Goal: Information Seeking & Learning: Learn about a topic

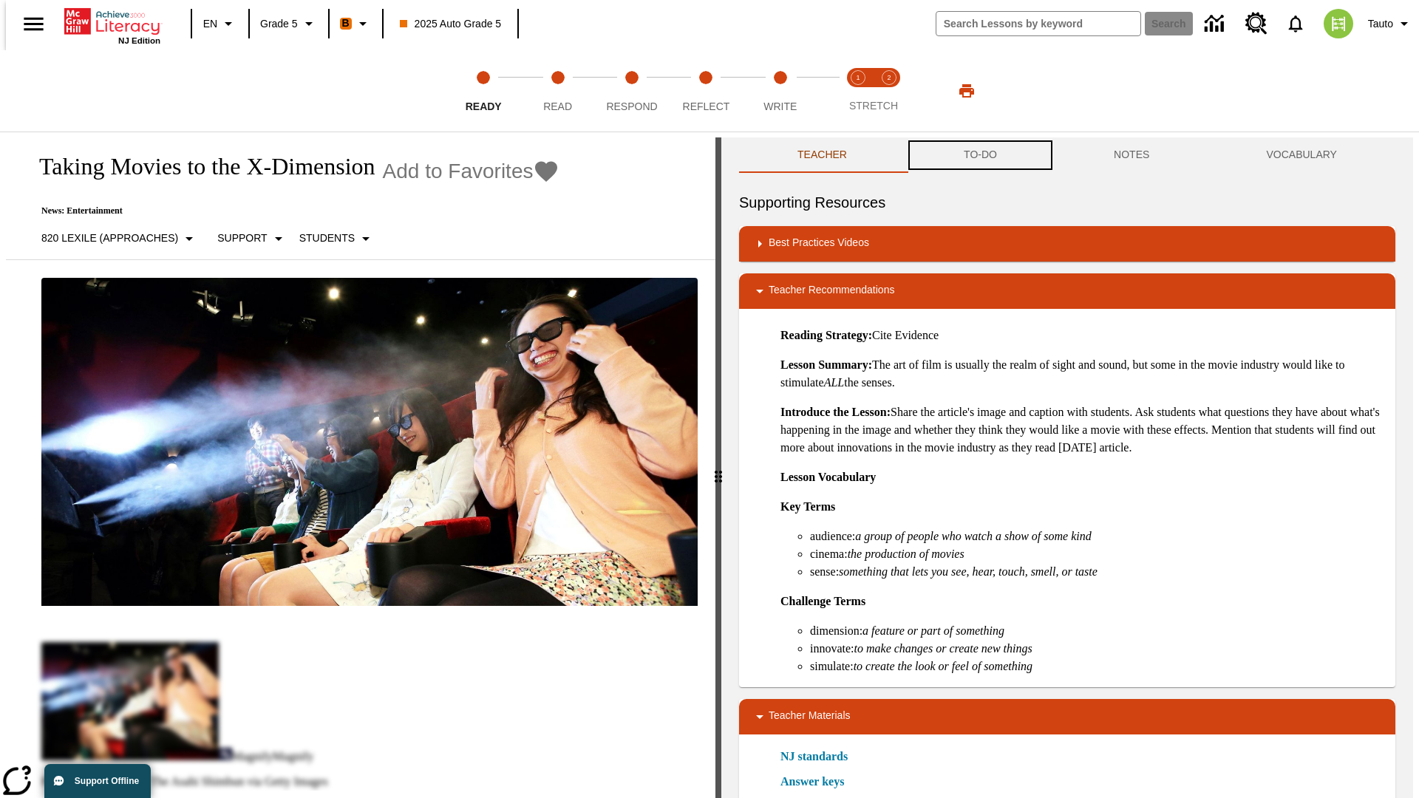
click at [979, 155] on button "TO-DO" at bounding box center [981, 154] width 150 height 35
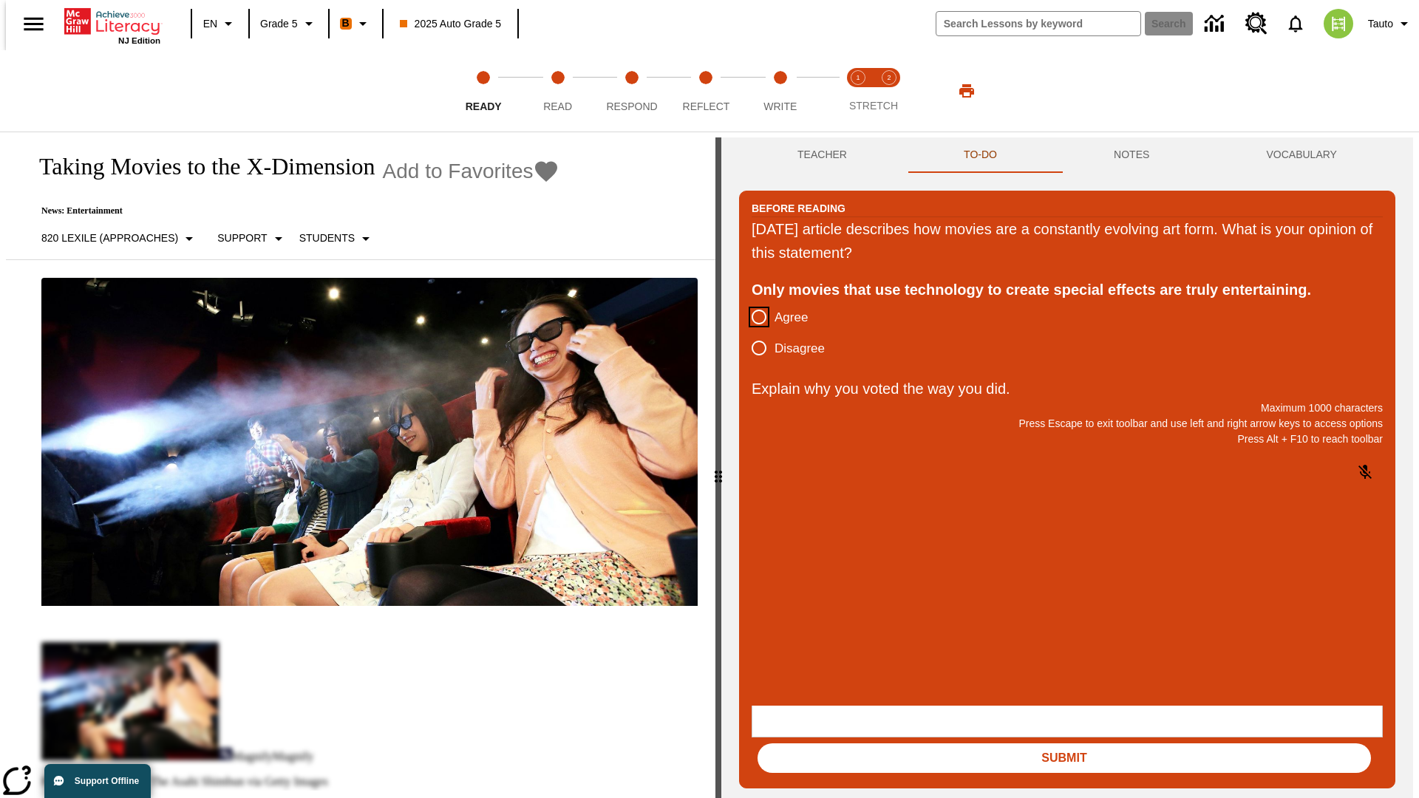
click at [753, 318] on input "Agree" at bounding box center [759, 317] width 31 height 31
radio input "true"
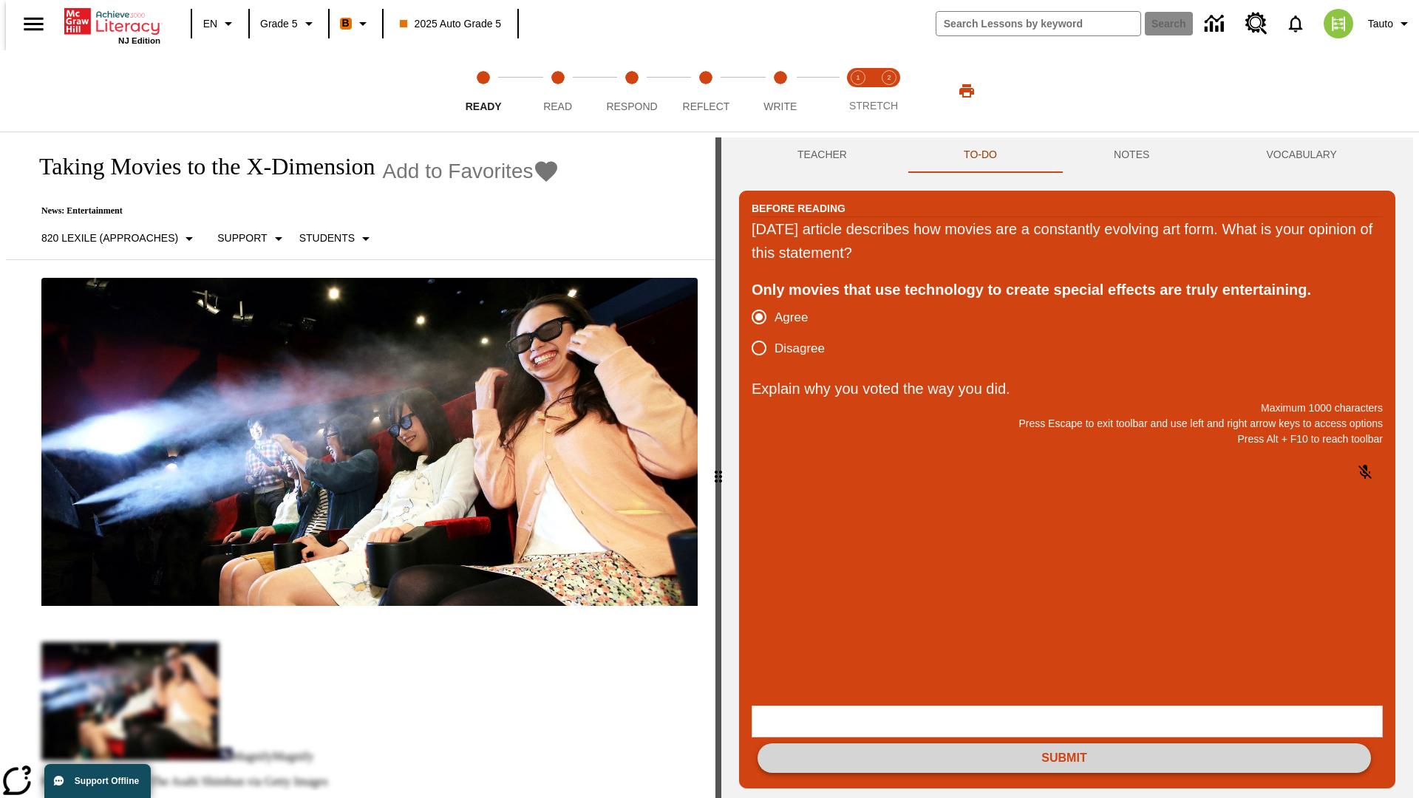
click at [1064, 744] on button "Submit" at bounding box center [1065, 759] width 614 height 30
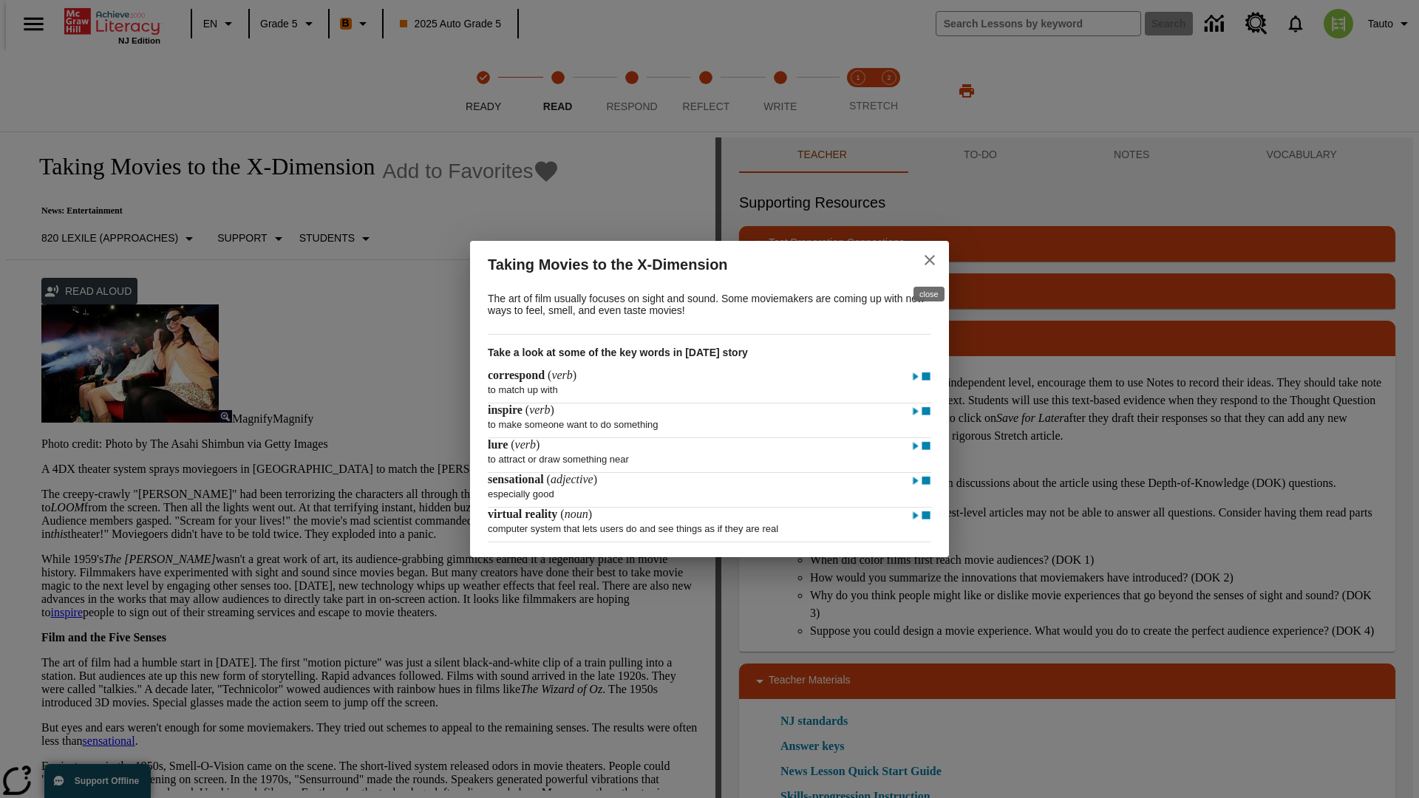
click at [930, 258] on icon "close" at bounding box center [930, 260] width 10 height 10
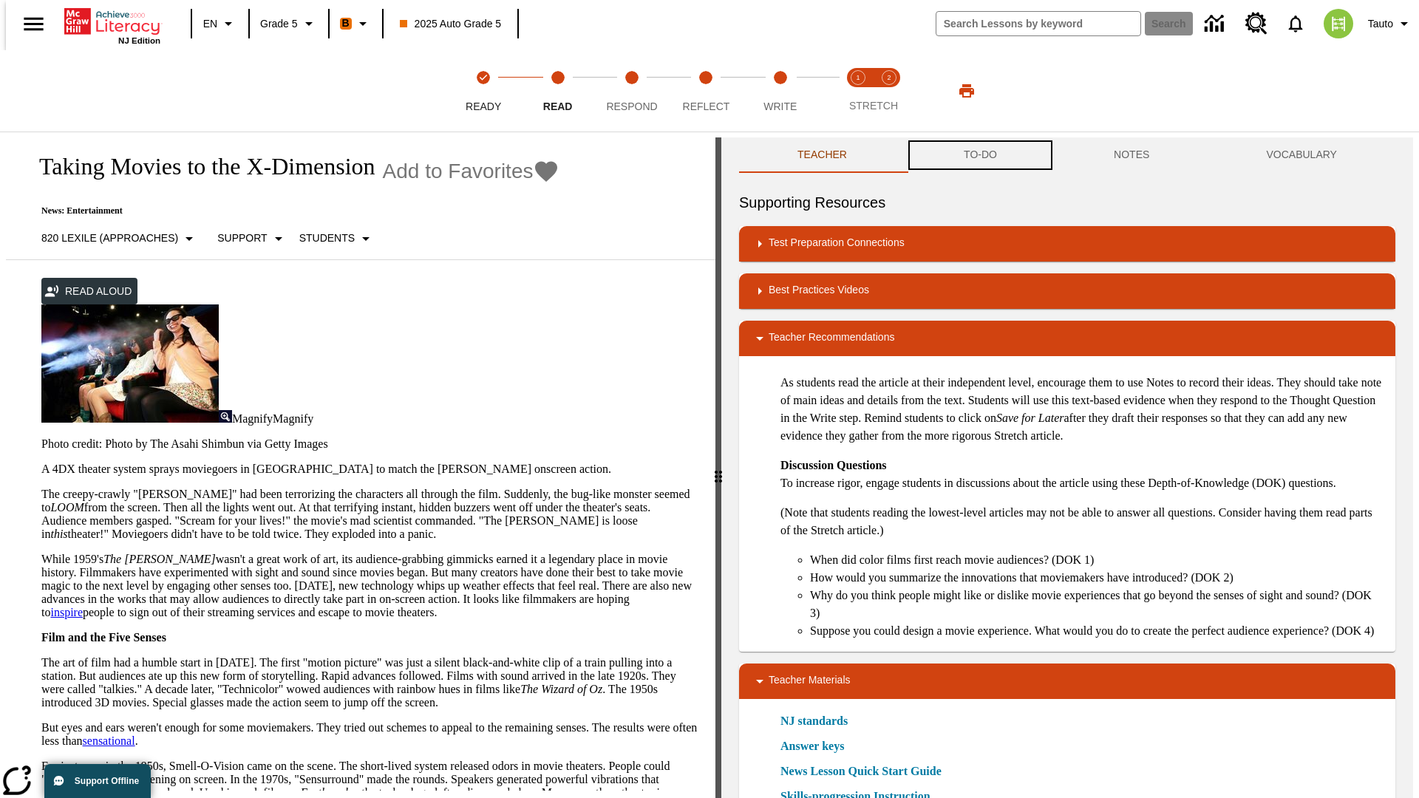
scroll to position [1, 0]
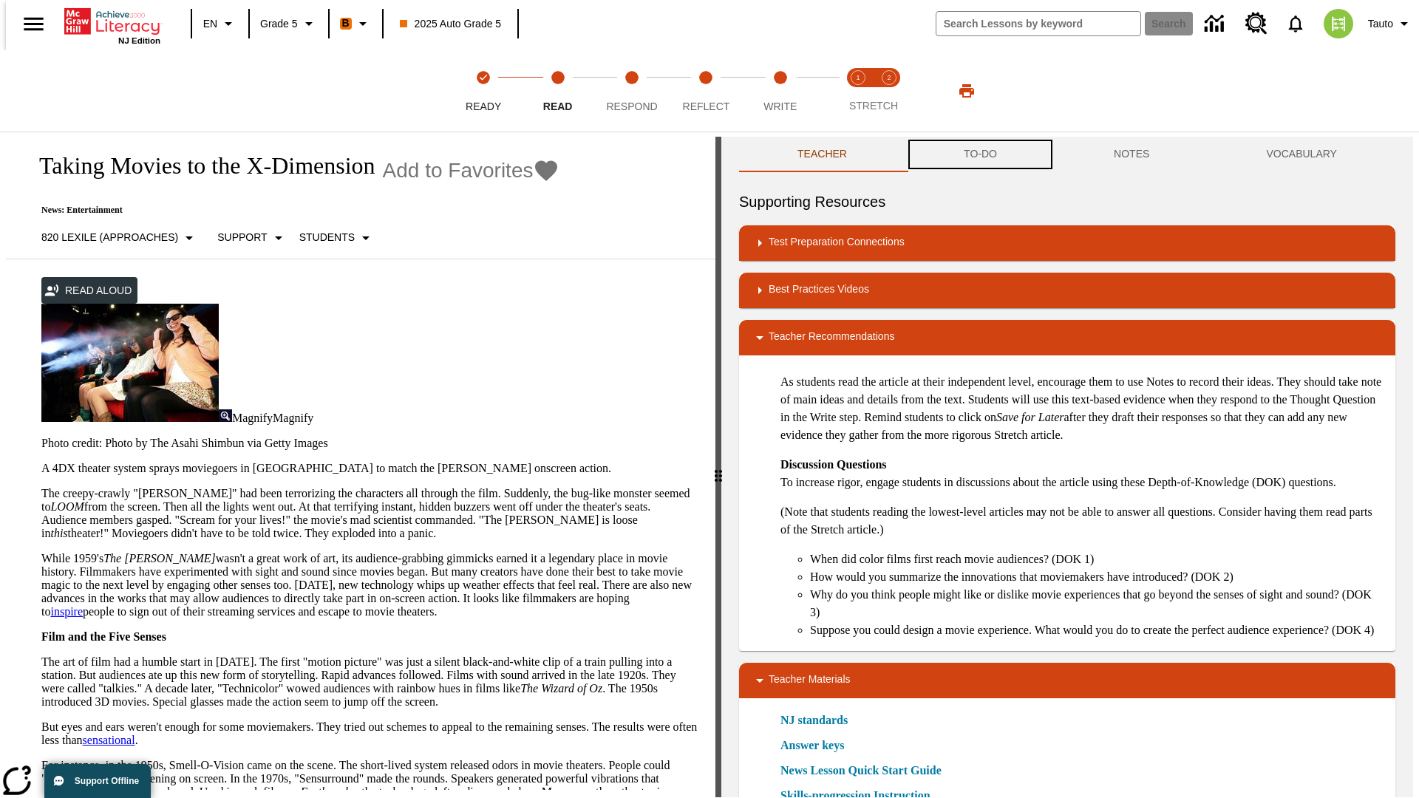
click at [979, 155] on button "TO-DO" at bounding box center [981, 154] width 150 height 35
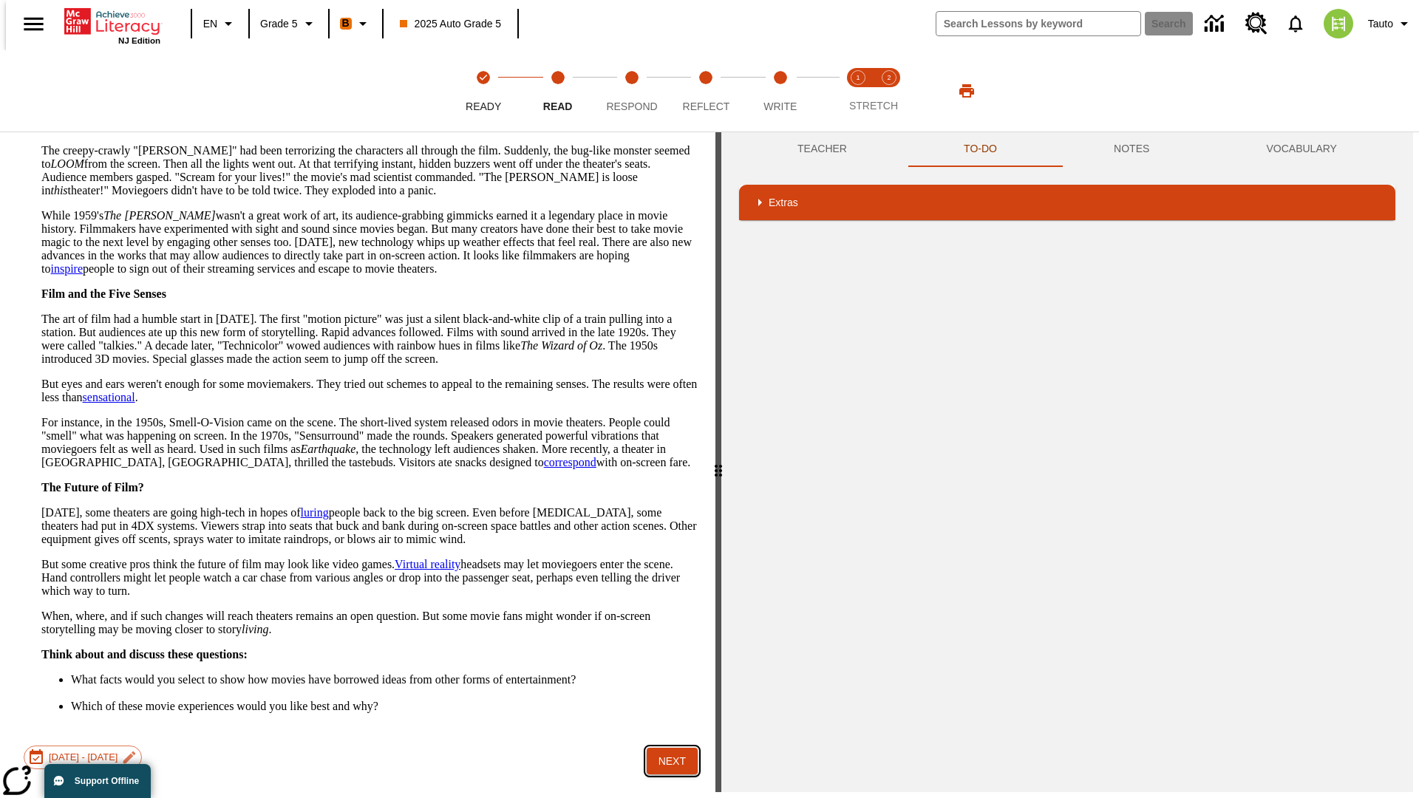
scroll to position [293, 0]
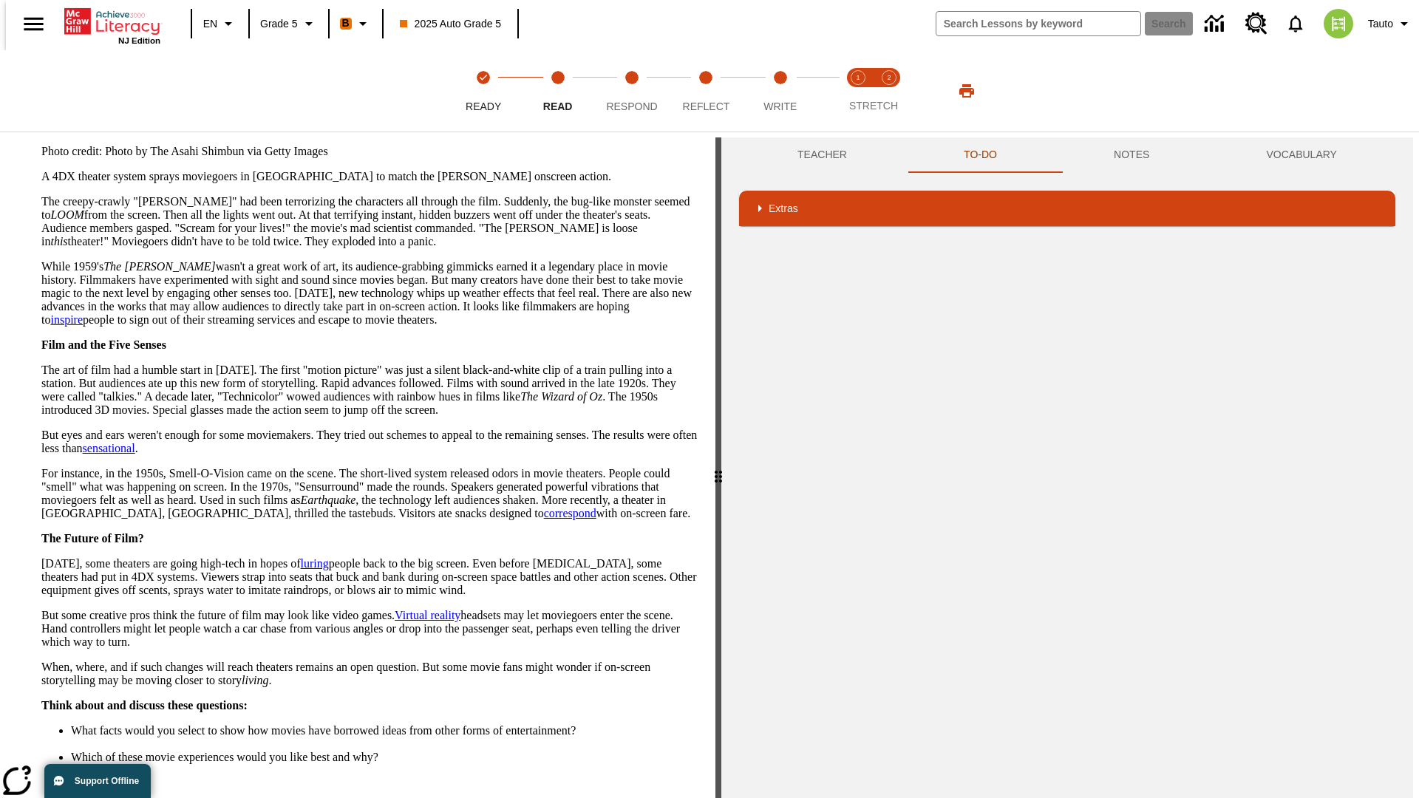
click at [667, 798] on button "Next" at bounding box center [672, 812] width 51 height 27
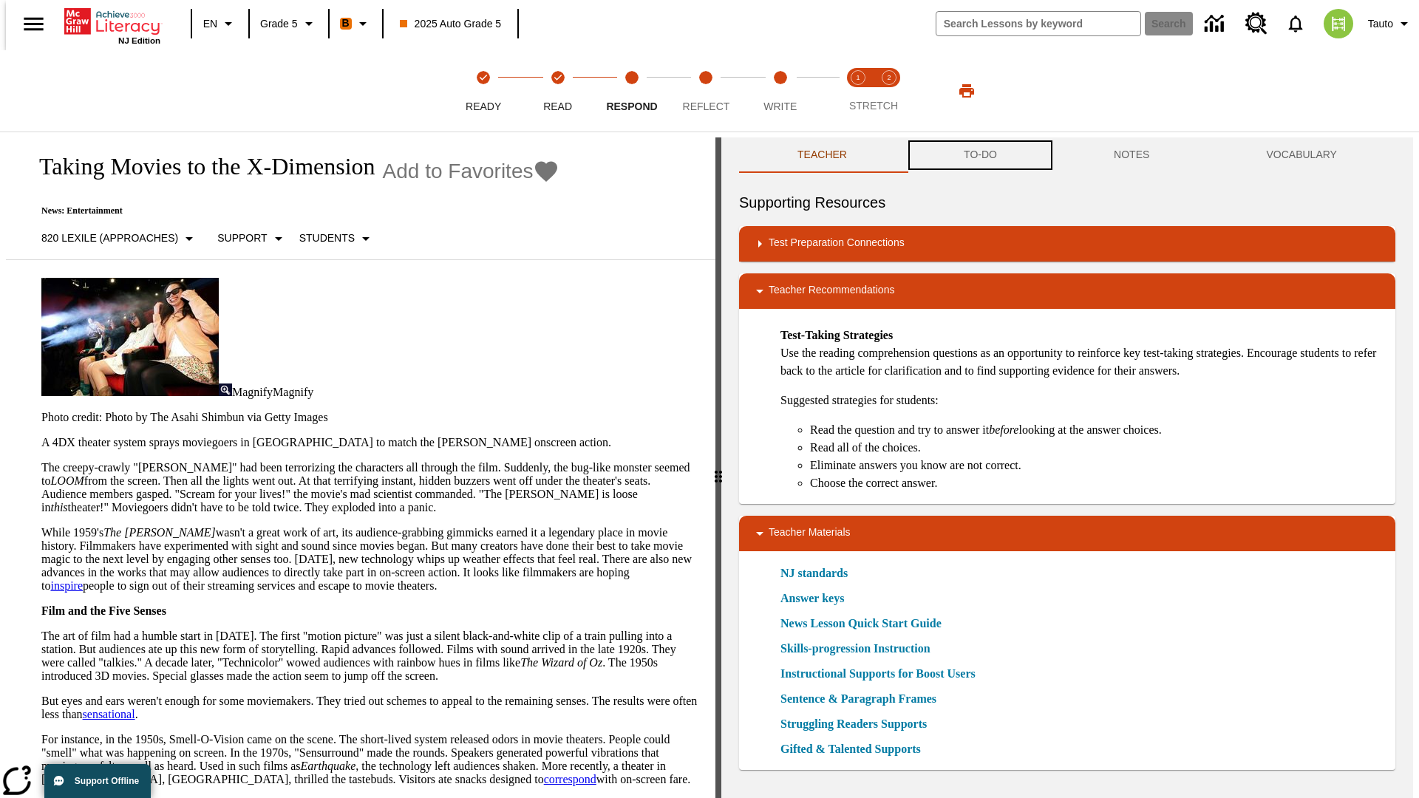
scroll to position [1, 0]
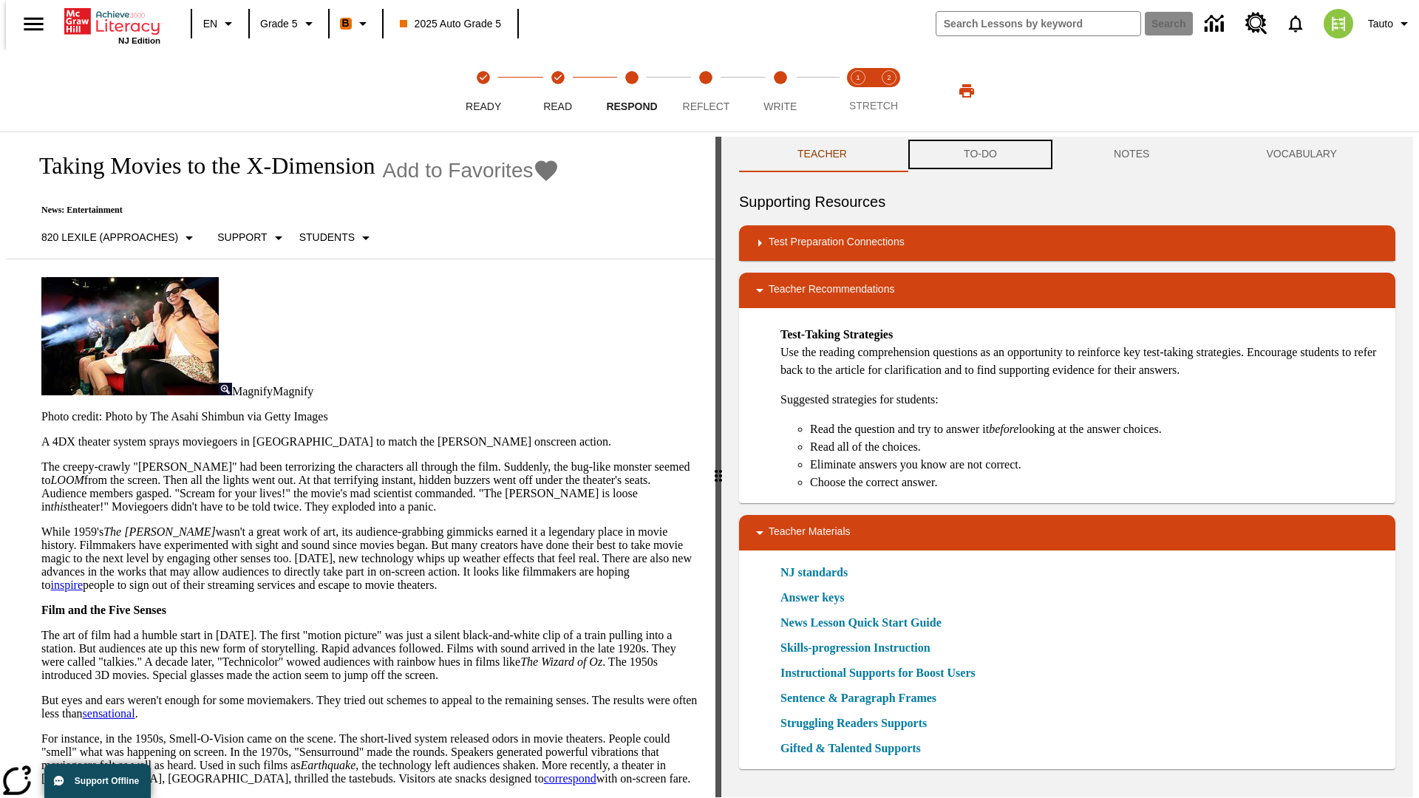
click at [979, 155] on button "TO-DO" at bounding box center [981, 154] width 150 height 35
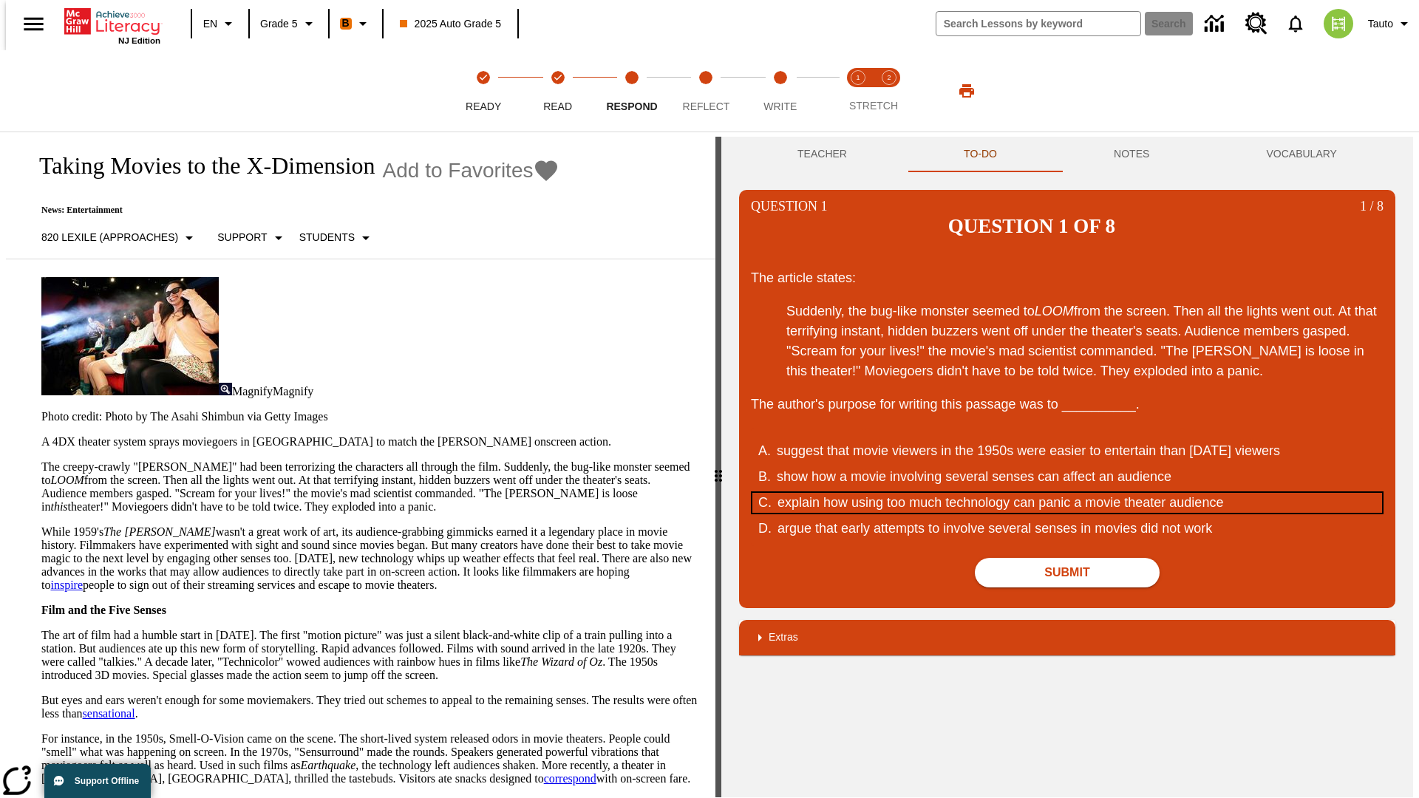
click at [1067, 493] on div "explain how using too much technology can panic a movie theater audience" at bounding box center [1059, 503] width 562 height 20
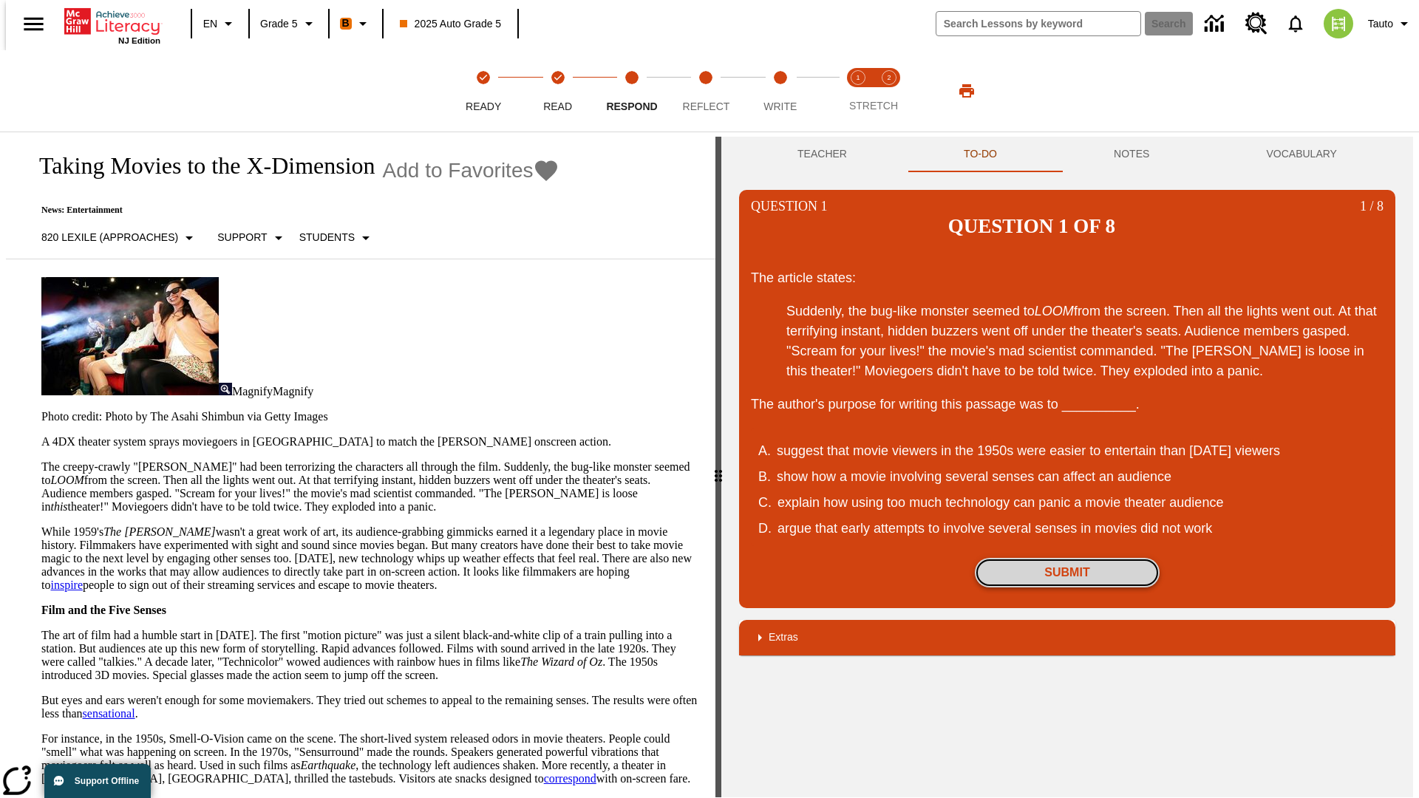
click at [1067, 558] on button "Submit" at bounding box center [1067, 573] width 185 height 30
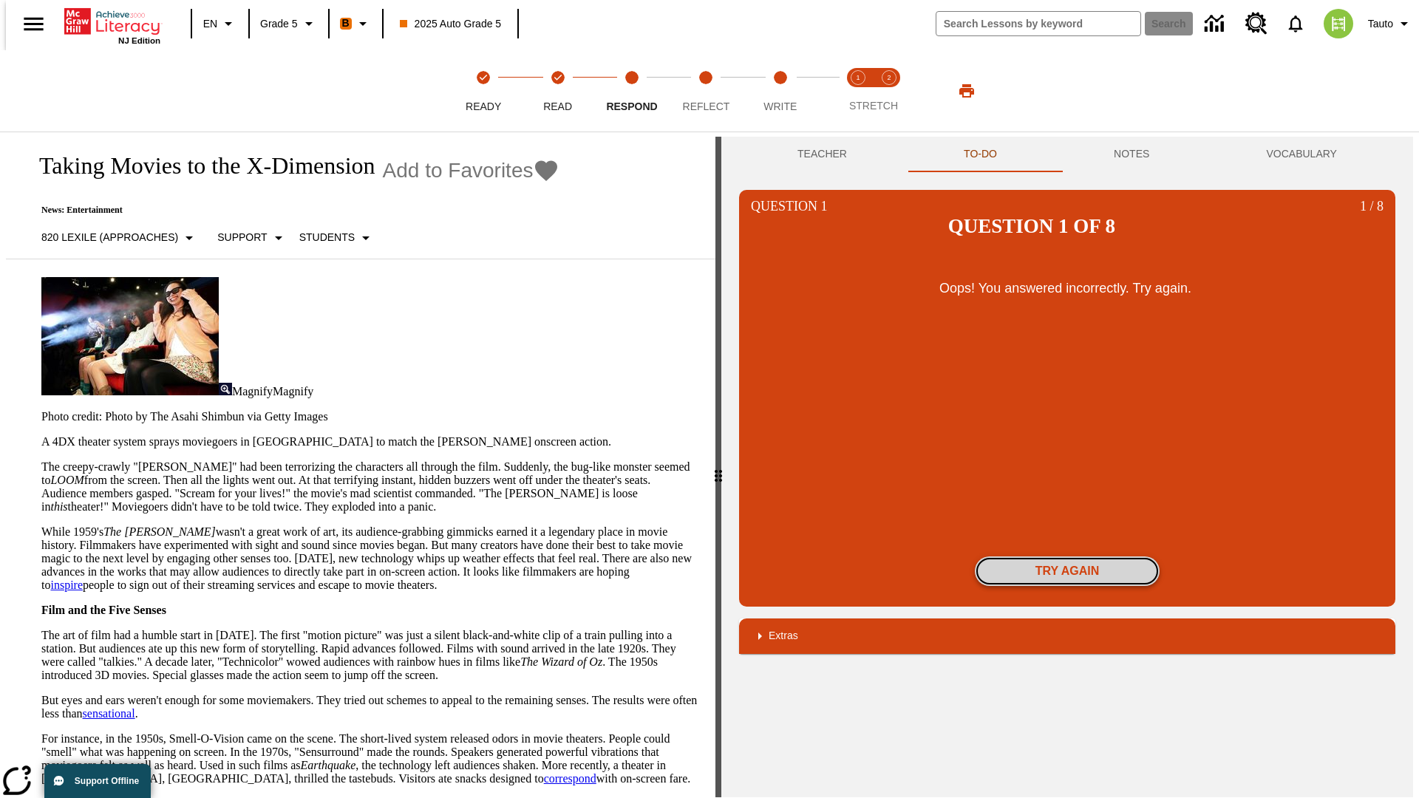
click at [1067, 557] on button "Try again" at bounding box center [1067, 572] width 185 height 30
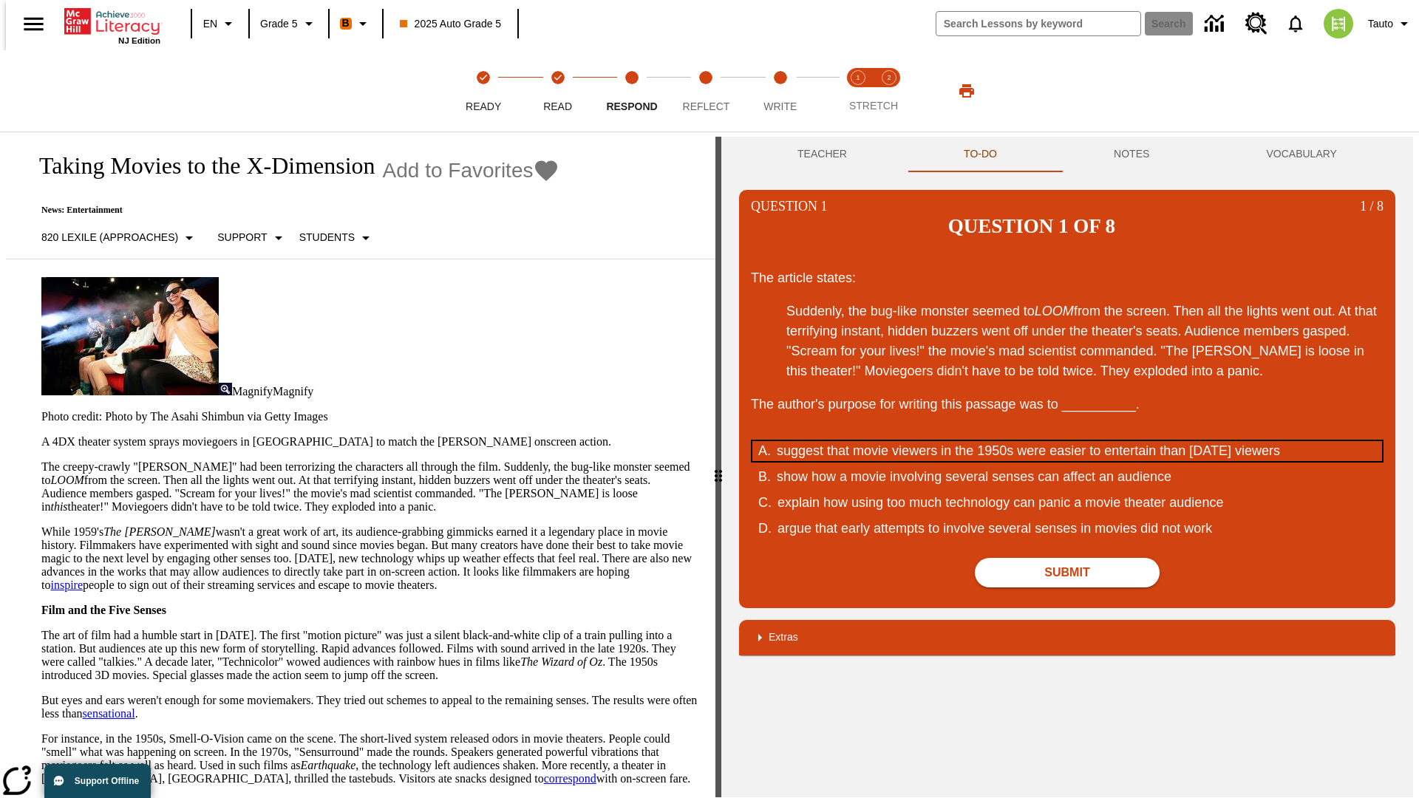
click at [1067, 441] on div "suggest that movie viewers in the 1950s were easier to entertain than today's v…" at bounding box center [1058, 451] width 562 height 20
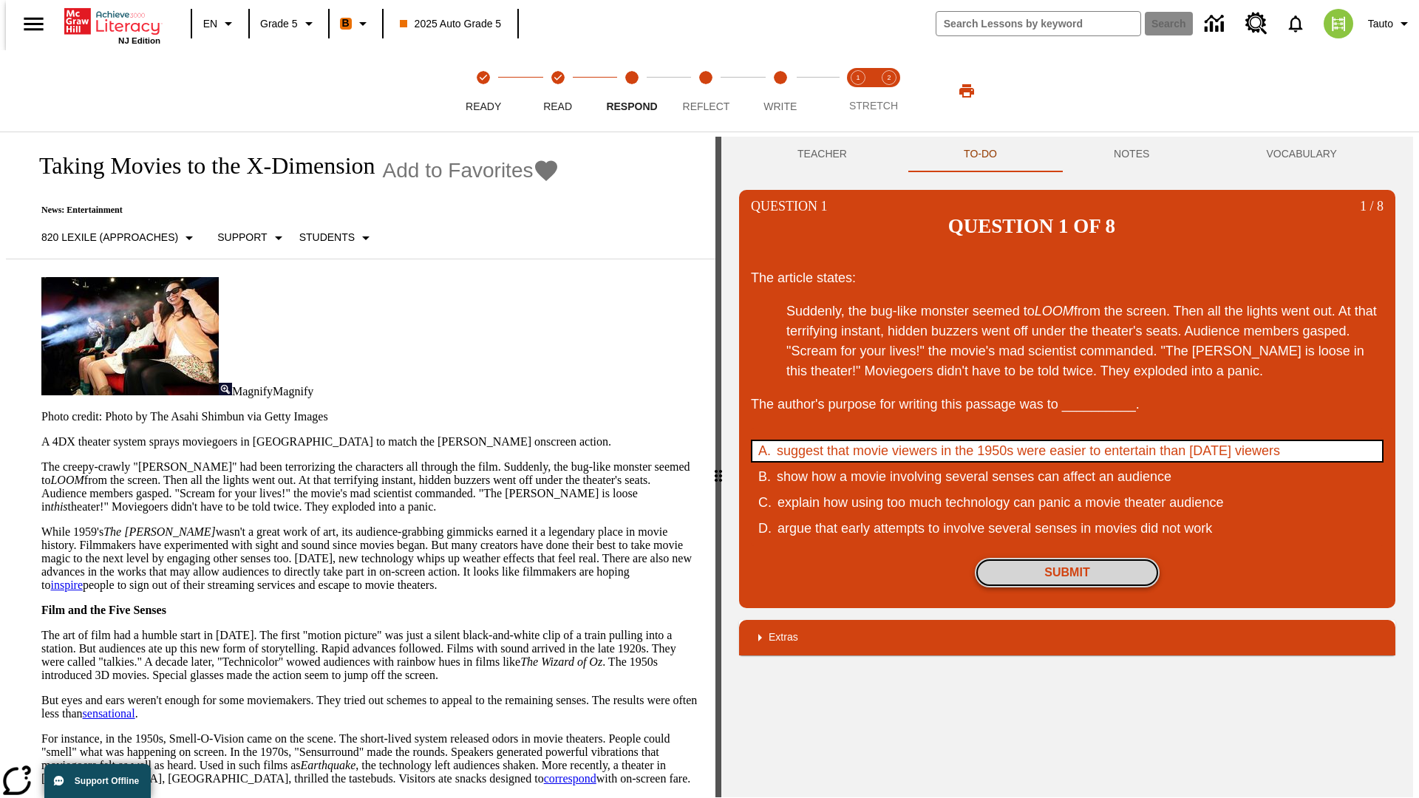
click at [1067, 558] on button "Submit" at bounding box center [1067, 573] width 185 height 30
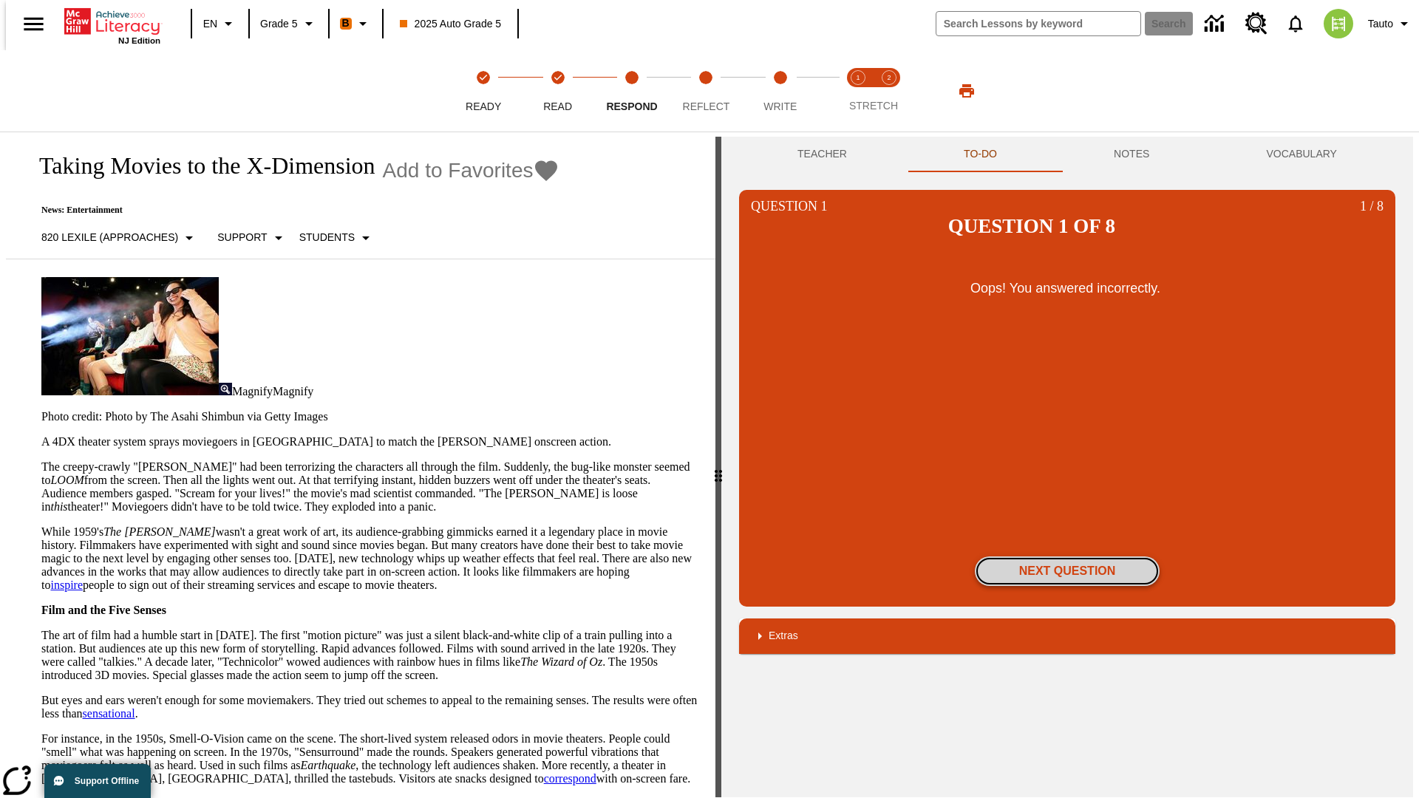
click at [1067, 557] on button "Next Question" at bounding box center [1067, 572] width 185 height 30
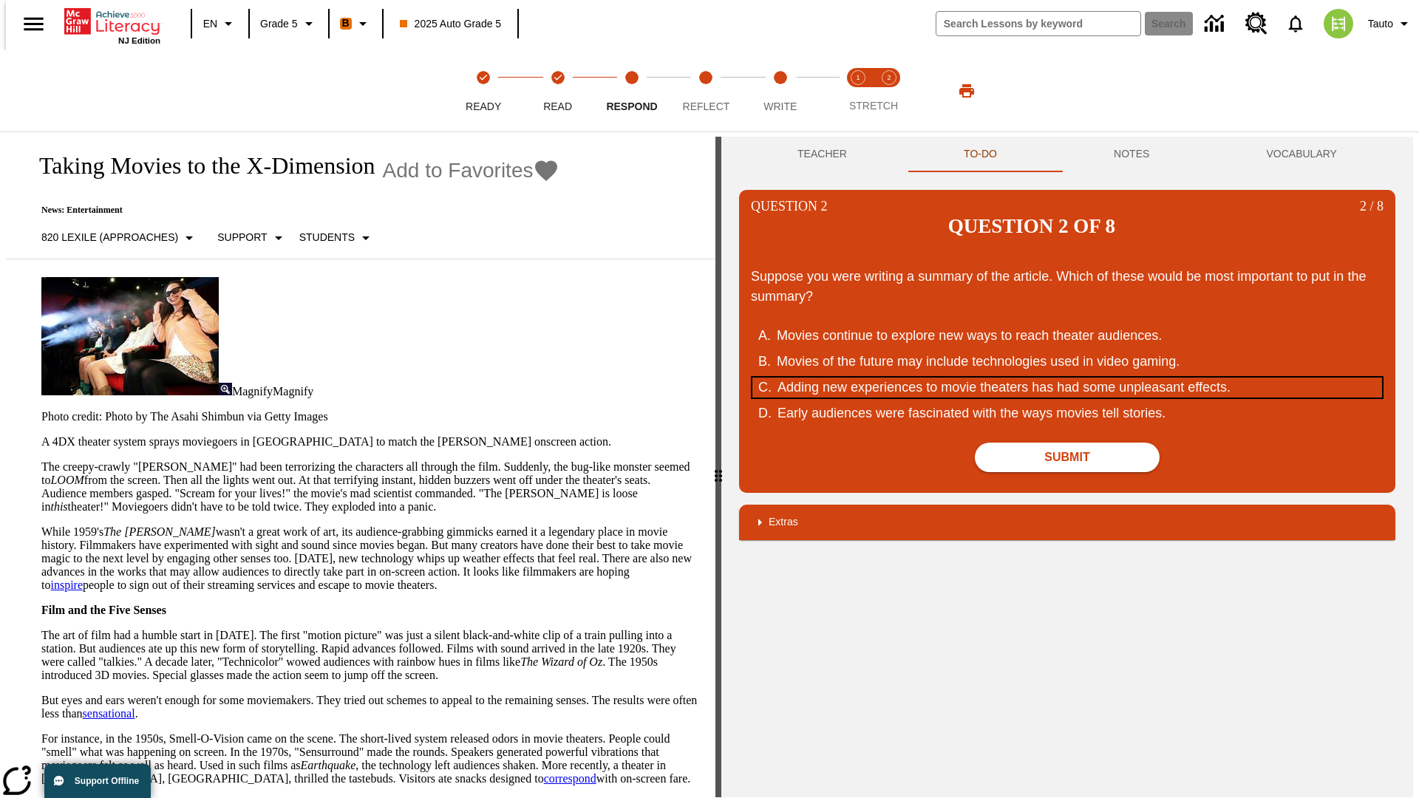
click at [1067, 378] on div "Adding new experiences to movie theaters has had some unpleasant effects." at bounding box center [1059, 388] width 562 height 20
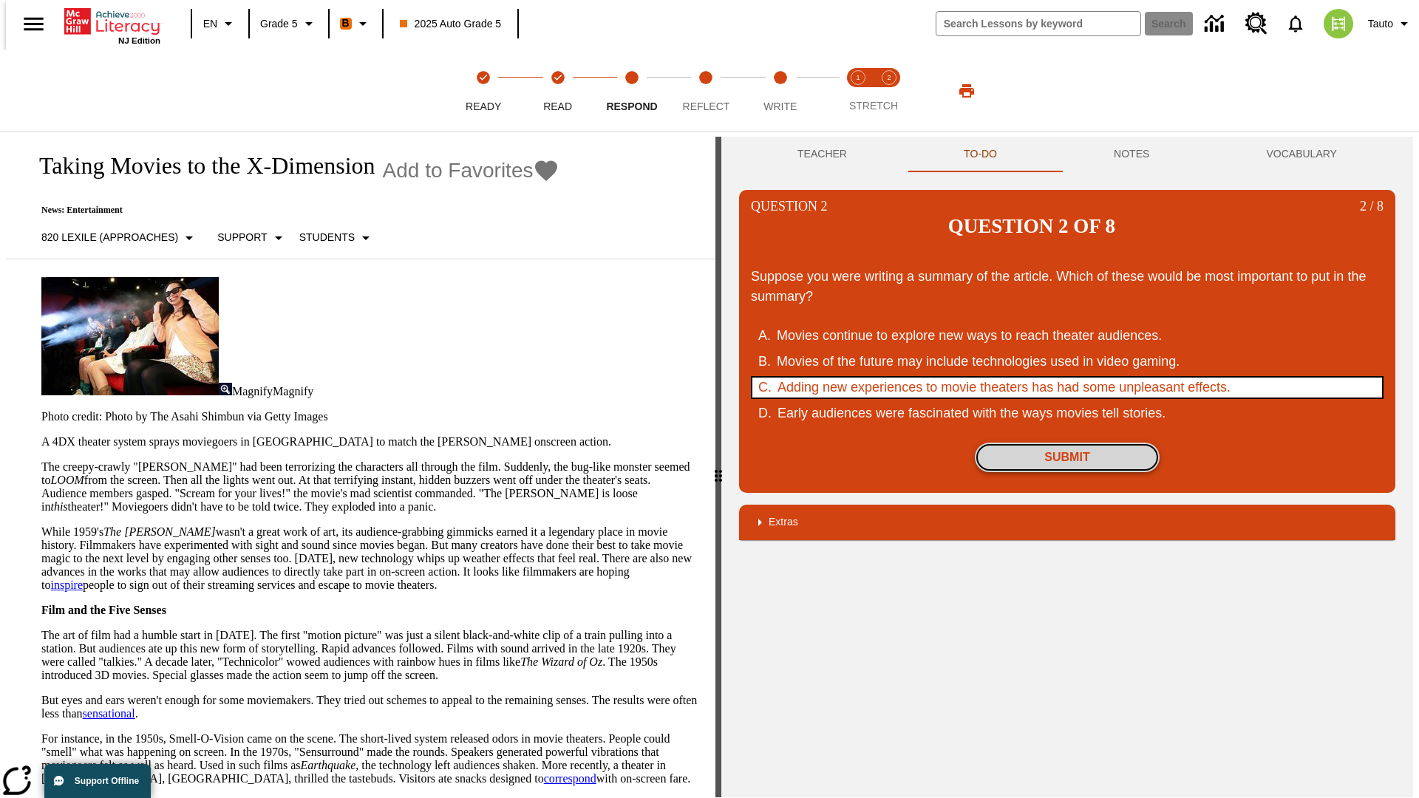
click at [1067, 443] on button "Submit" at bounding box center [1067, 458] width 185 height 30
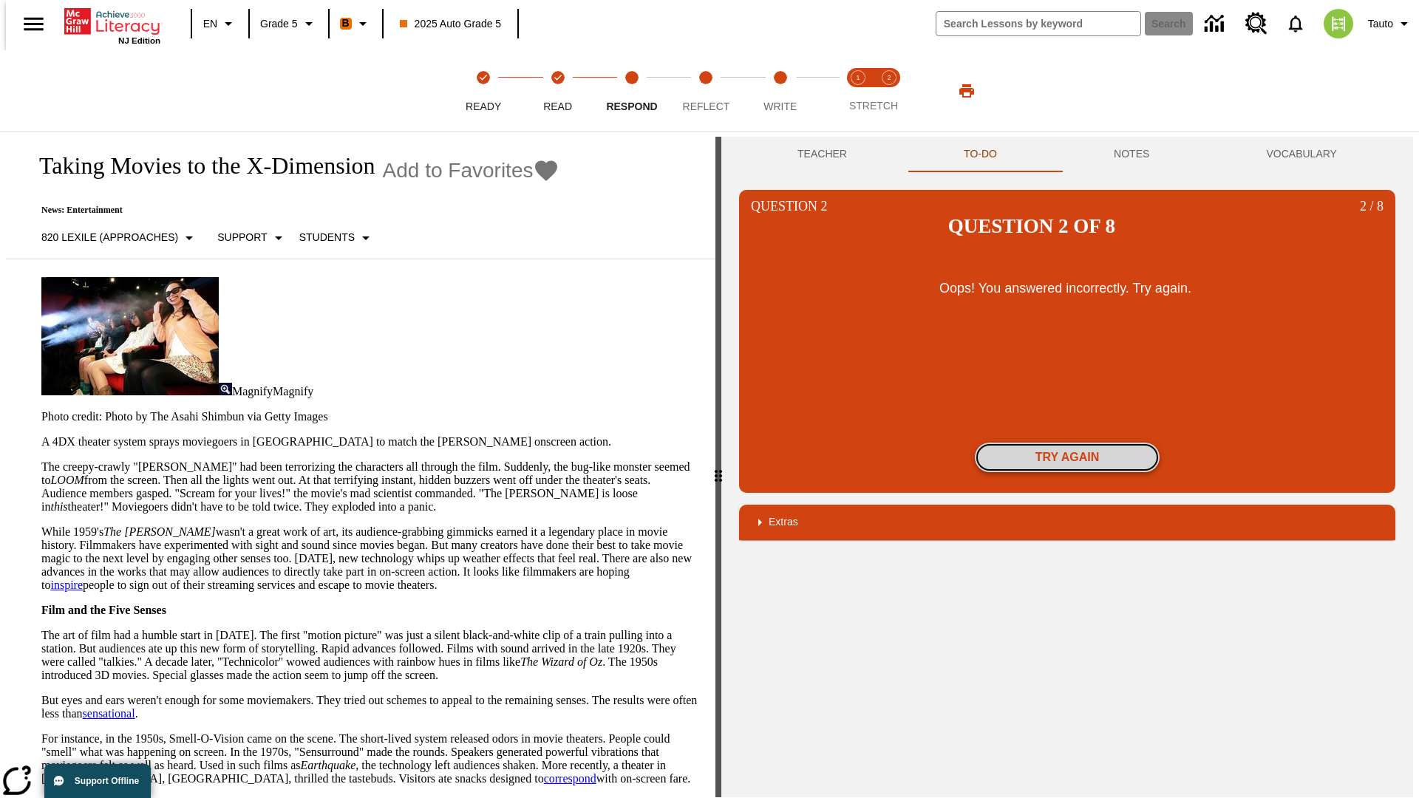
click at [1067, 443] on button "Try again" at bounding box center [1067, 458] width 185 height 30
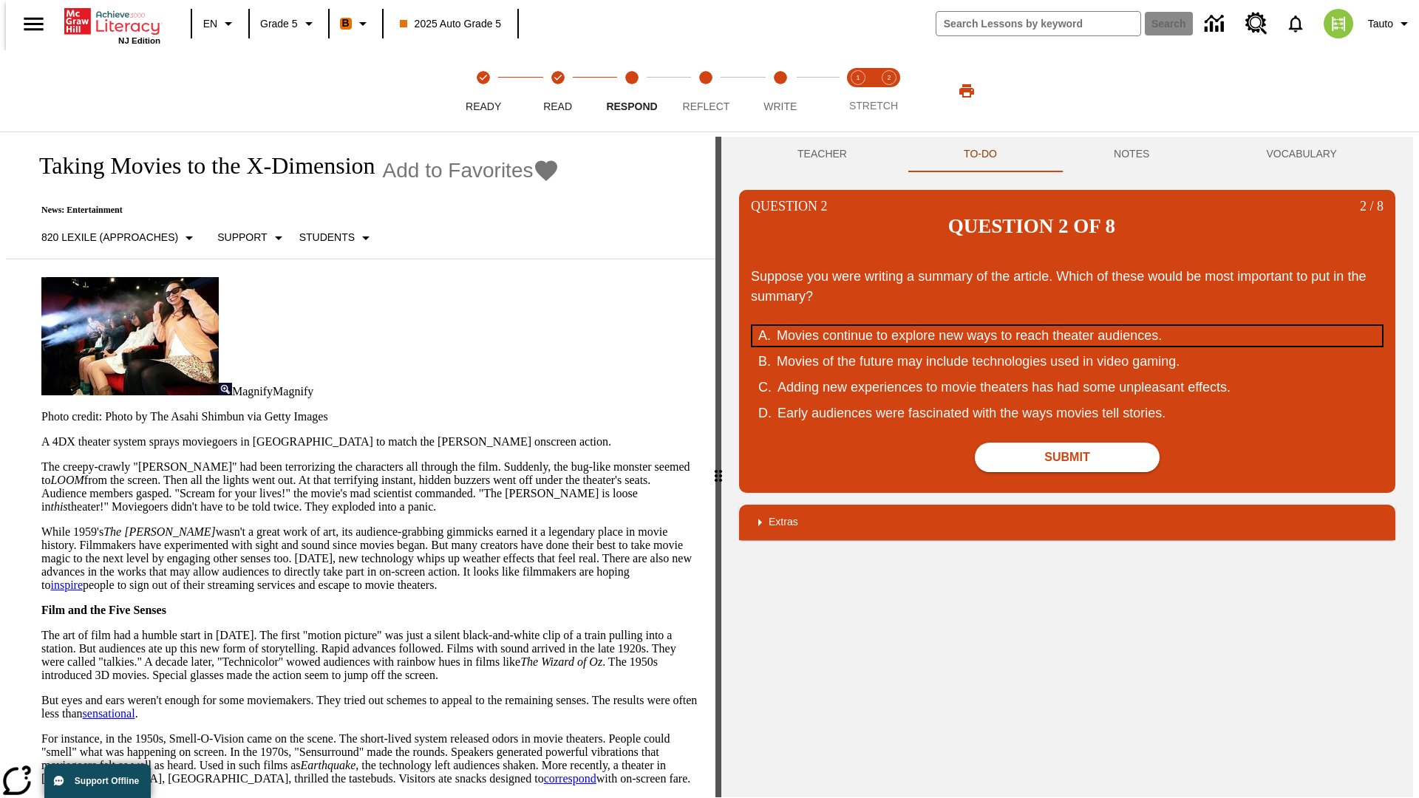
click at [1067, 326] on div "Movies continue to explore new ways to reach theater audiences." at bounding box center [1058, 336] width 562 height 20
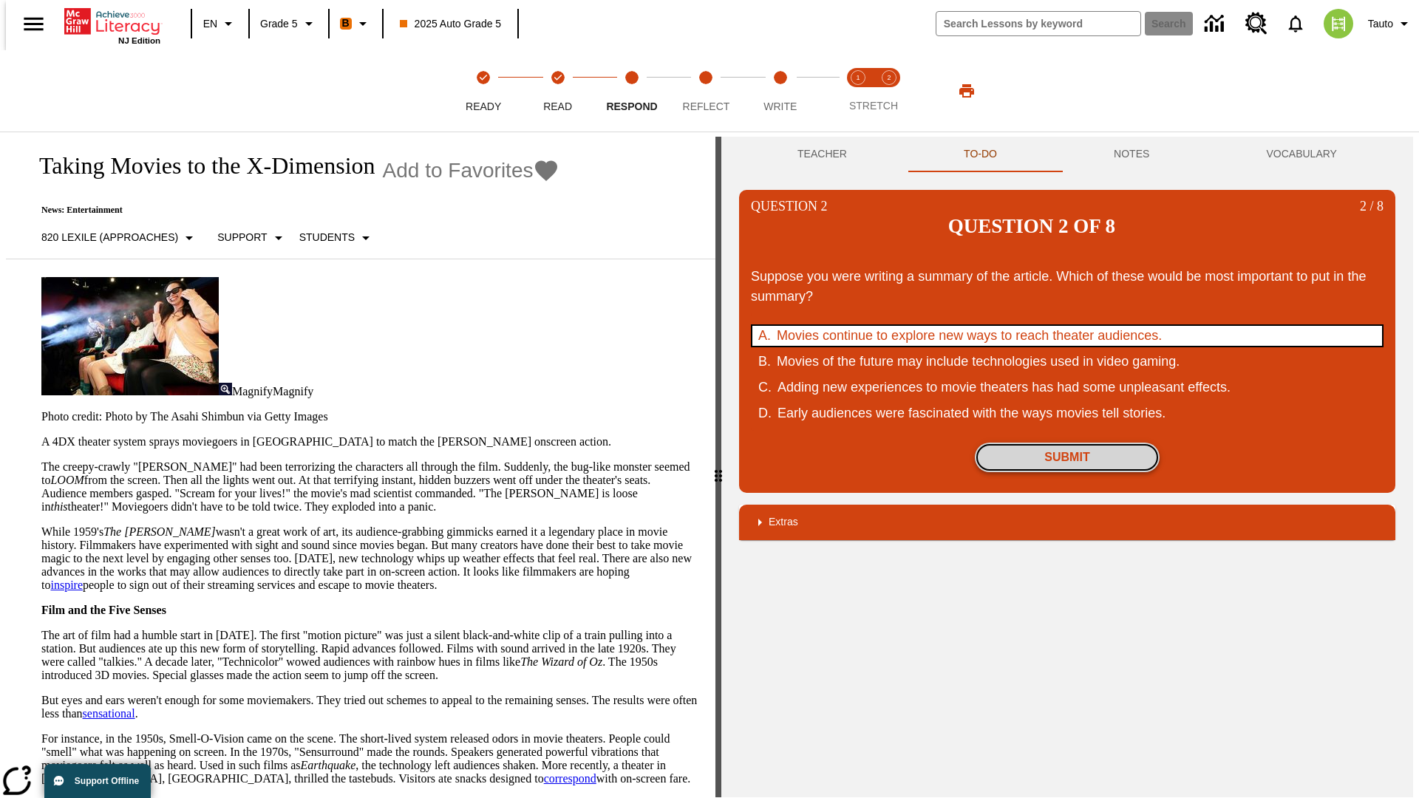
click at [1067, 443] on button "Submit" at bounding box center [1067, 458] width 185 height 30
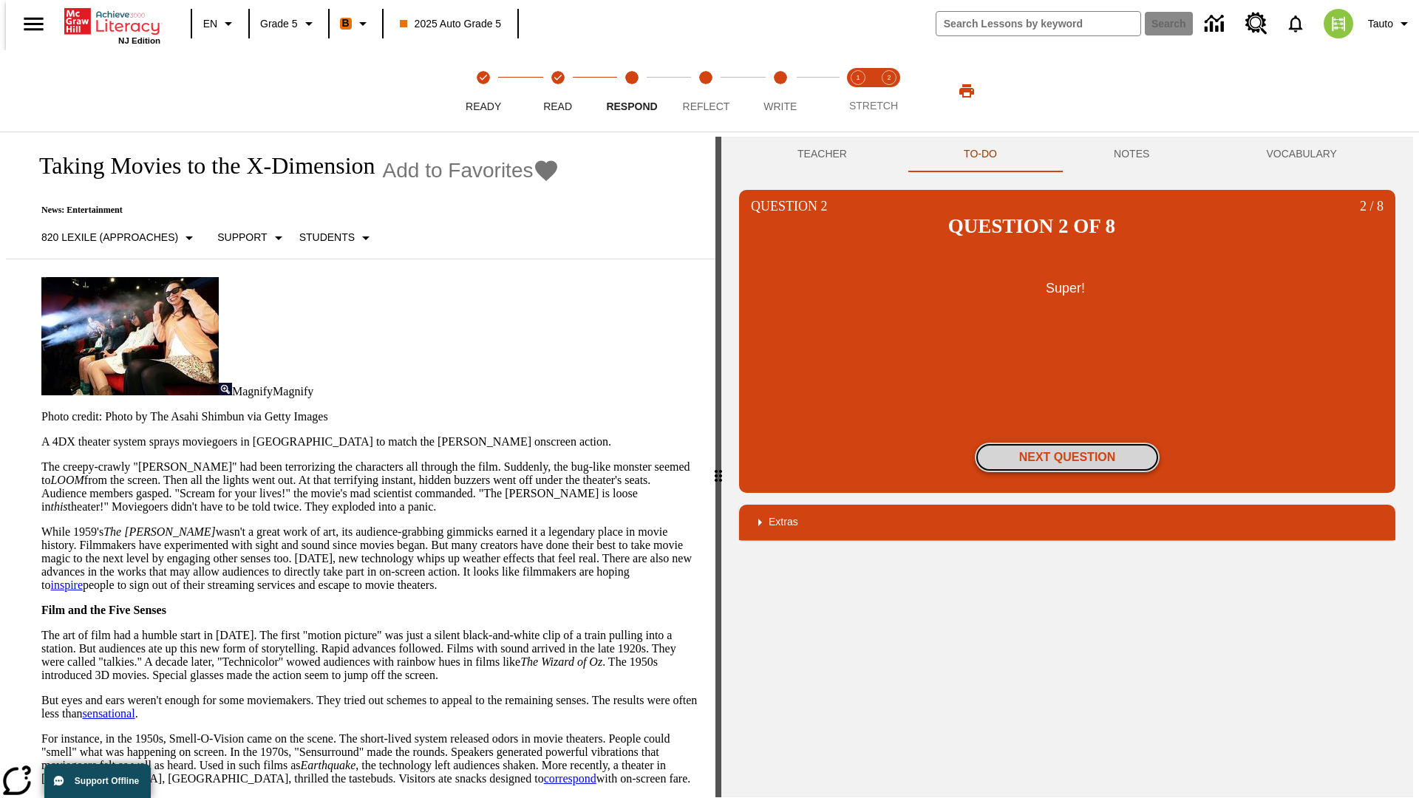
click at [1067, 443] on button "Next Question" at bounding box center [1067, 458] width 185 height 30
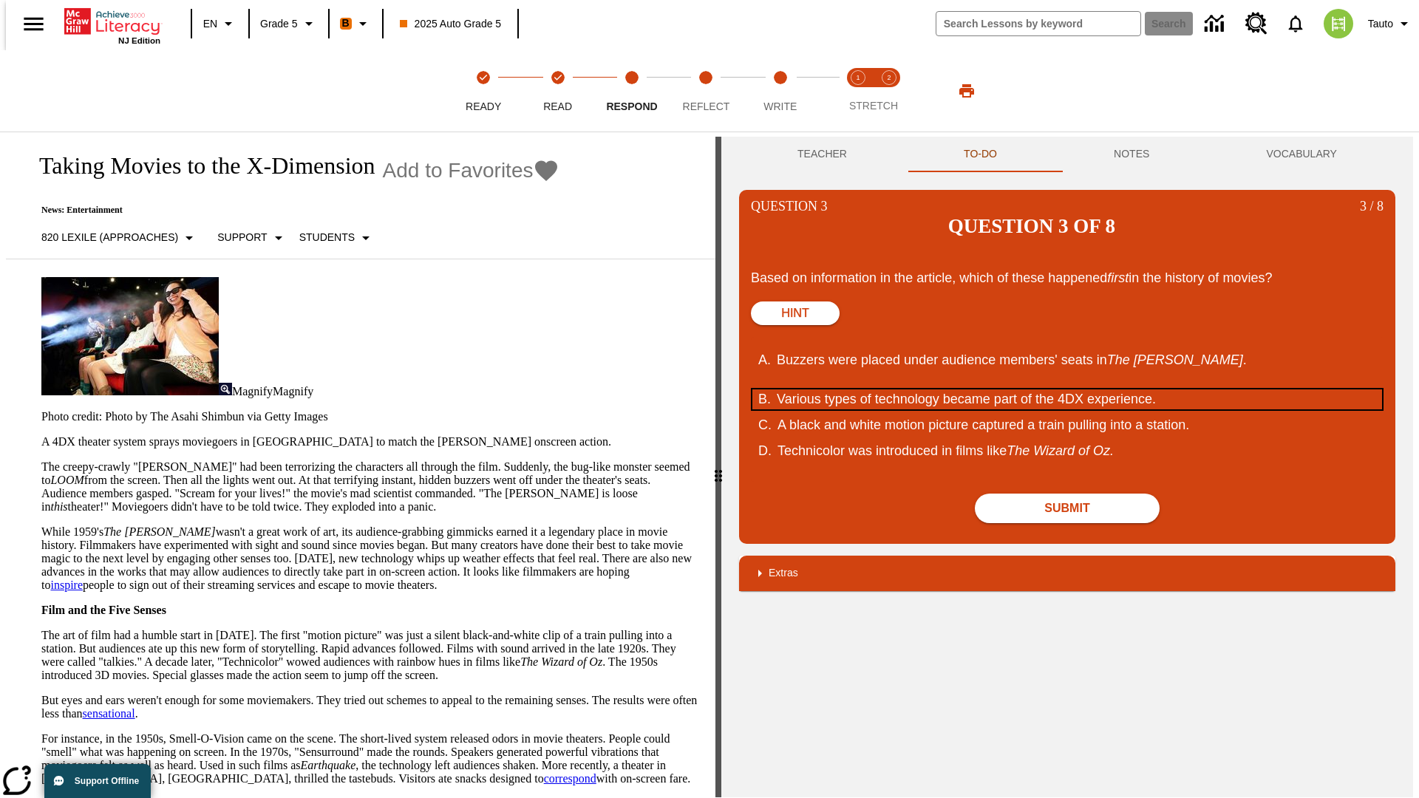
click at [1067, 390] on div "Various types of technology became part of the 4DX experience." at bounding box center [1058, 400] width 562 height 20
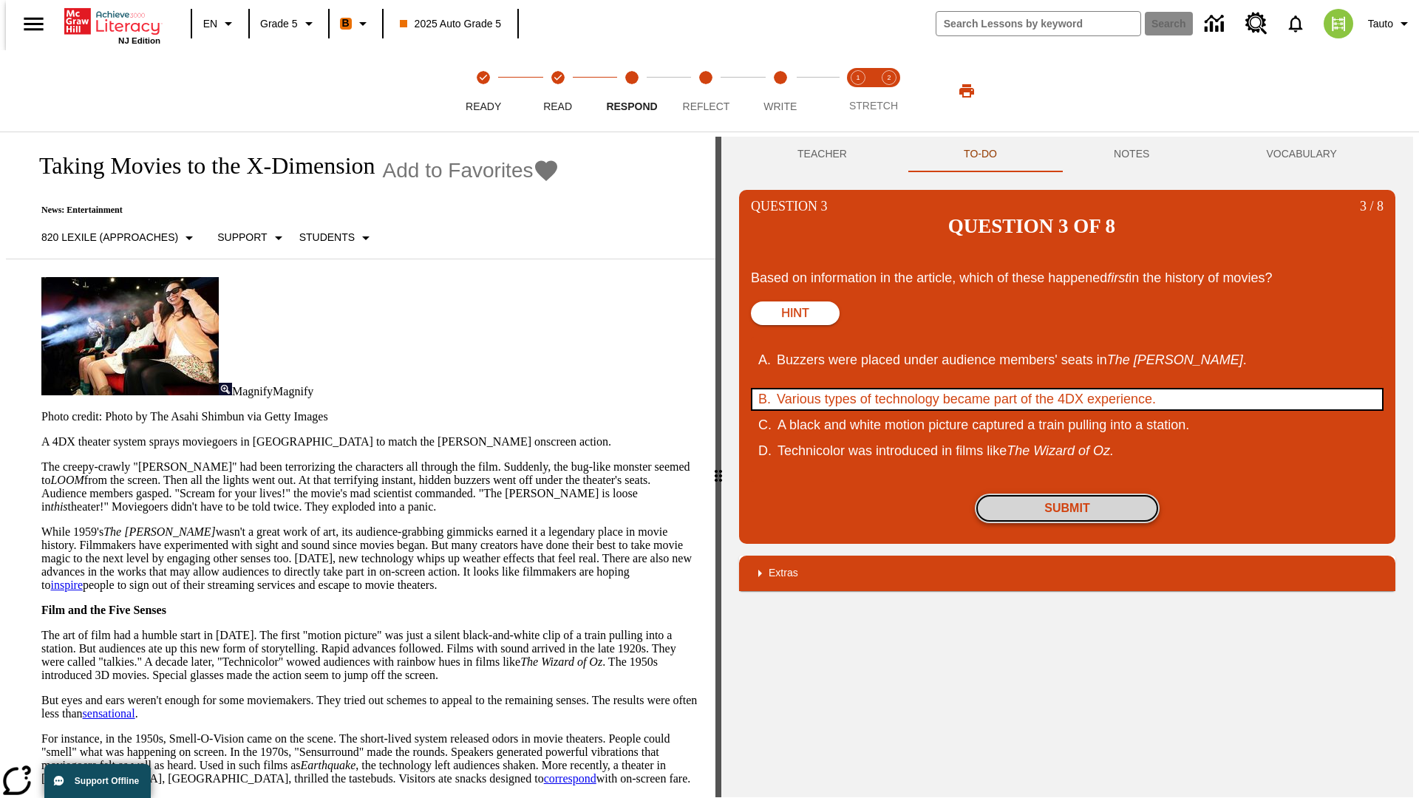
click at [1067, 494] on button "Submit" at bounding box center [1067, 509] width 185 height 30
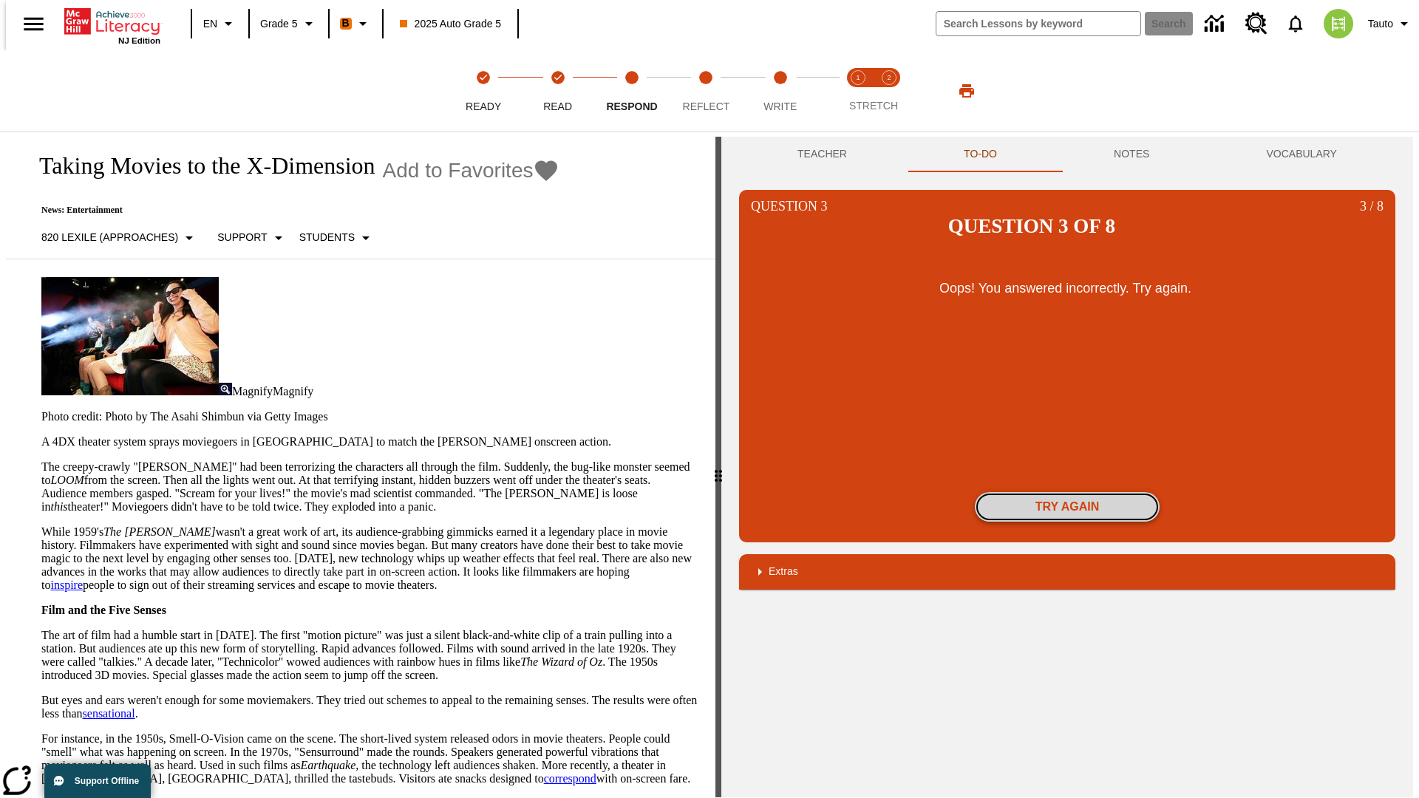
click at [1067, 492] on button "Try again" at bounding box center [1067, 507] width 185 height 30
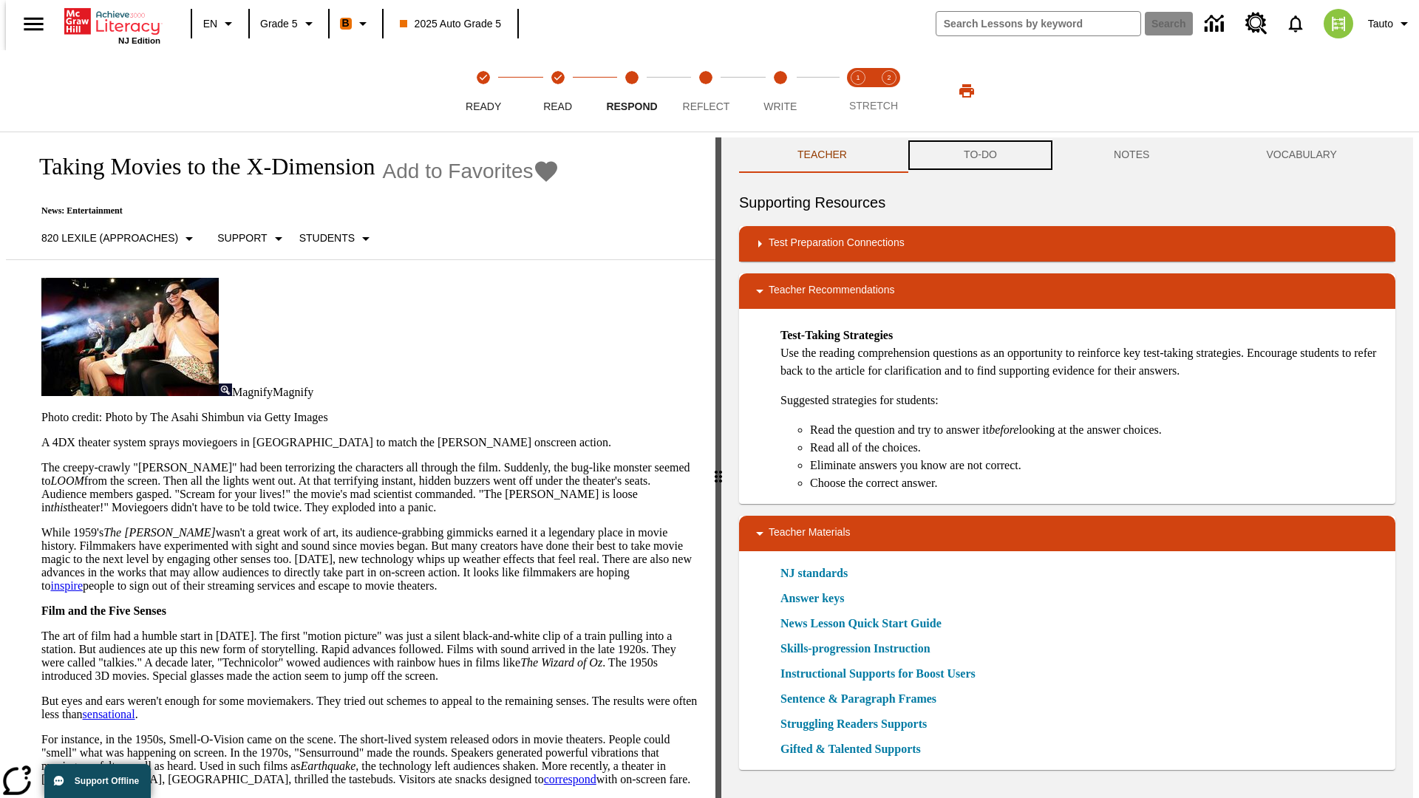
click at [979, 155] on button "TO-DO" at bounding box center [981, 154] width 150 height 35
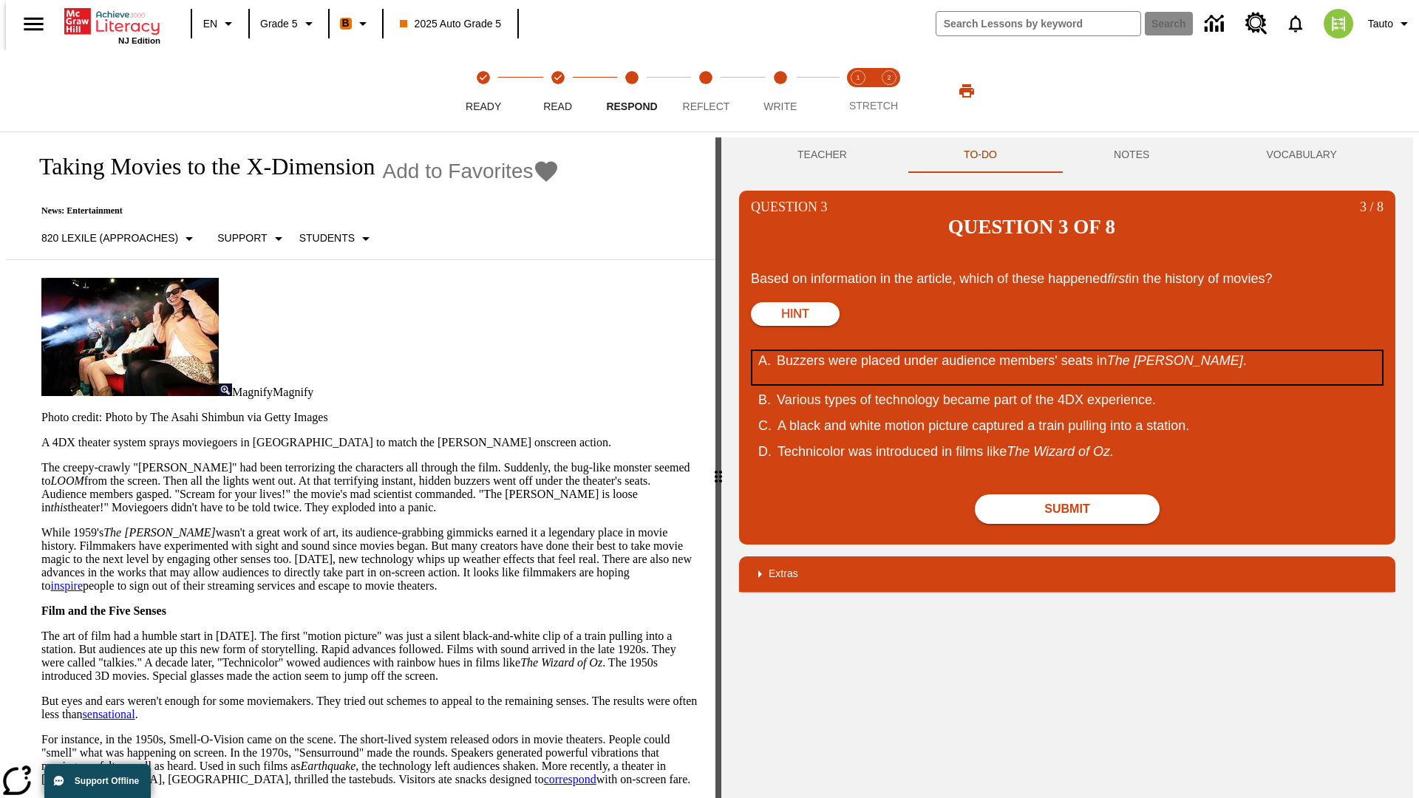
click at [1067, 351] on div "Buzzers were placed under audience members' seats in The Tingler ." at bounding box center [1058, 367] width 562 height 33
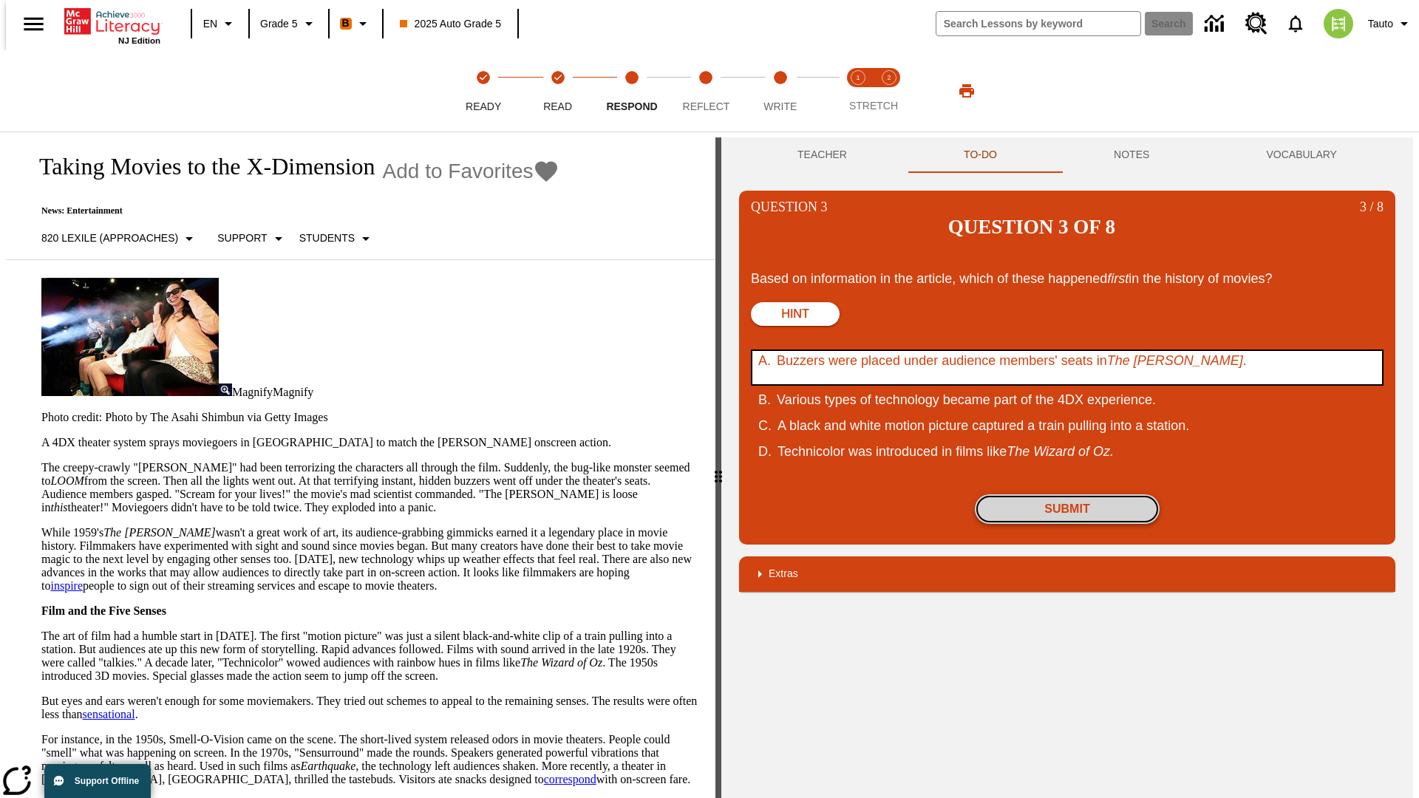
click at [1067, 495] on button "Submit" at bounding box center [1067, 510] width 185 height 30
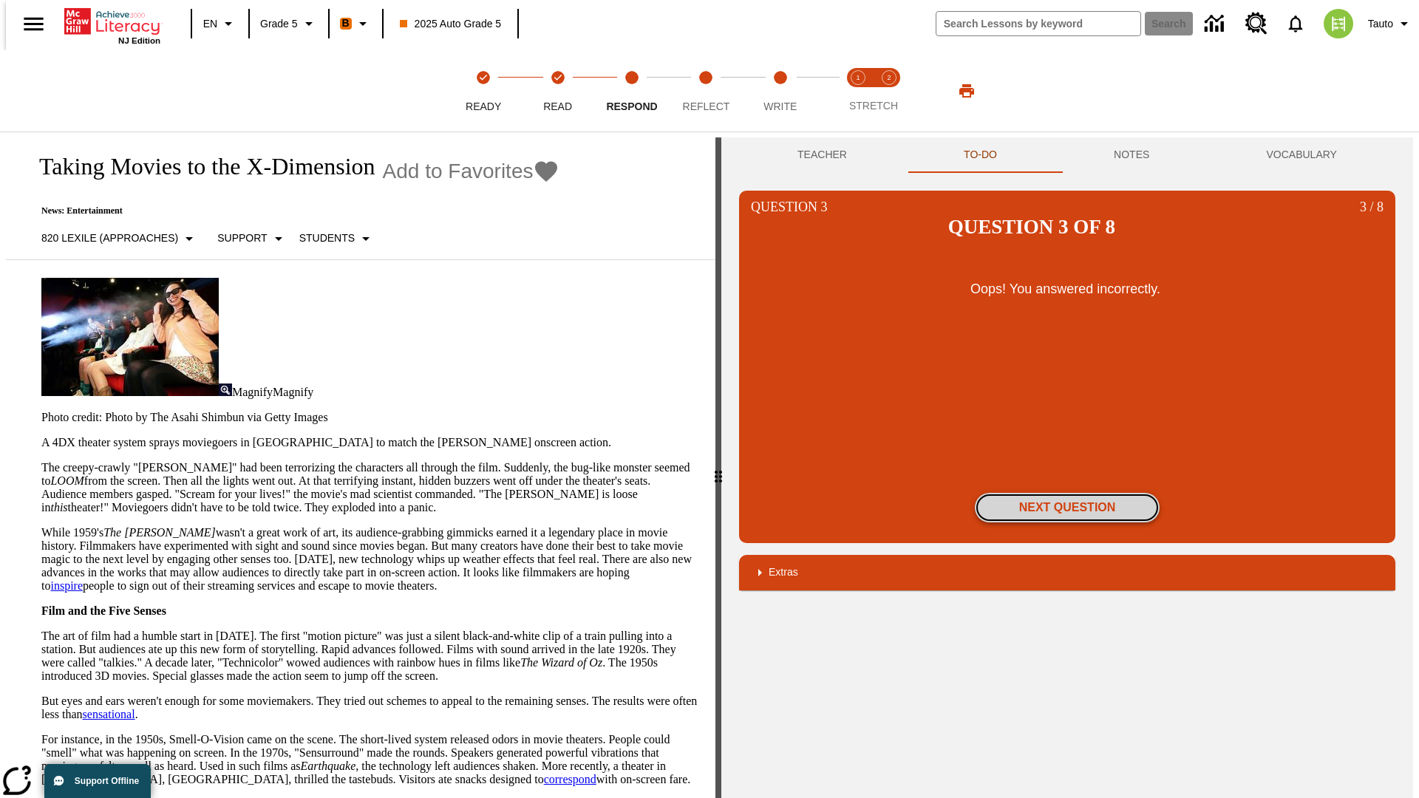
click at [1067, 493] on button "Next Question" at bounding box center [1067, 508] width 185 height 30
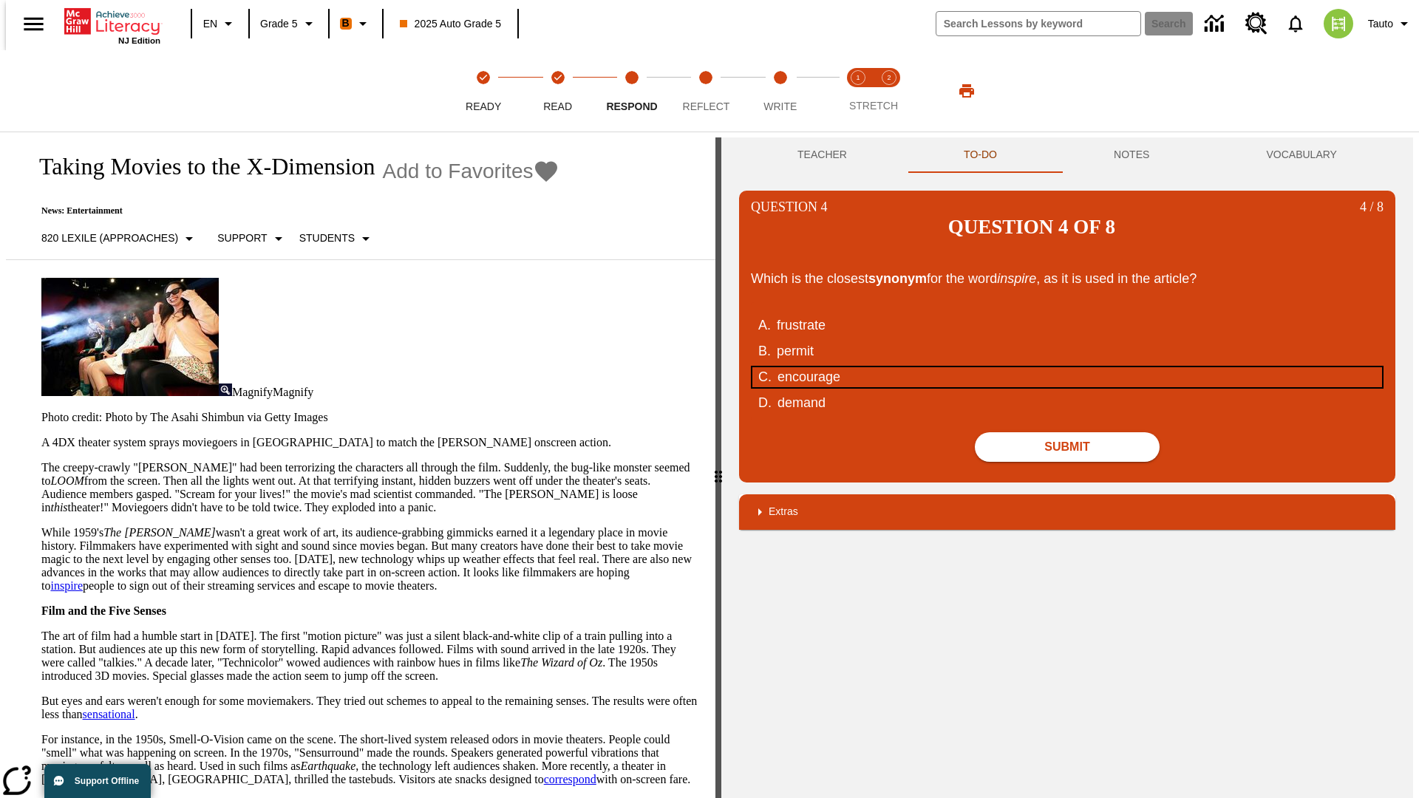
click at [1067, 367] on div "encourage" at bounding box center [1059, 377] width 562 height 20
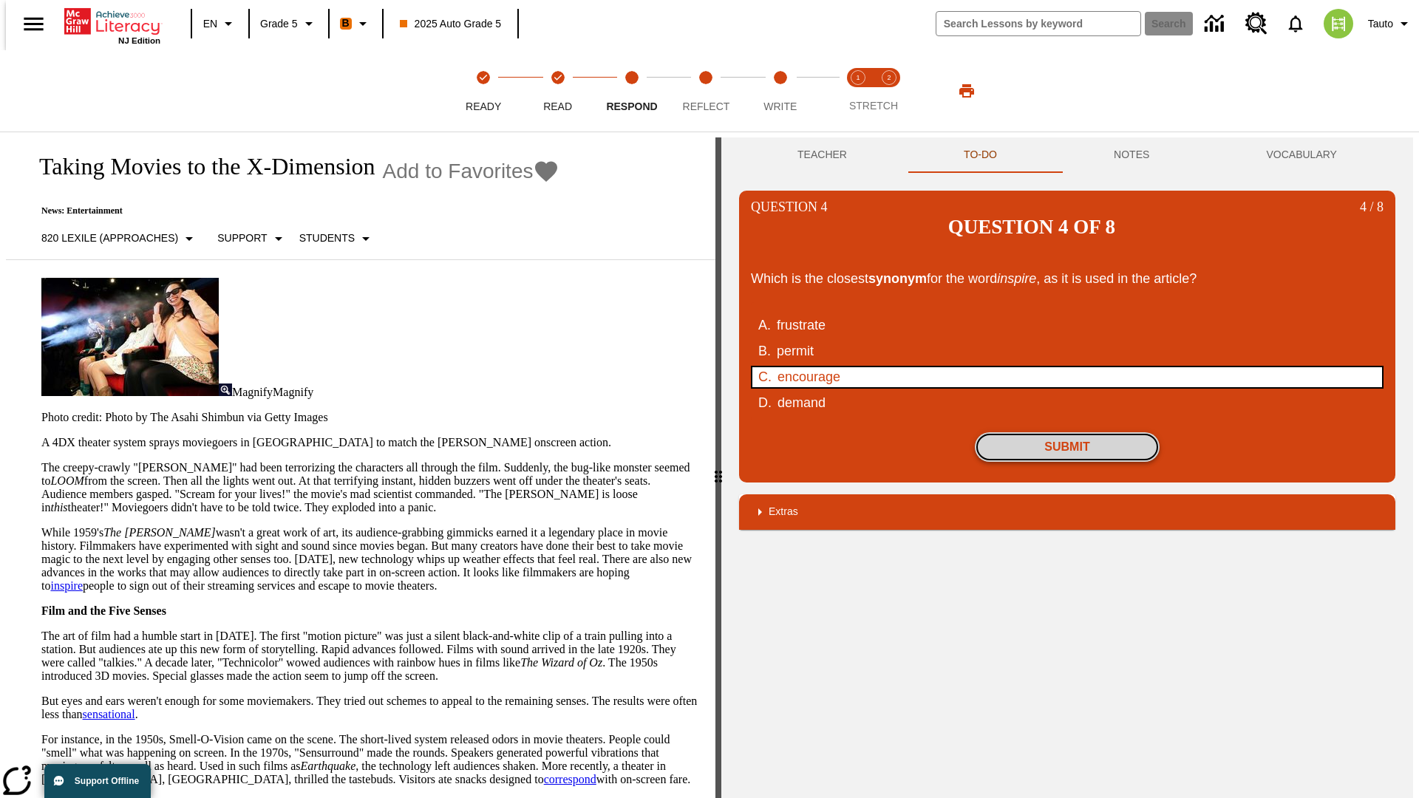
click at [1067, 432] on button "Submit" at bounding box center [1067, 447] width 185 height 30
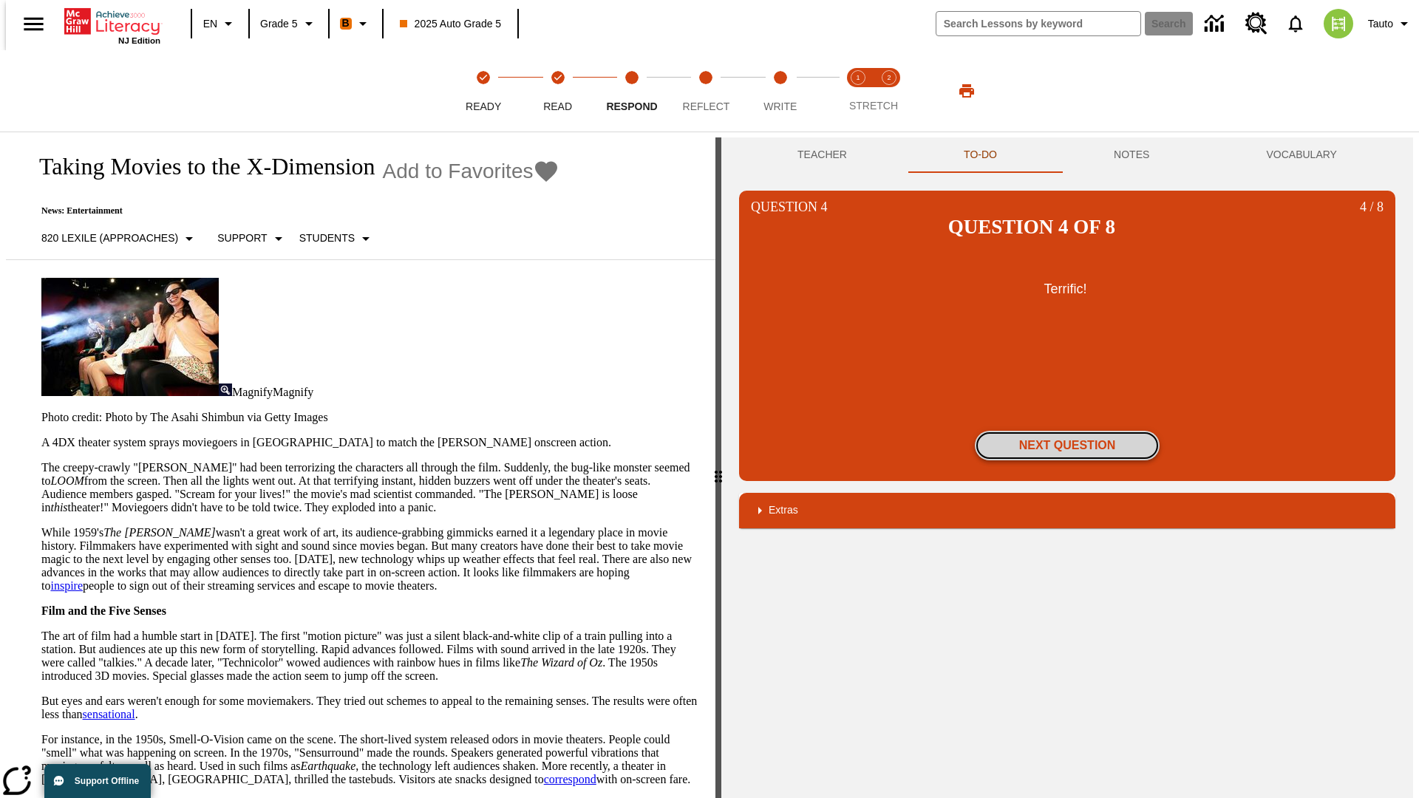
click at [1067, 431] on button "Next Question" at bounding box center [1067, 446] width 185 height 30
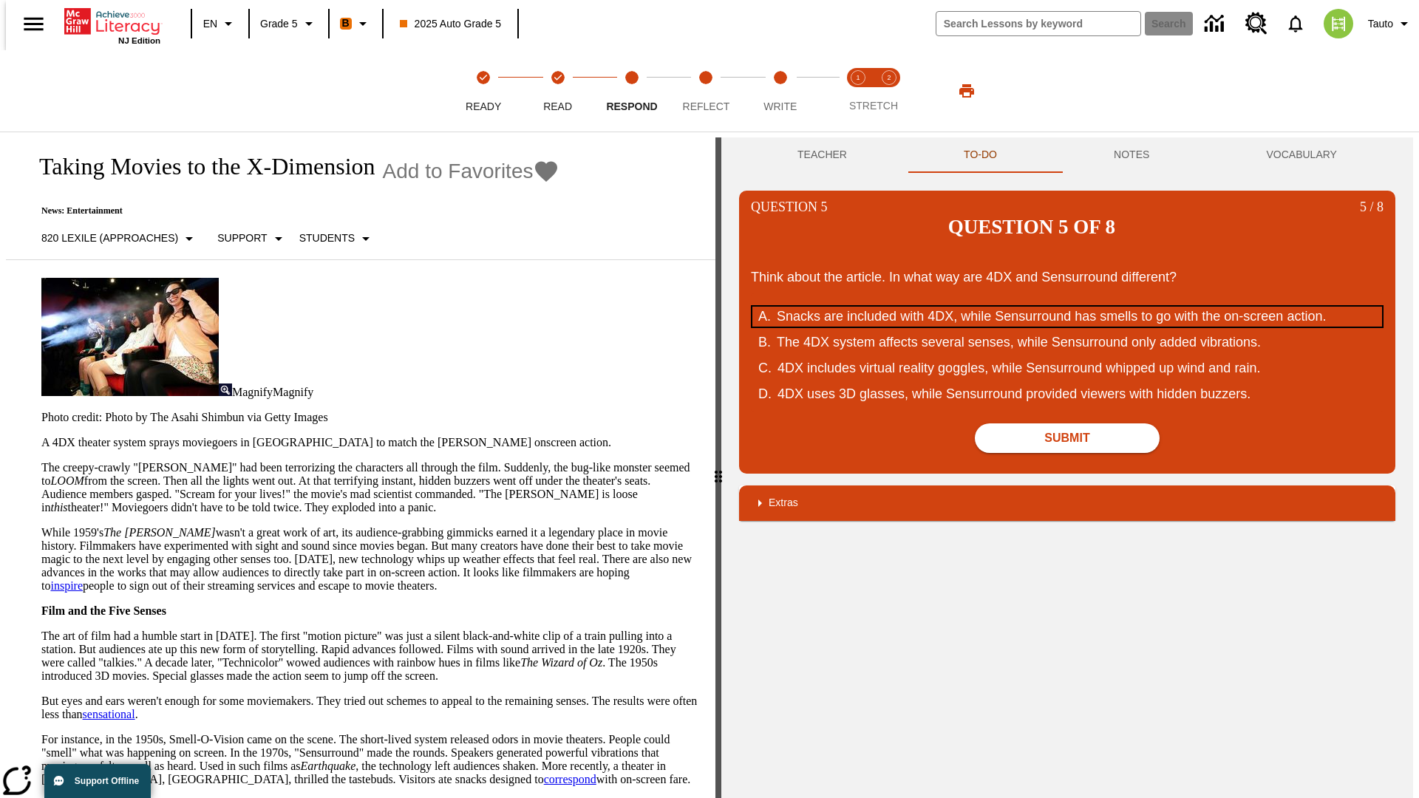
click at [1067, 307] on div "Snacks are included with 4DX, while Sensurround has smells to go with the on-sc…" at bounding box center [1058, 317] width 562 height 20
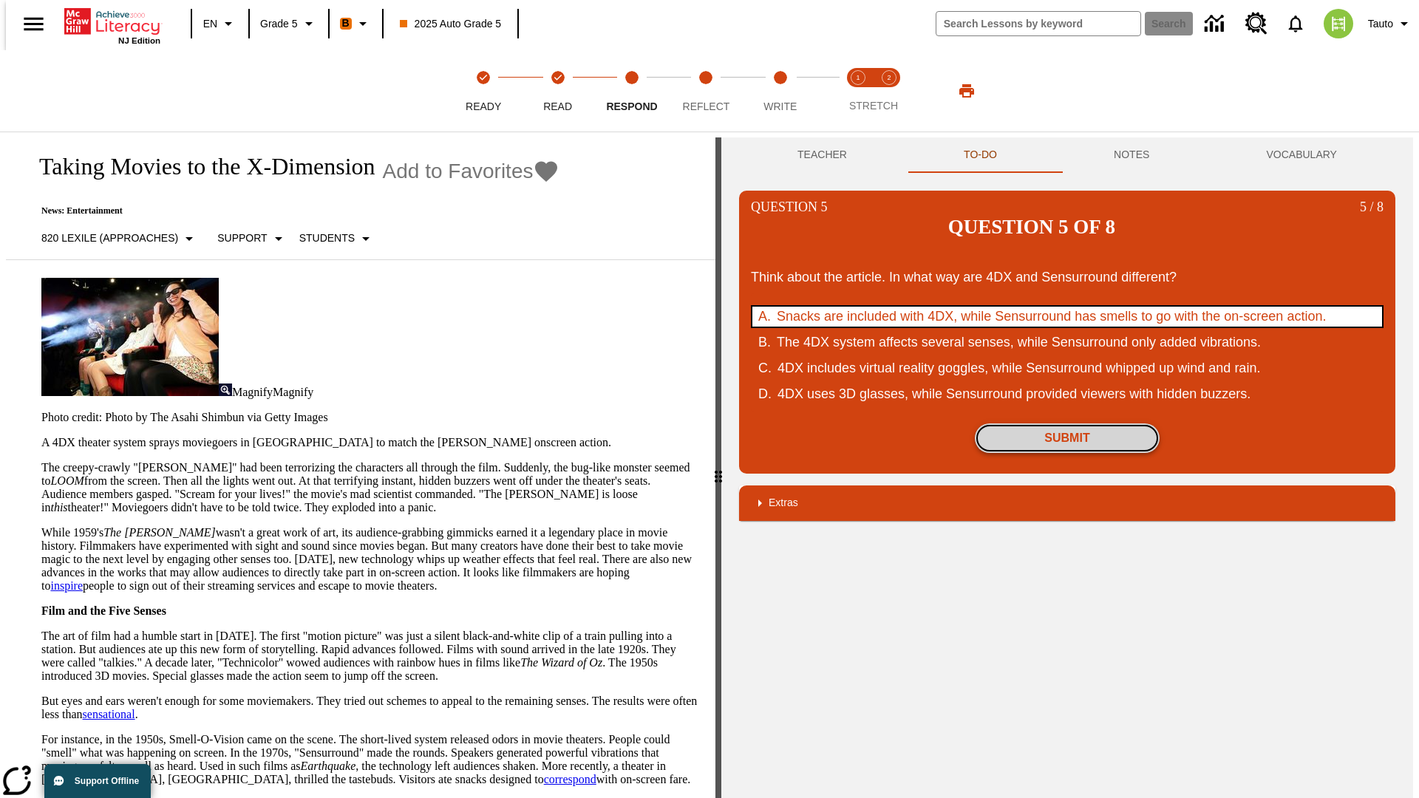
click at [1067, 424] on button "Submit" at bounding box center [1067, 439] width 185 height 30
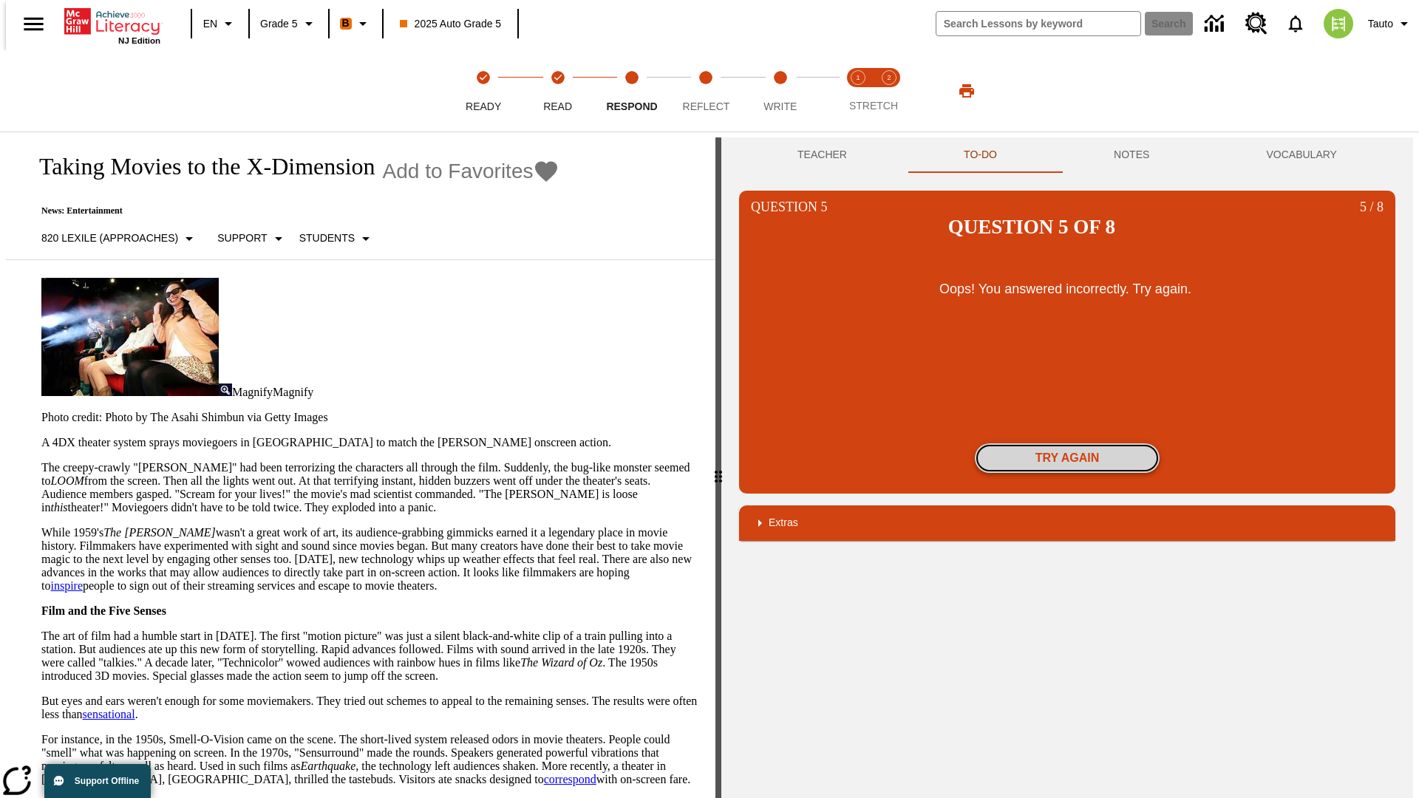
click at [1067, 444] on button "Try again" at bounding box center [1067, 459] width 185 height 30
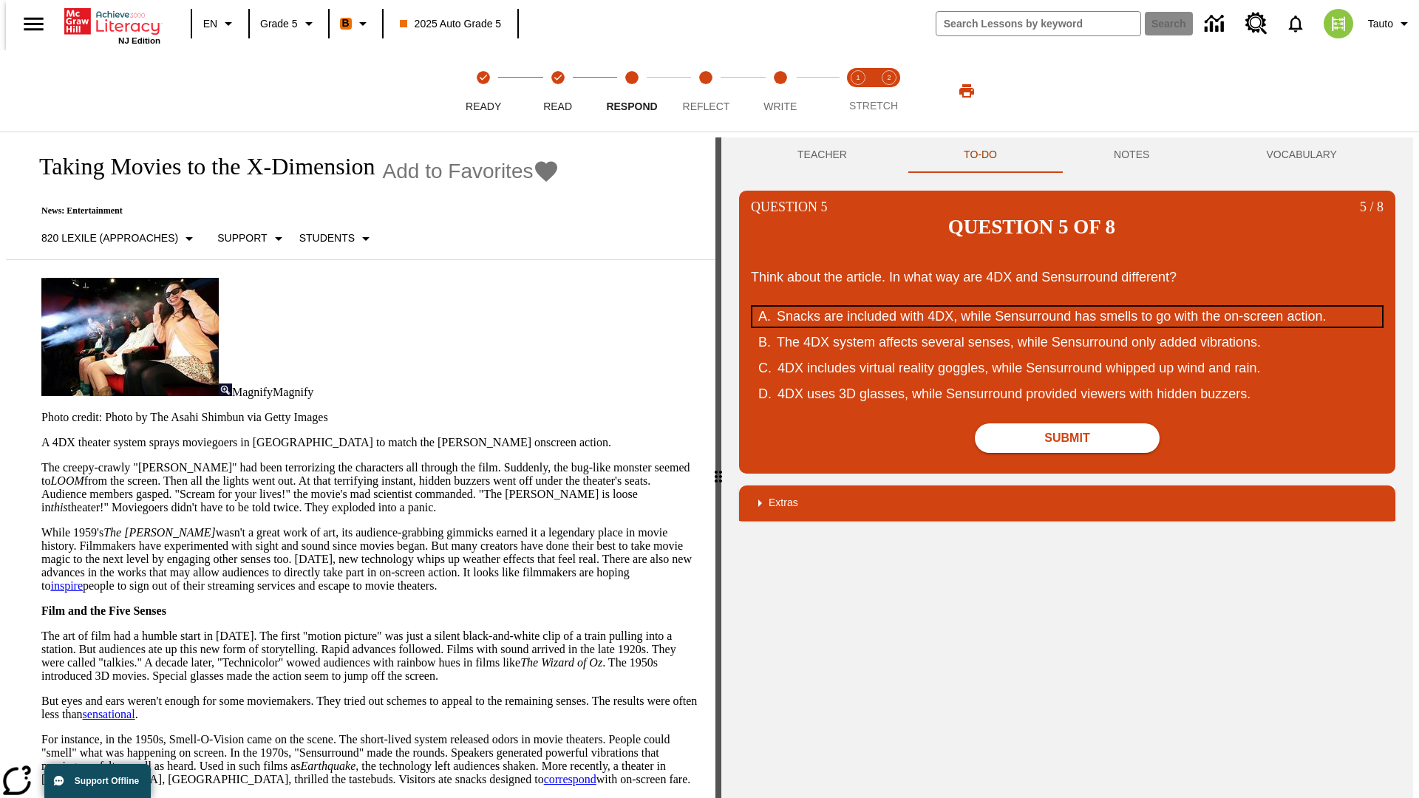
click at [1067, 307] on div "Snacks are included with 4DX, while Sensurround has smells to go with the on-sc…" at bounding box center [1058, 317] width 562 height 20
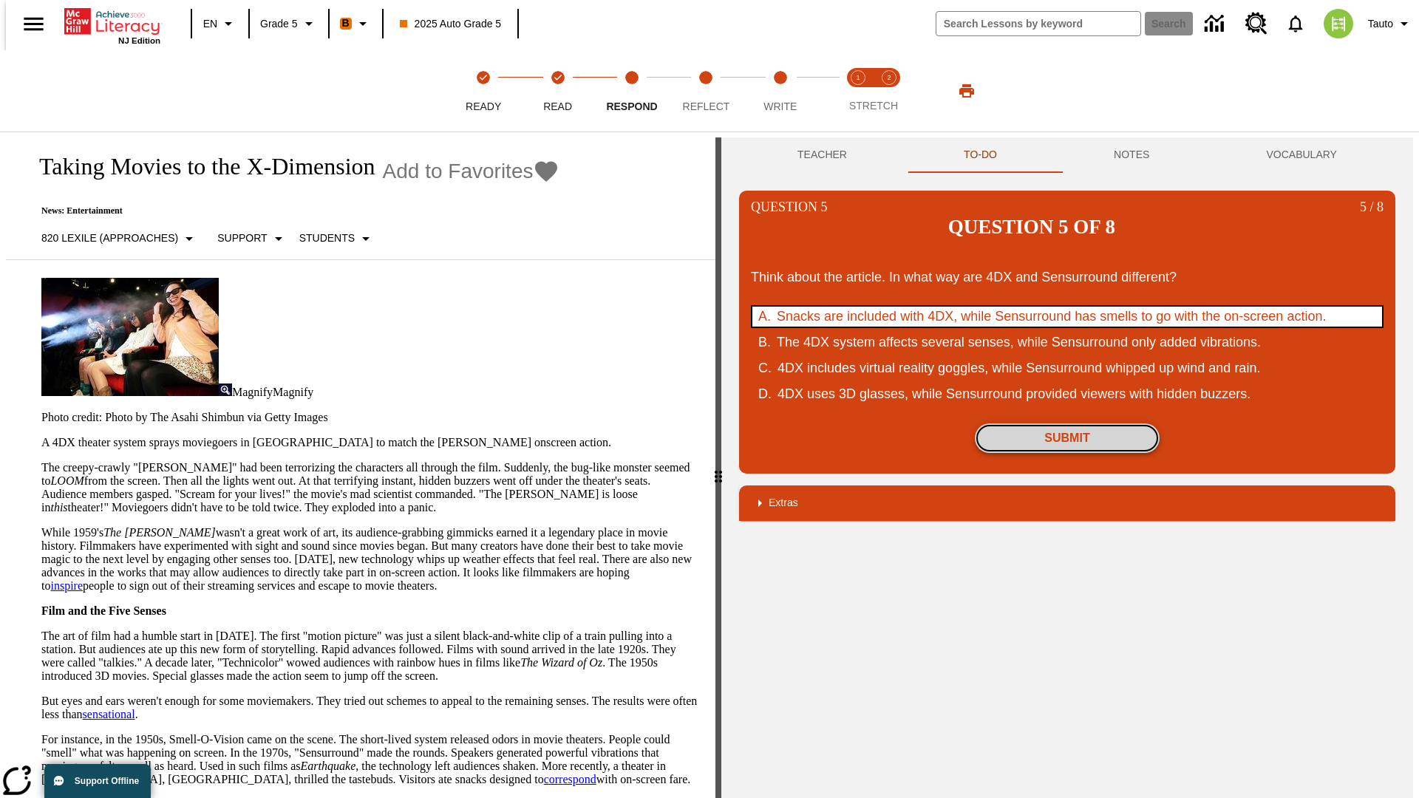
click at [1067, 424] on button "Submit" at bounding box center [1067, 439] width 185 height 30
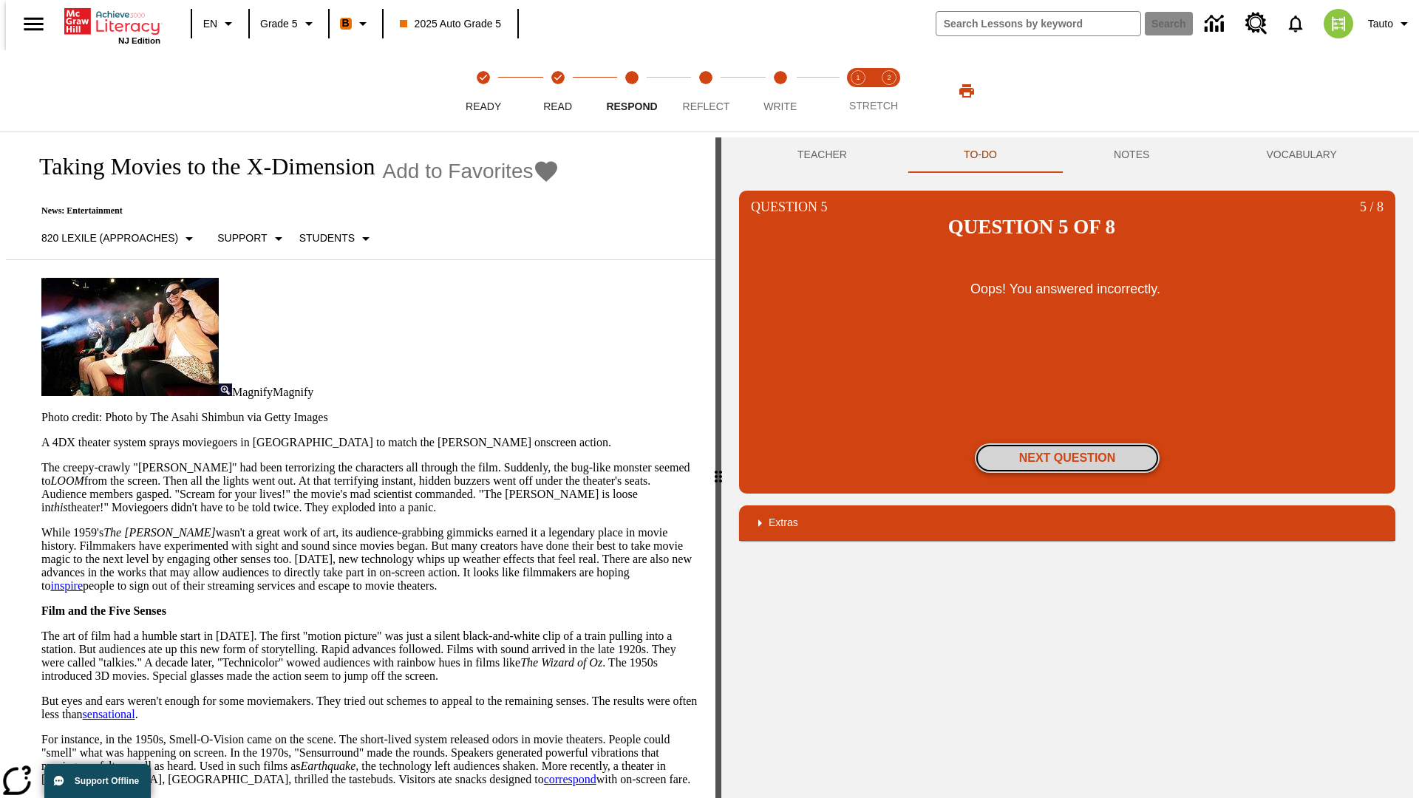
click at [1067, 444] on button "Next Question" at bounding box center [1067, 459] width 185 height 30
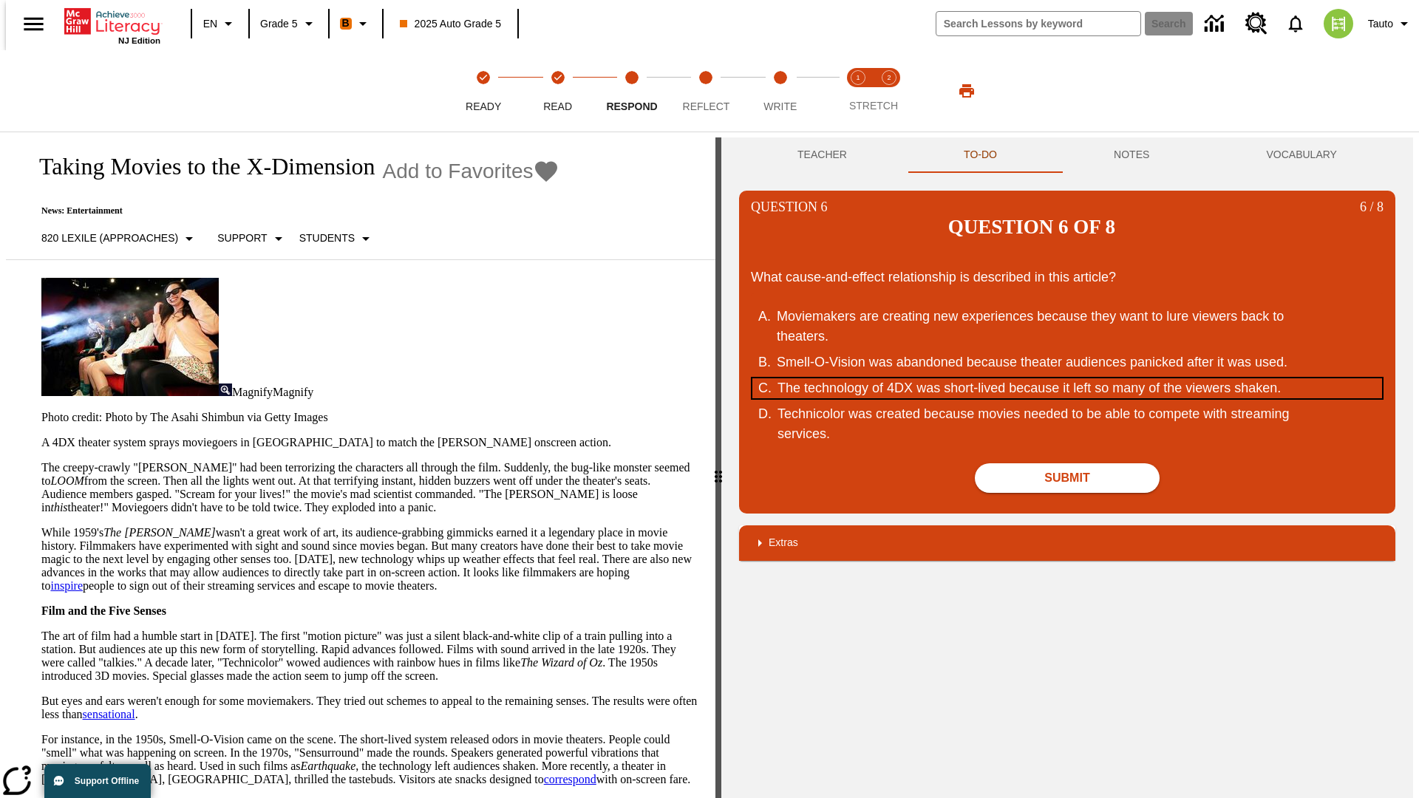
click at [1067, 378] on div "The technology of 4DX was short-lived because it left so many of the viewers sh…" at bounding box center [1059, 388] width 562 height 20
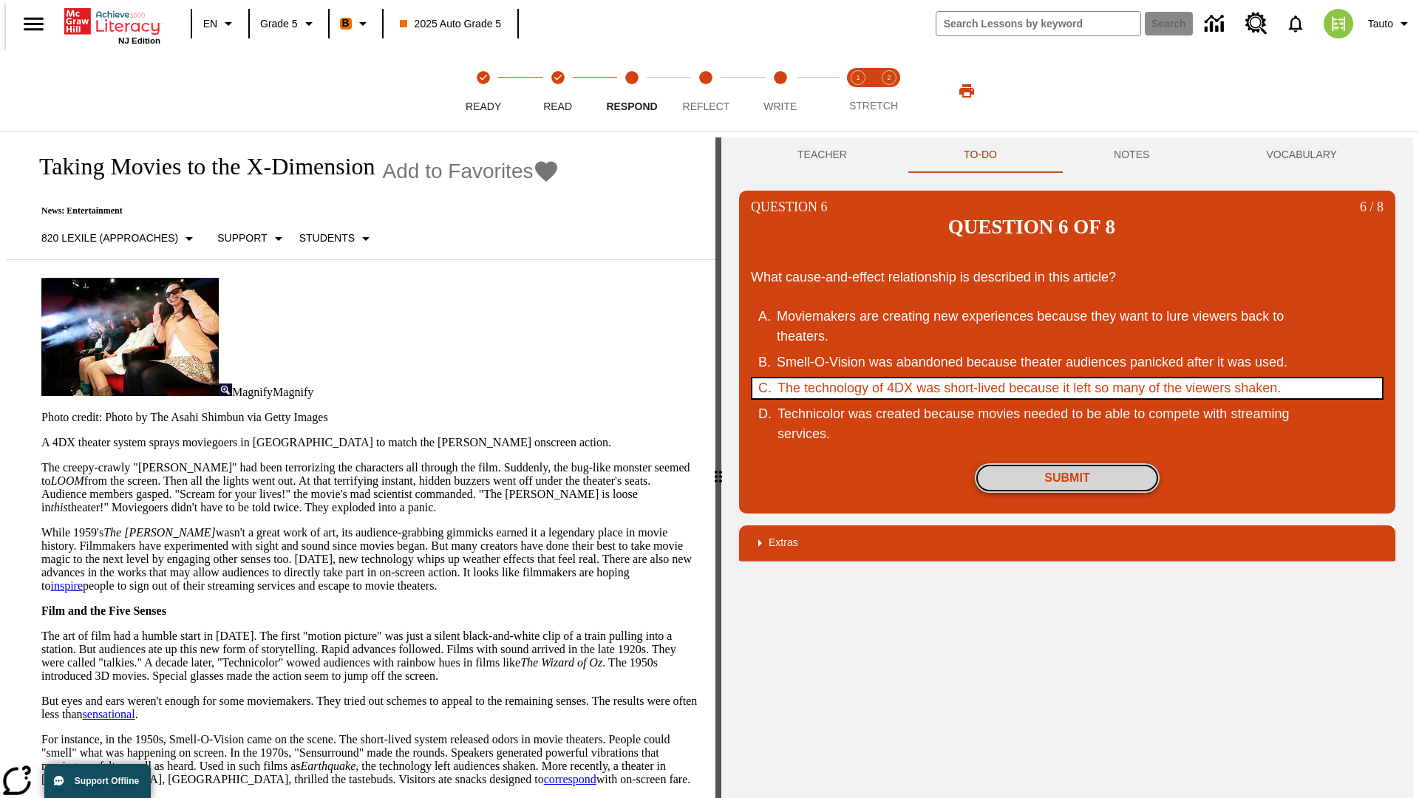
click at [1067, 463] on button "Submit" at bounding box center [1067, 478] width 185 height 30
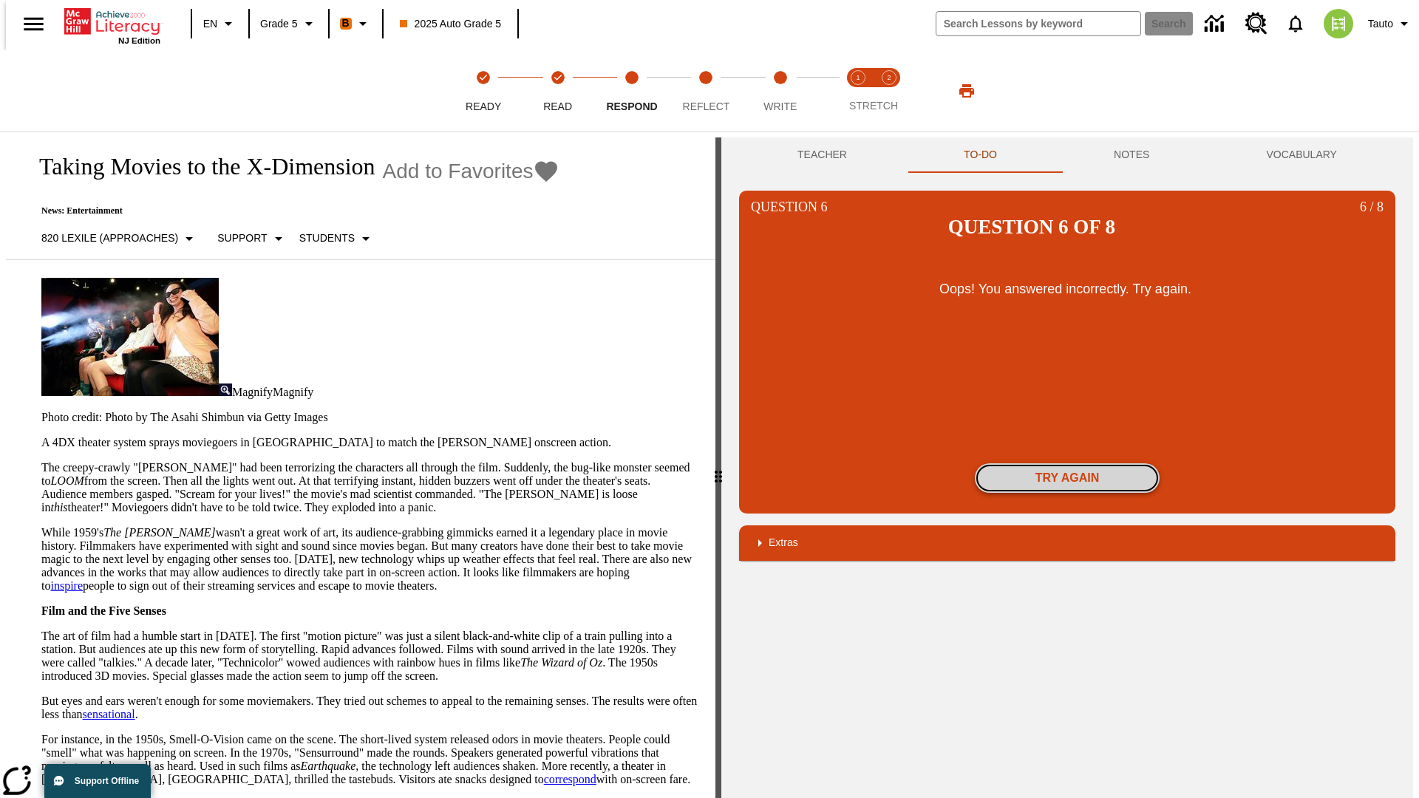
click at [1067, 463] on button "Try again" at bounding box center [1067, 478] width 185 height 30
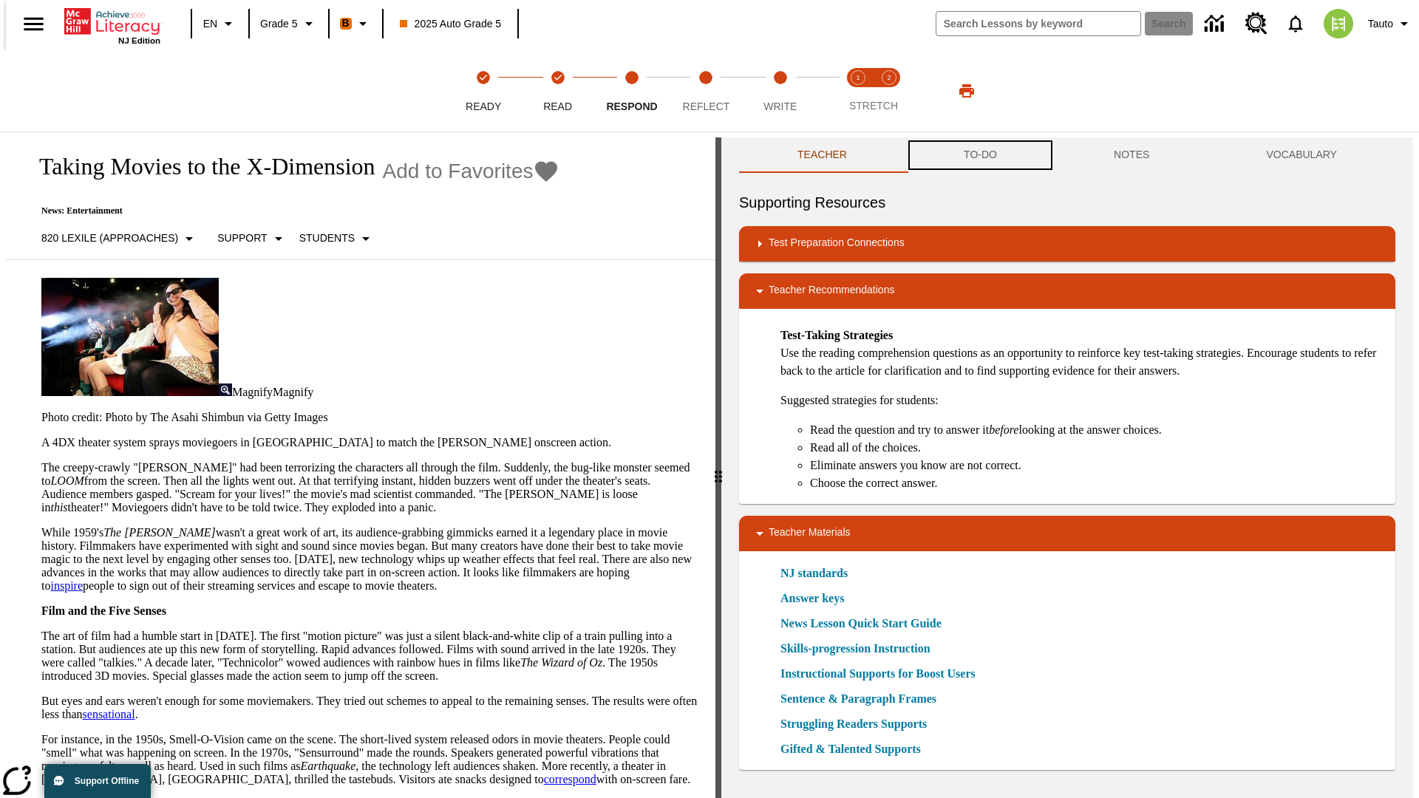
click at [979, 155] on button "TO-DO" at bounding box center [981, 154] width 150 height 35
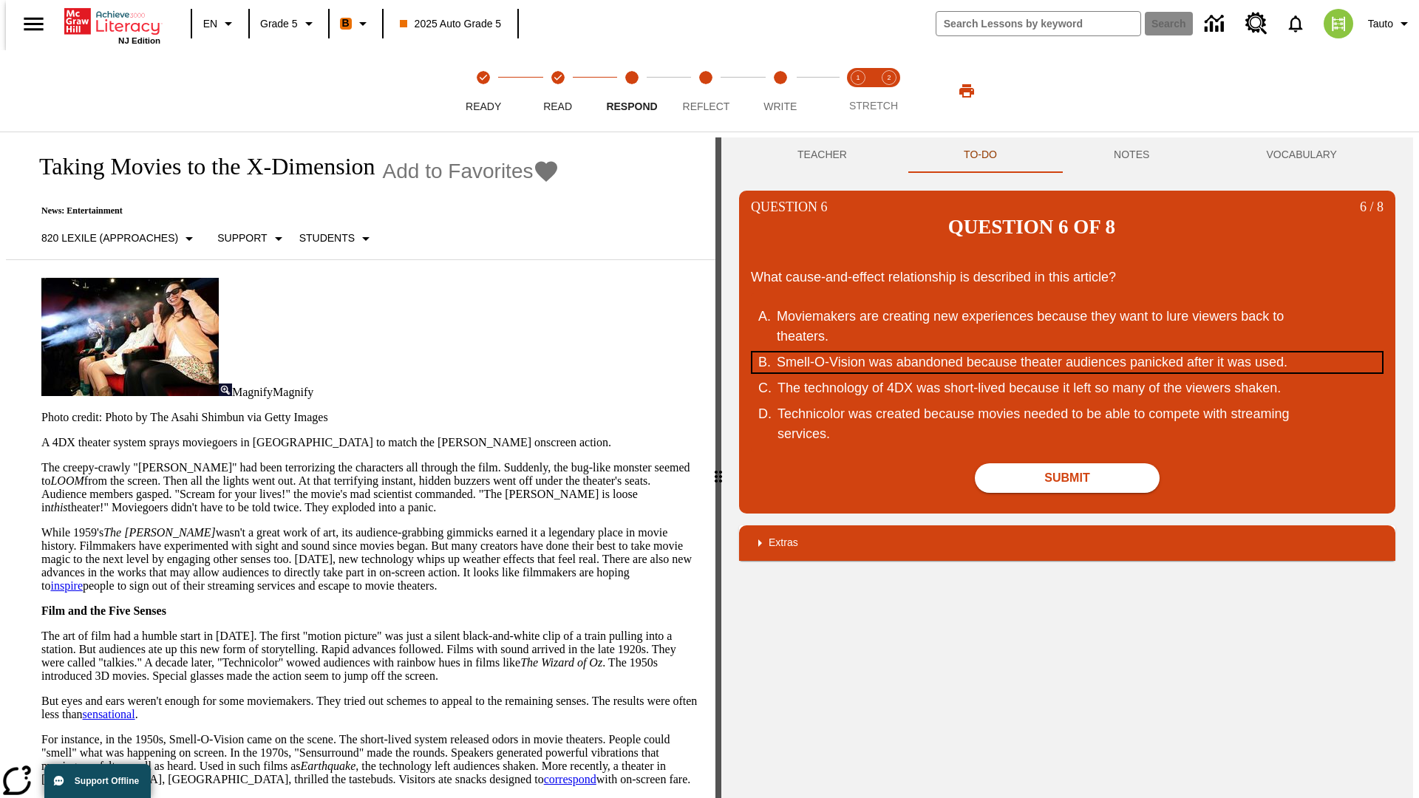
click at [1067, 353] on div "Smell-O-Vision was abandoned because theater audiences panicked after it was us…" at bounding box center [1058, 363] width 562 height 20
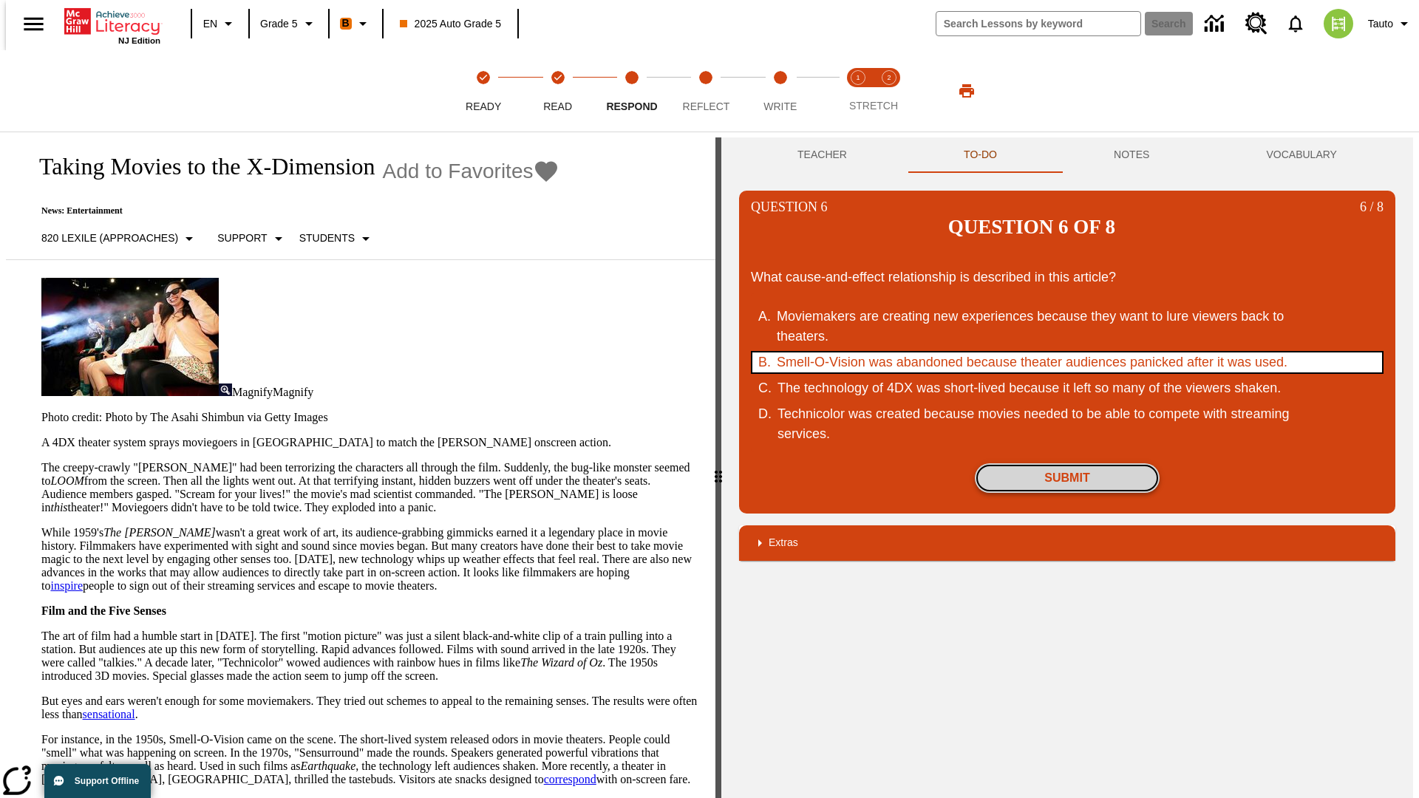
click at [1067, 463] on button "Submit" at bounding box center [1067, 478] width 185 height 30
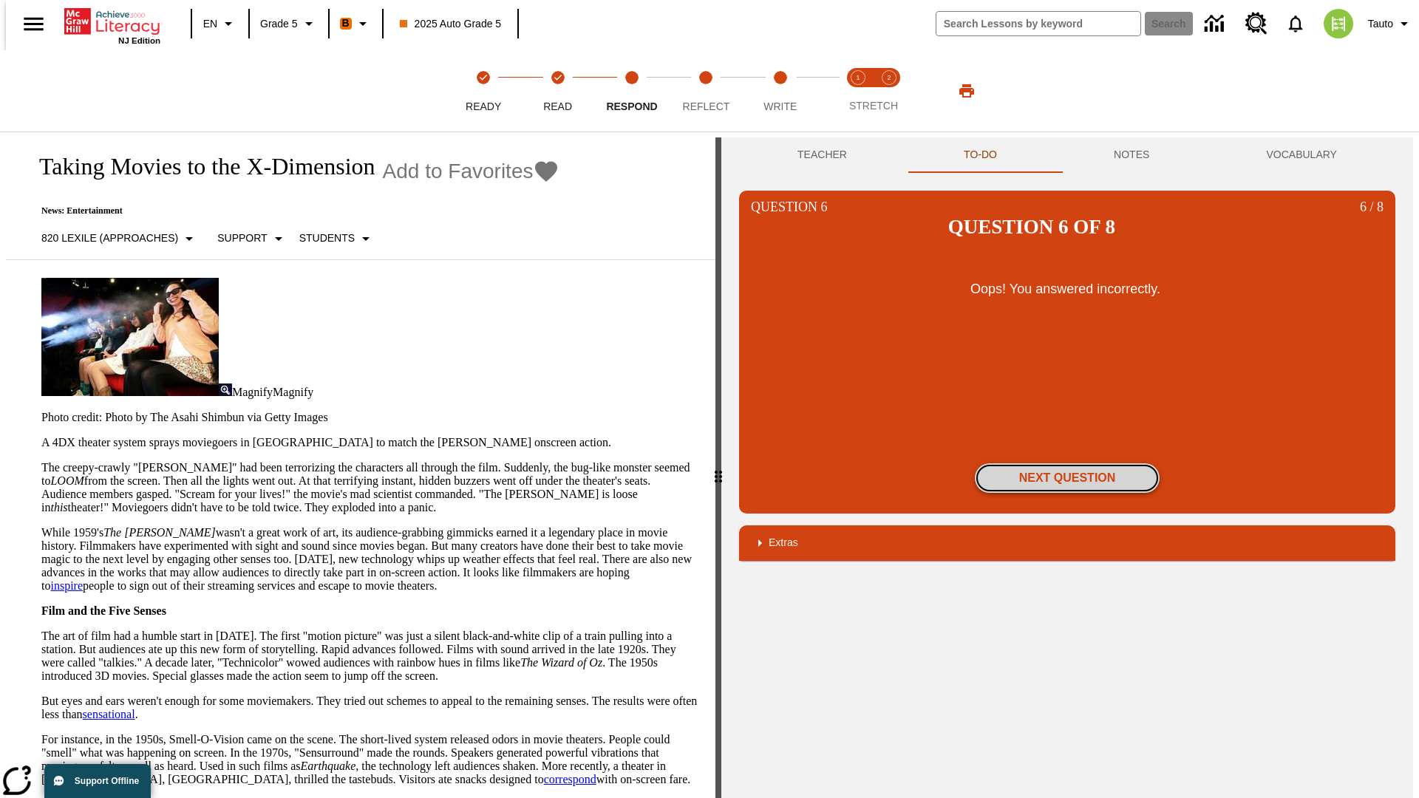
click at [1067, 463] on button "Next Question" at bounding box center [1067, 478] width 185 height 30
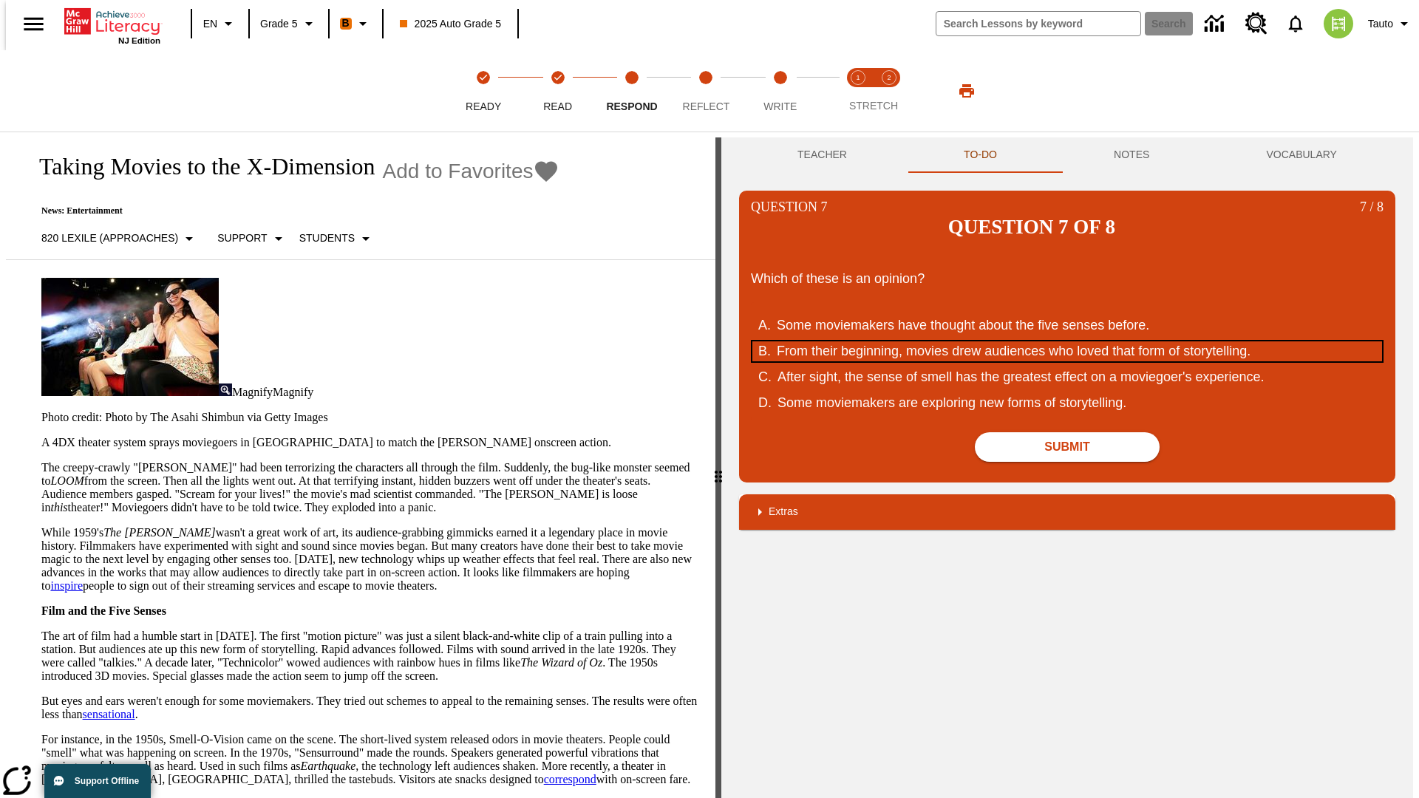
click at [1067, 342] on div "From their beginning, movies drew audiences who loved that form of storytelling." at bounding box center [1058, 352] width 562 height 20
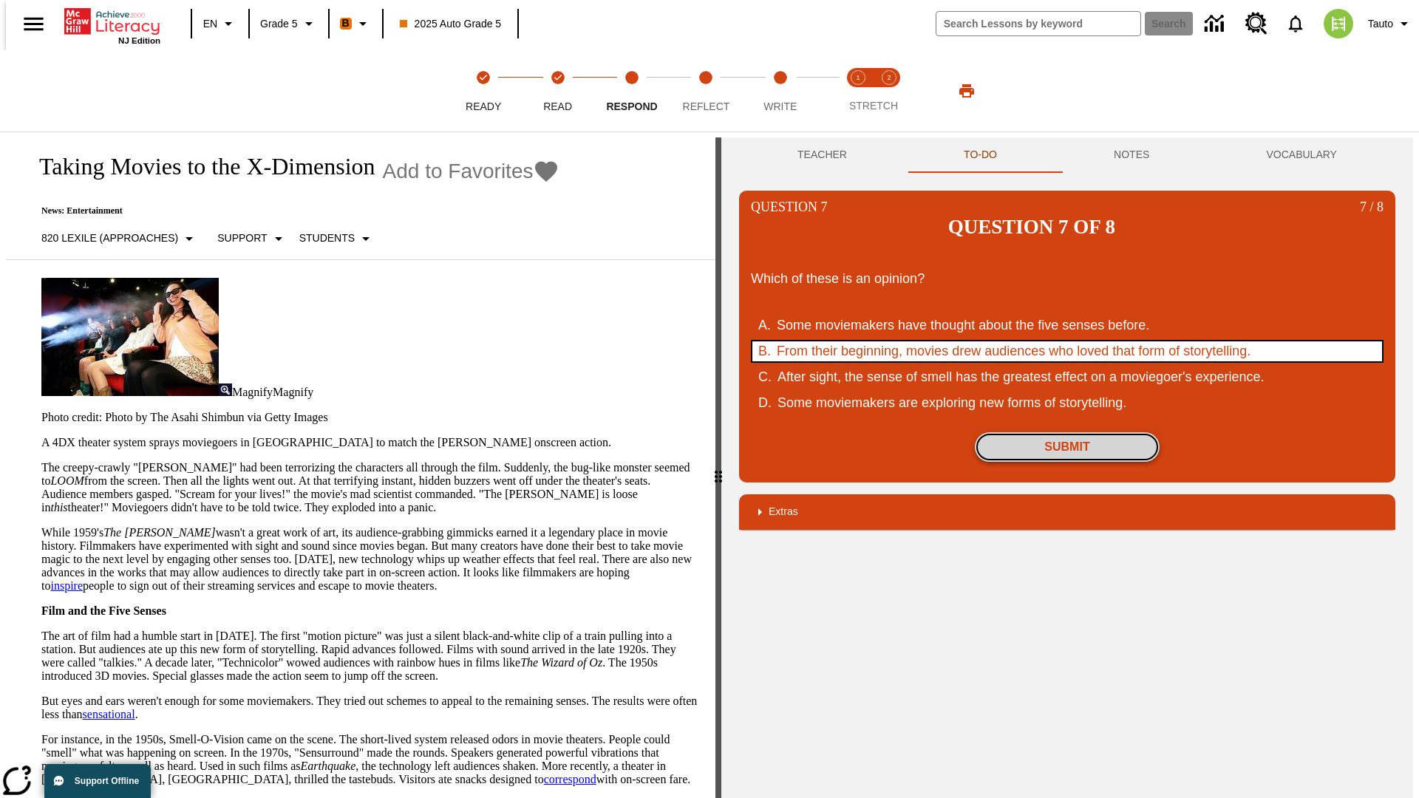
click at [1067, 432] on button "Submit" at bounding box center [1067, 447] width 185 height 30
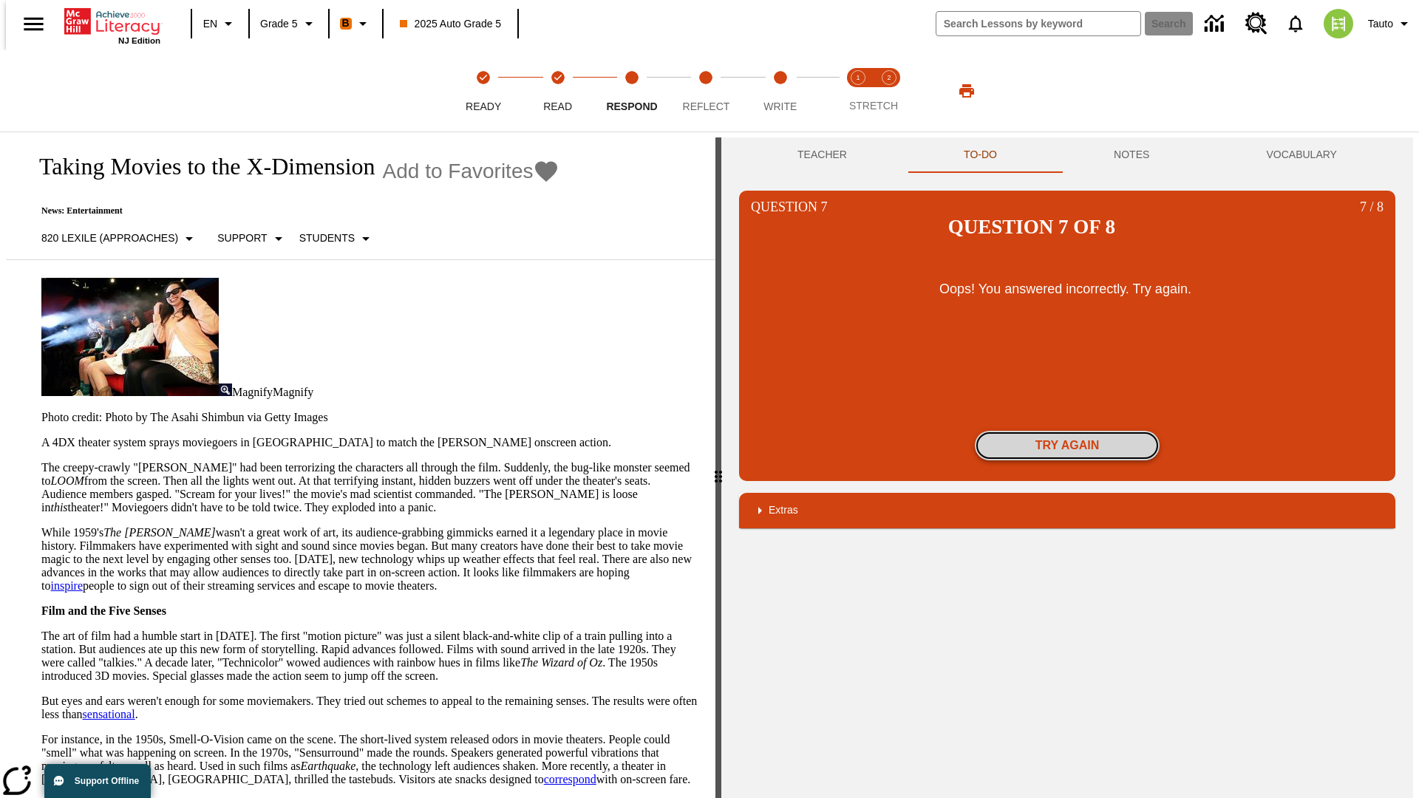
click at [1067, 431] on button "Try again" at bounding box center [1067, 446] width 185 height 30
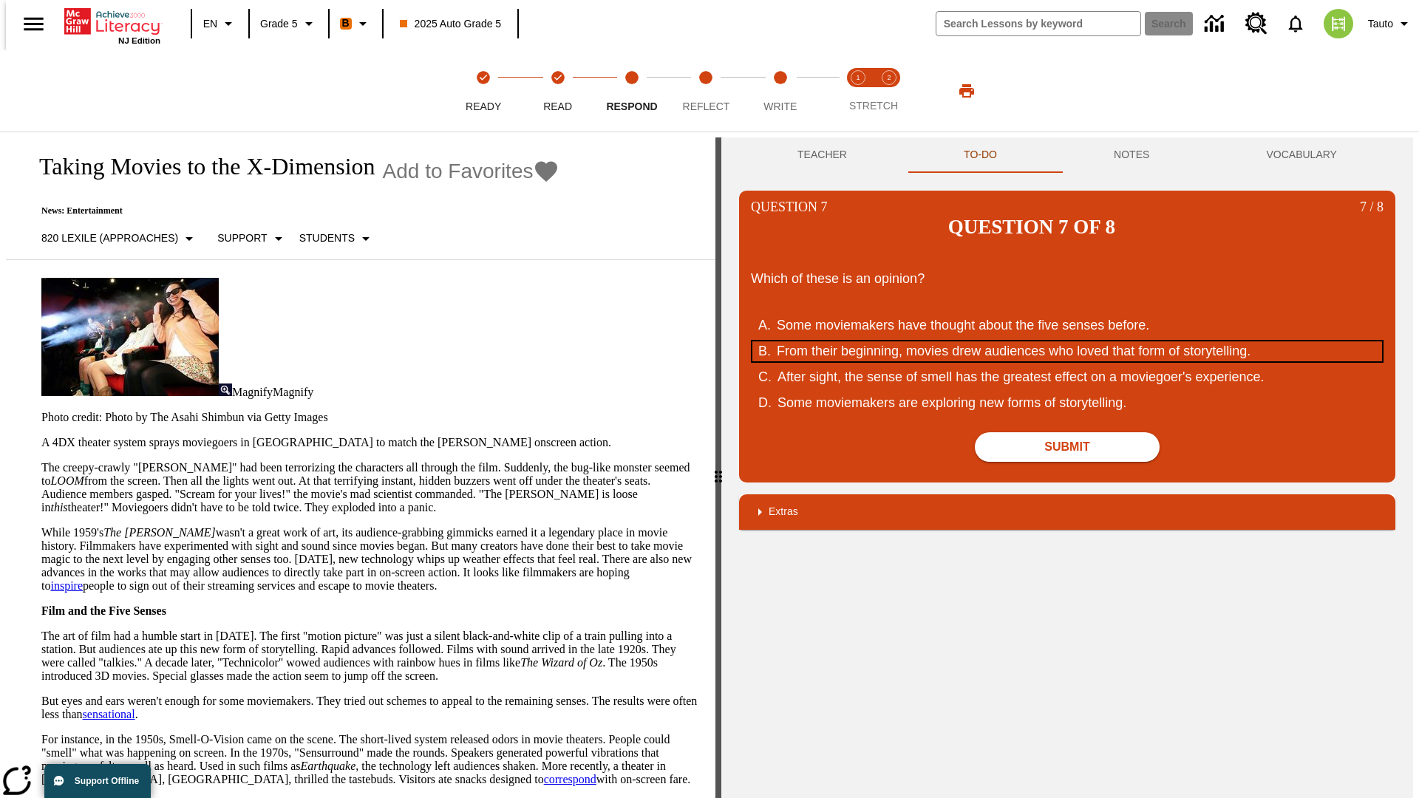
click at [1067, 342] on div "From their beginning, movies drew audiences who loved that form of storytelling." at bounding box center [1058, 352] width 562 height 20
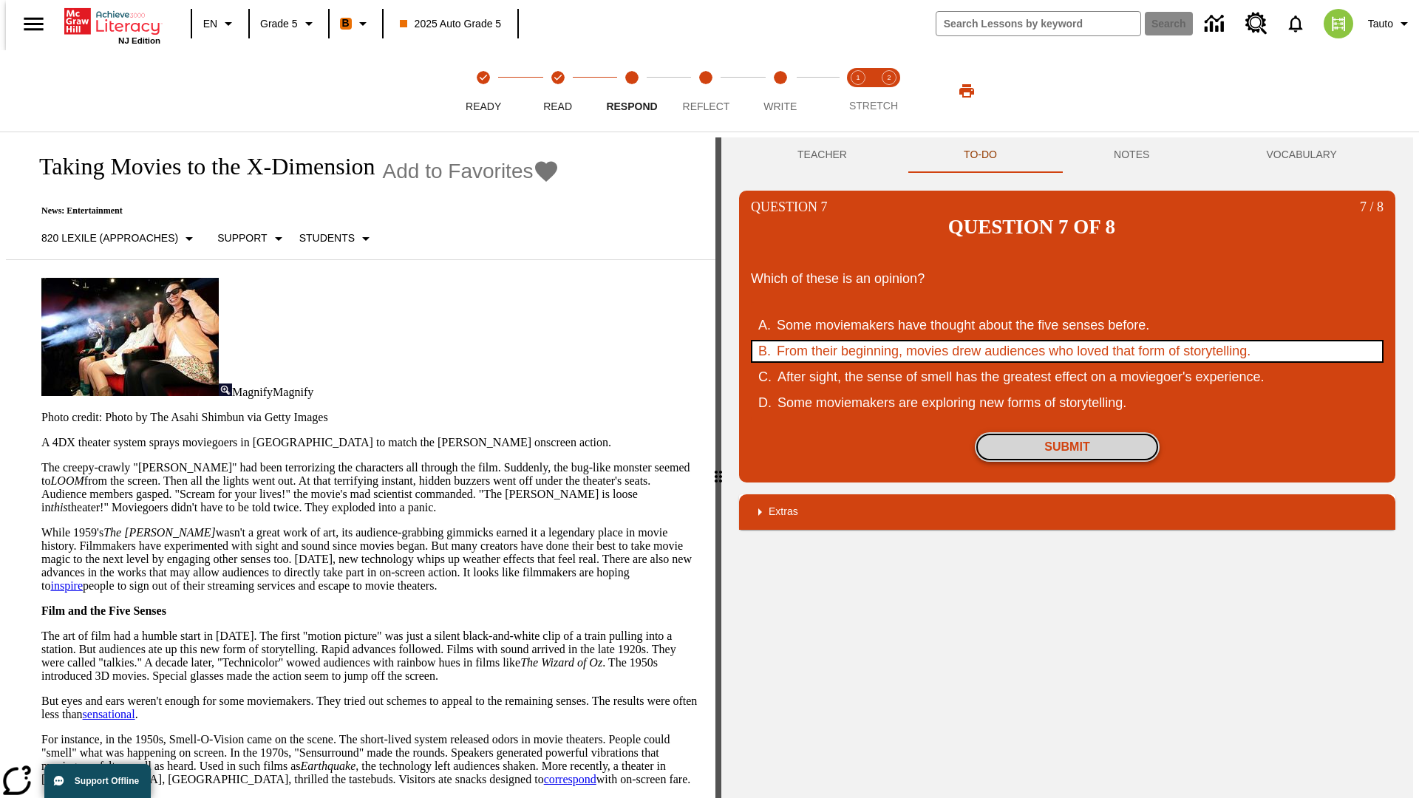
click at [1067, 432] on button "Submit" at bounding box center [1067, 447] width 185 height 30
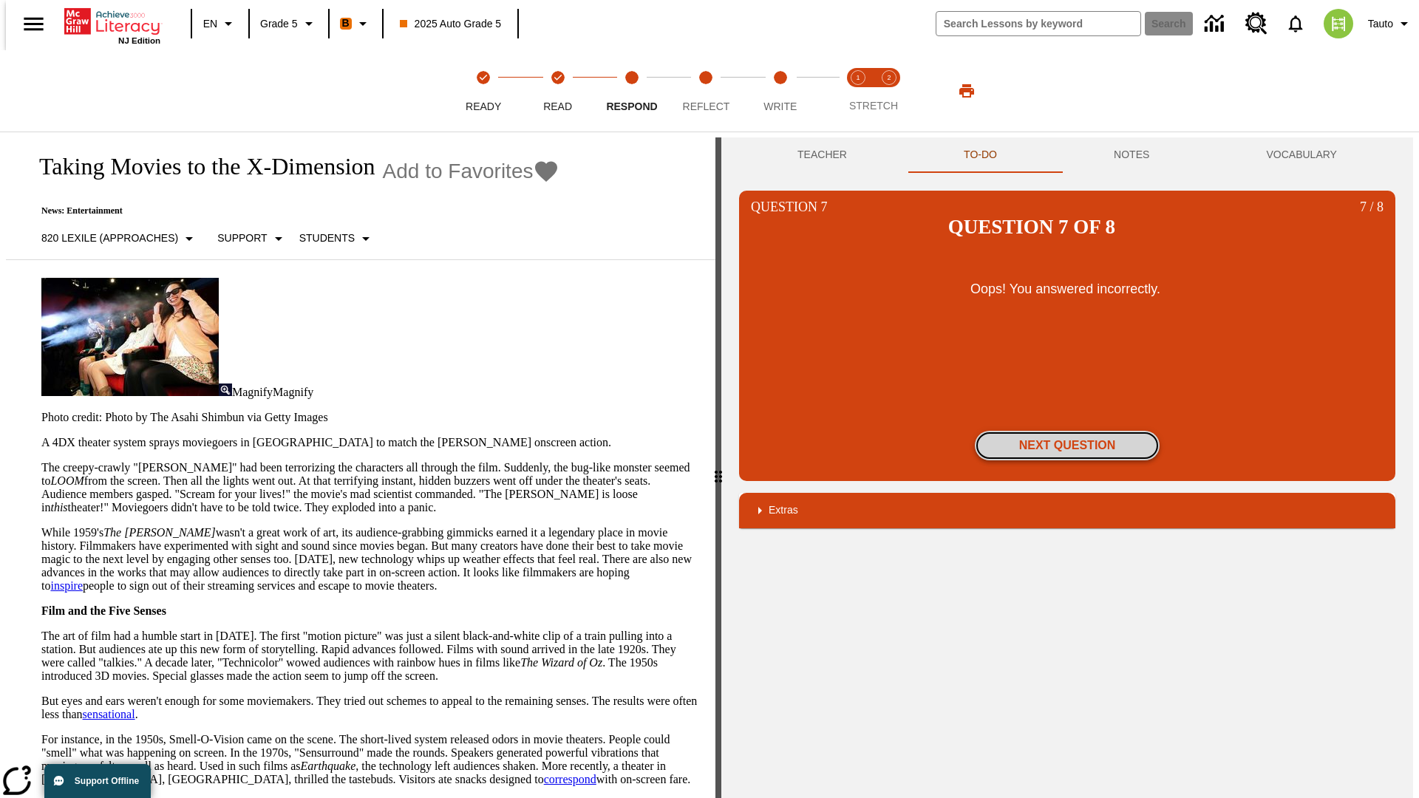
click at [1067, 431] on button "Next Question" at bounding box center [1067, 446] width 185 height 30
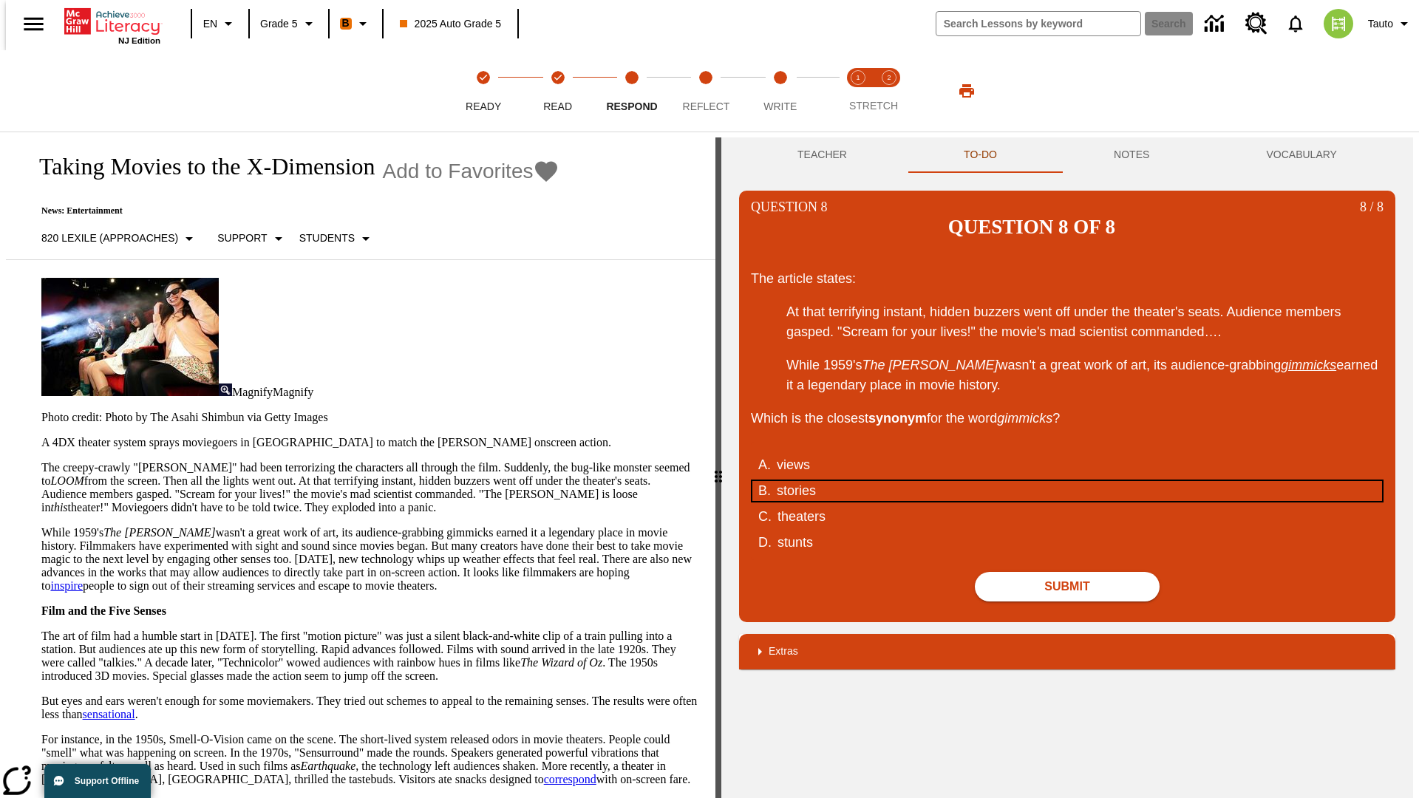
click at [1067, 481] on div "stories" at bounding box center [1058, 491] width 562 height 20
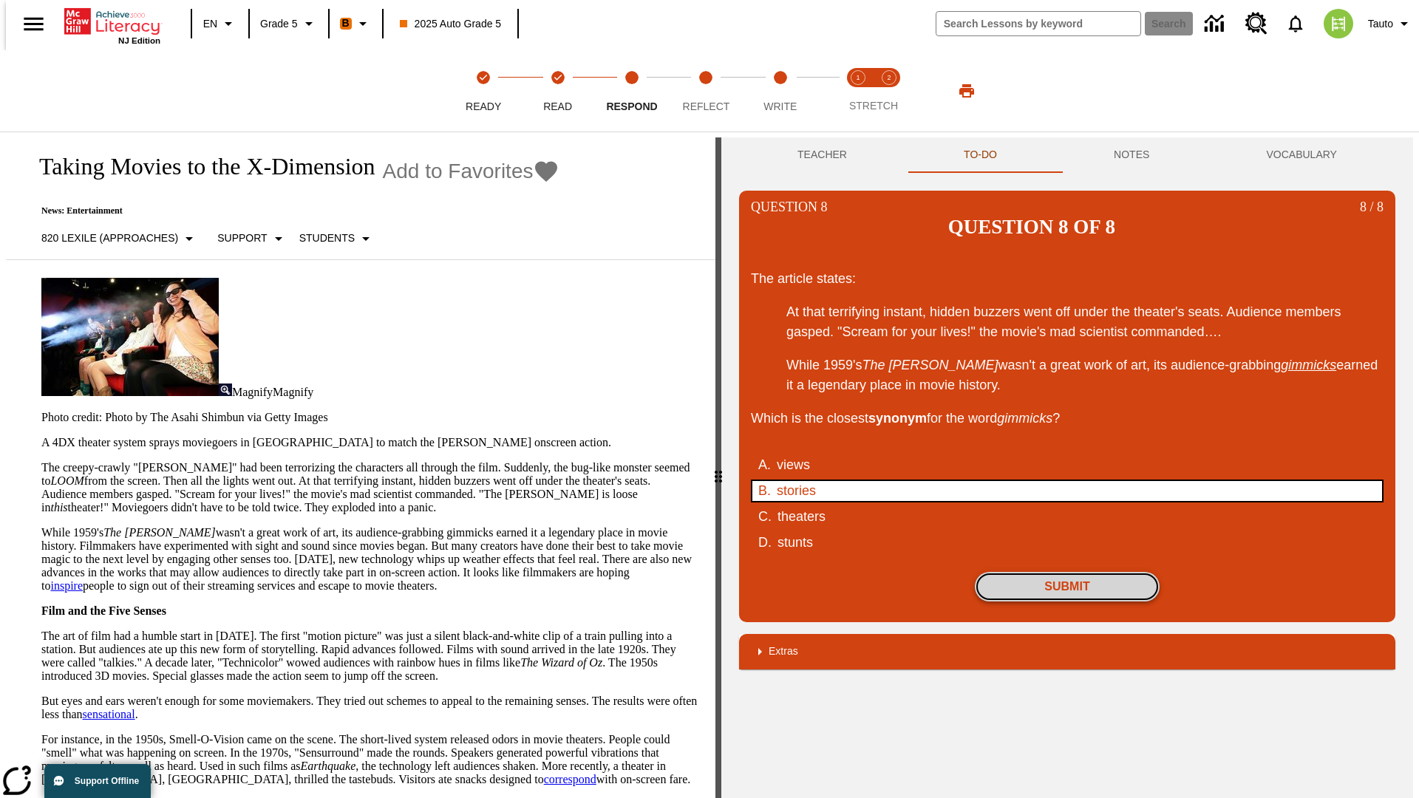
click at [1067, 572] on button "Submit" at bounding box center [1067, 587] width 185 height 30
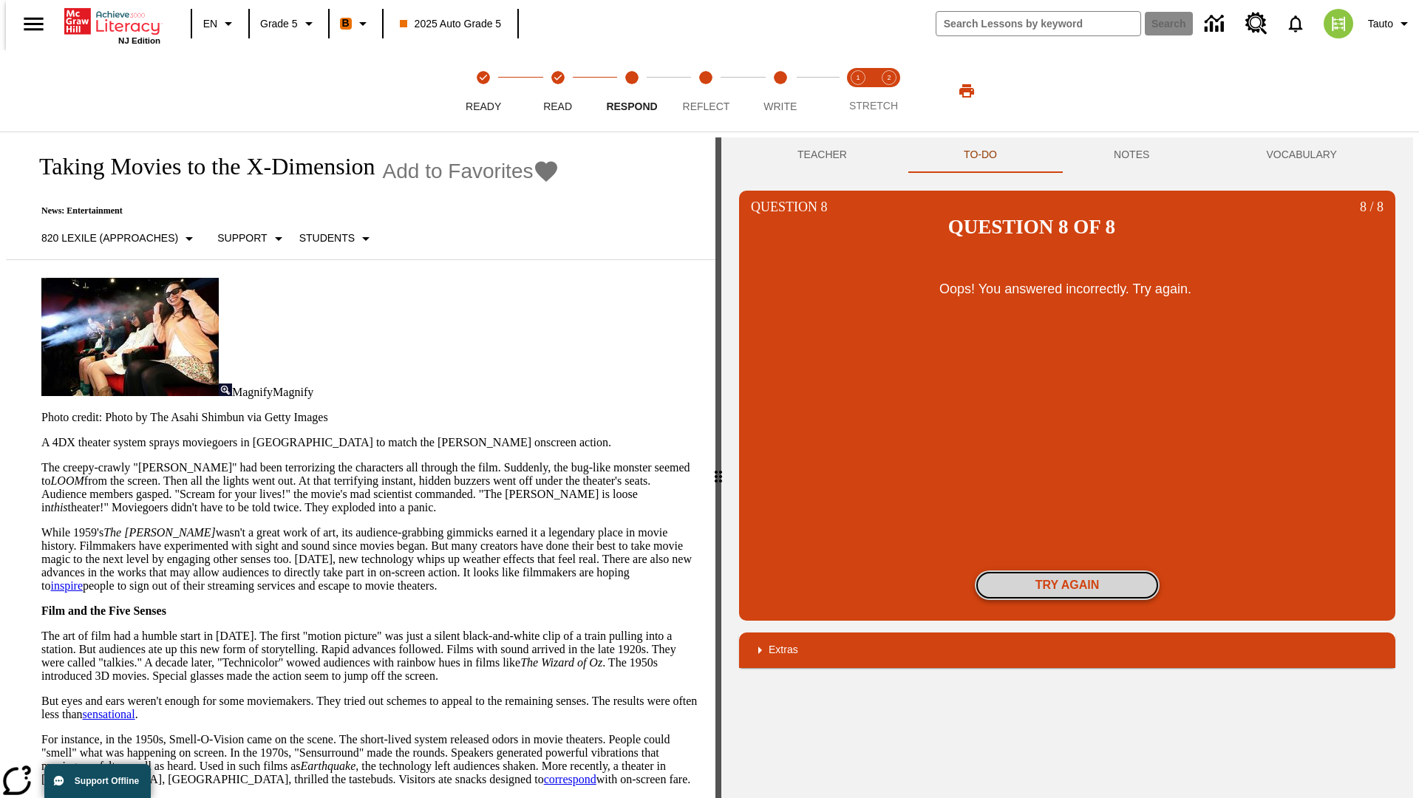
click at [1067, 571] on button "Try again" at bounding box center [1067, 586] width 185 height 30
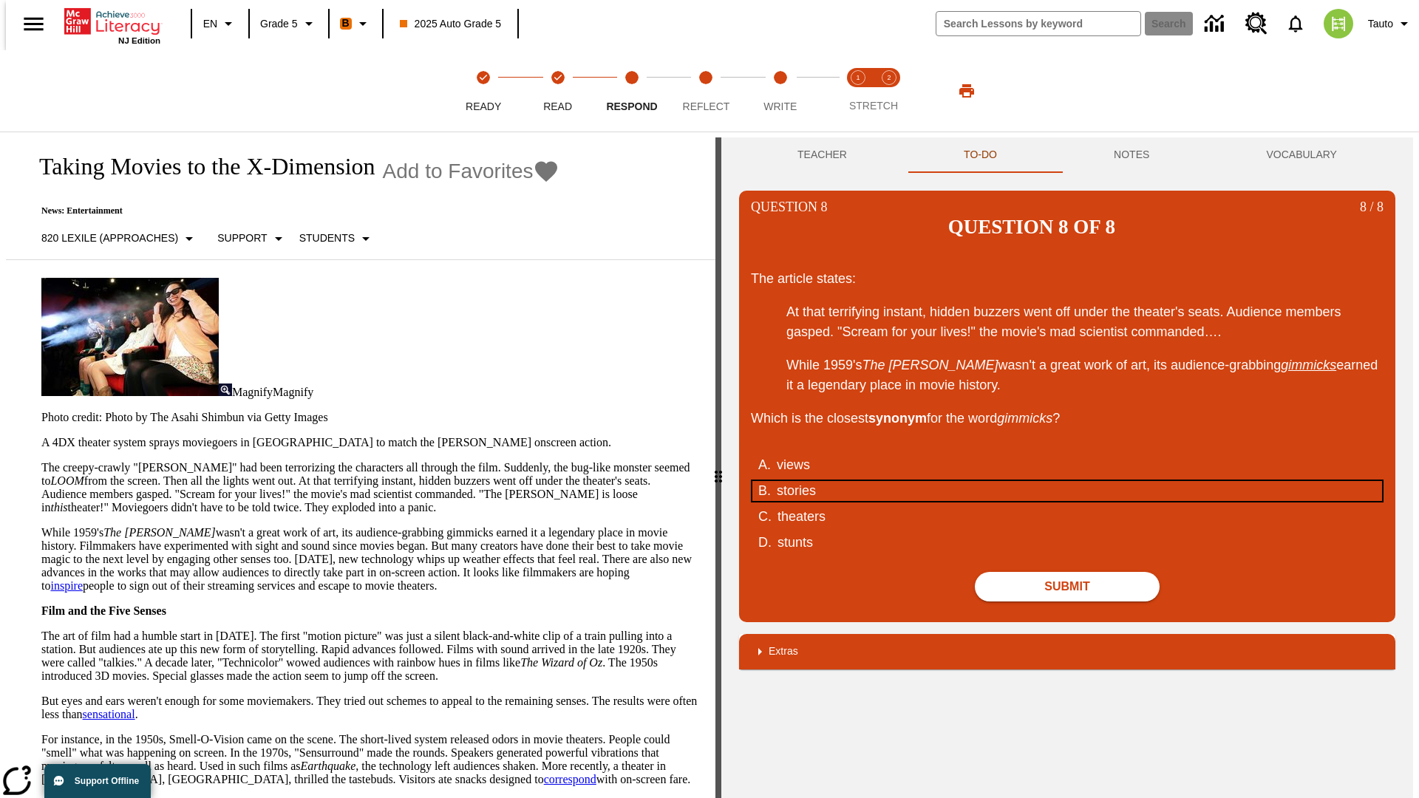
click at [1067, 481] on div "stories" at bounding box center [1058, 491] width 562 height 20
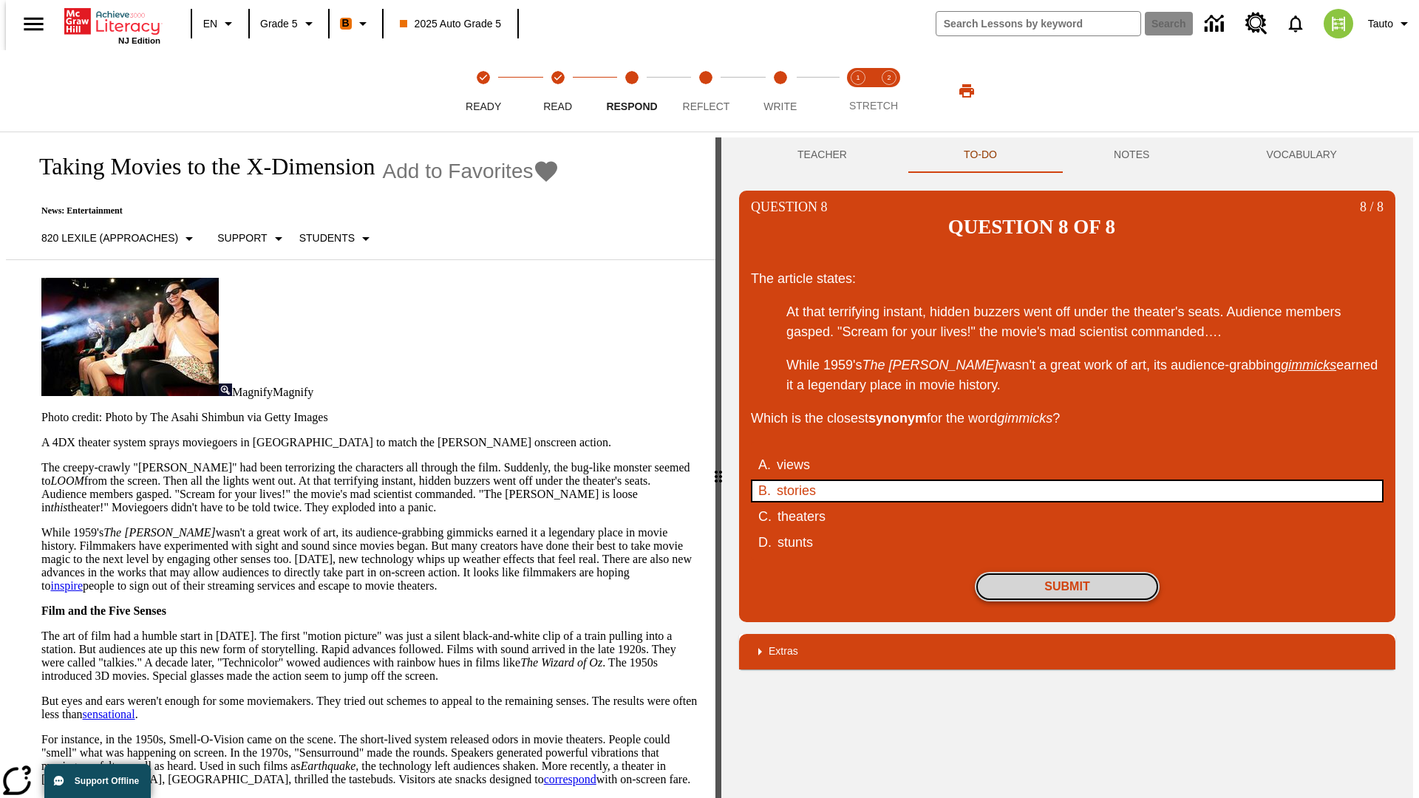
click at [1067, 572] on button "Submit" at bounding box center [1067, 587] width 185 height 30
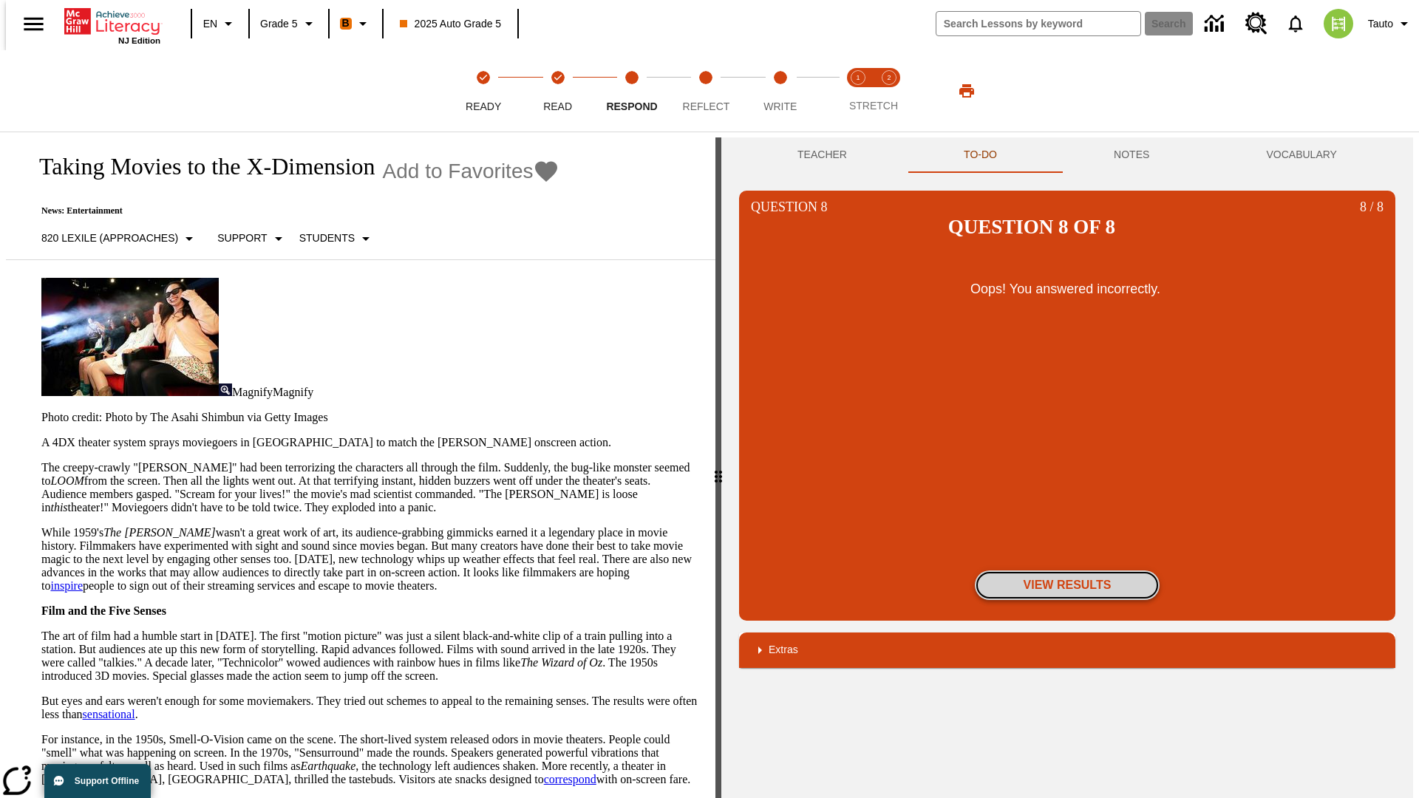
click at [1067, 571] on button "View Results" at bounding box center [1067, 586] width 185 height 30
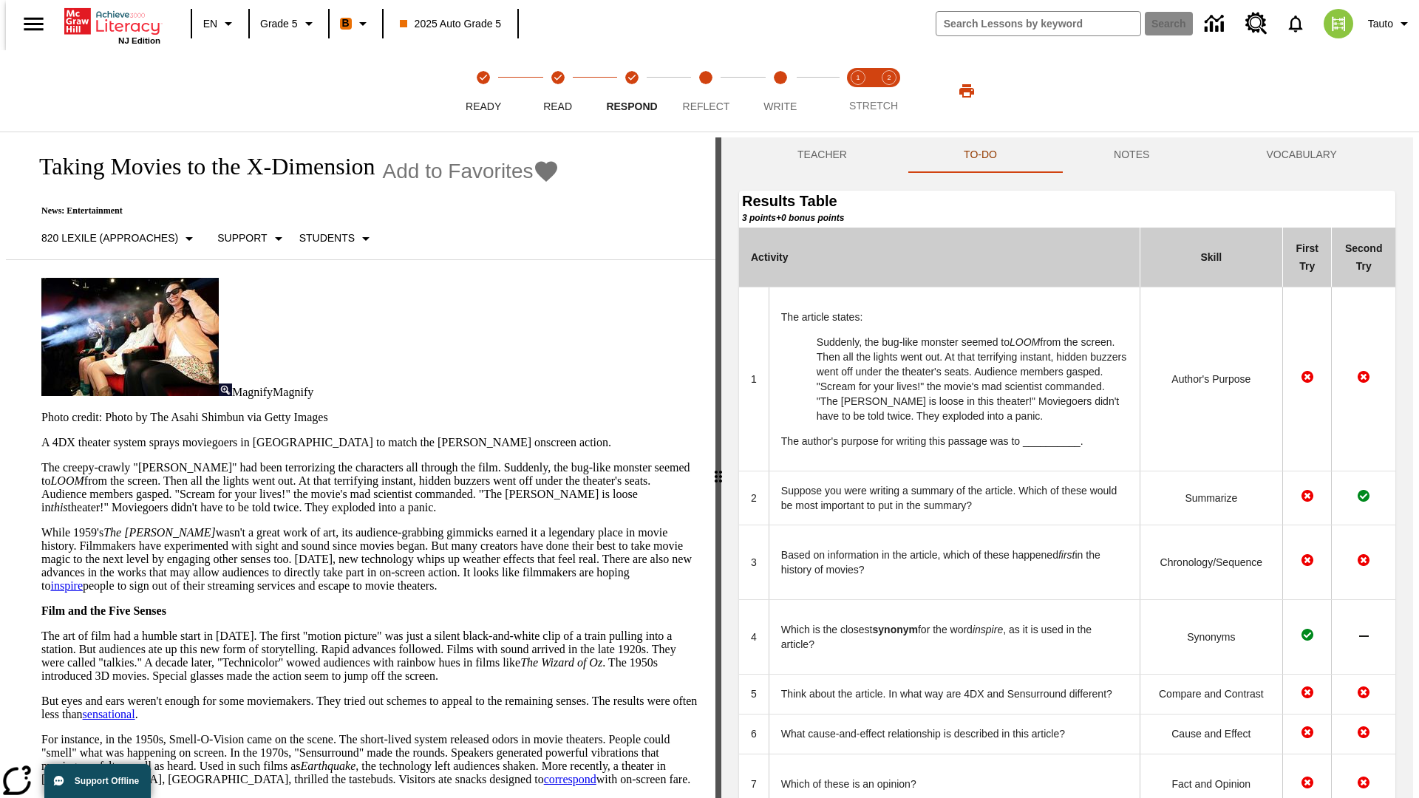
scroll to position [404, 0]
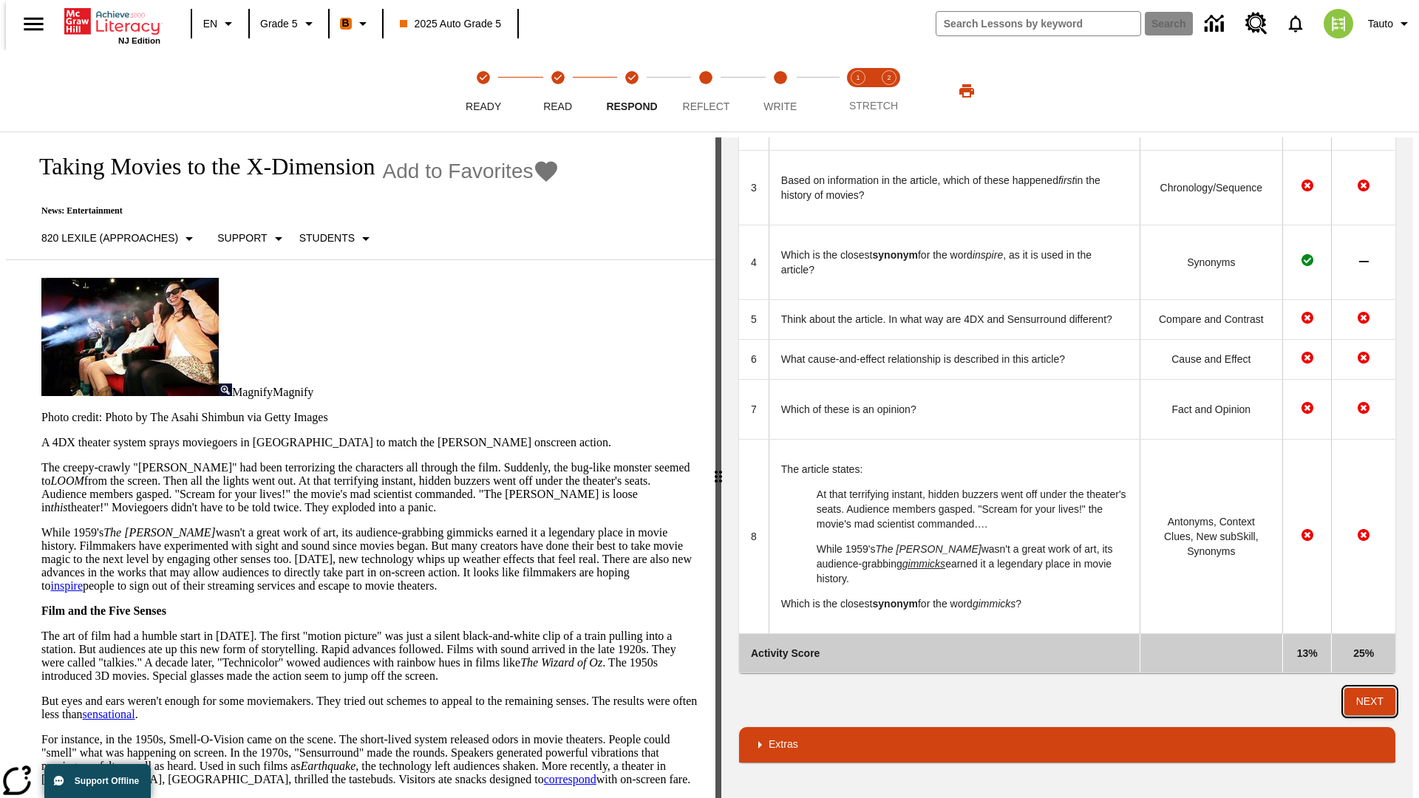
click at [1376, 701] on button "Next" at bounding box center [1370, 701] width 51 height 27
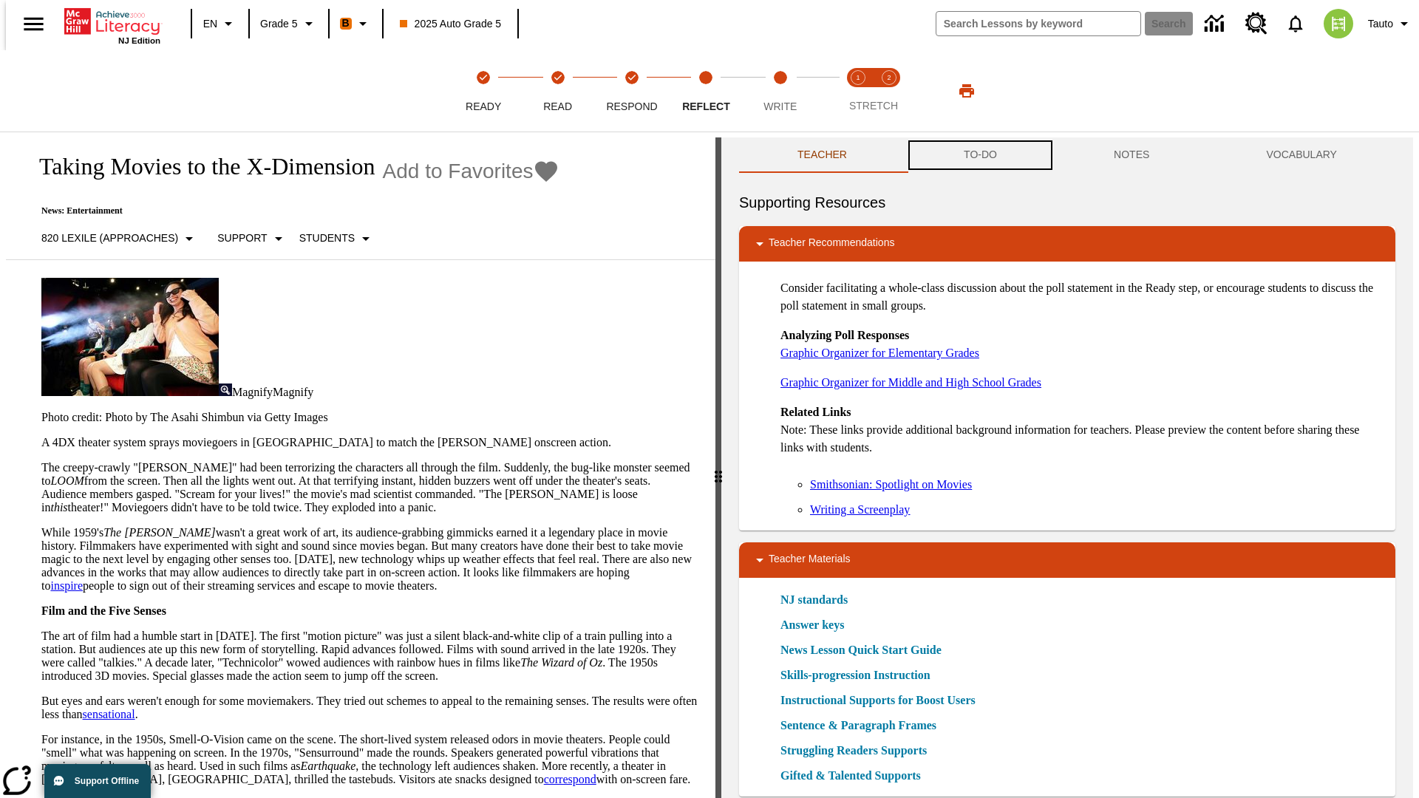
click at [979, 155] on button "TO-DO" at bounding box center [981, 154] width 150 height 35
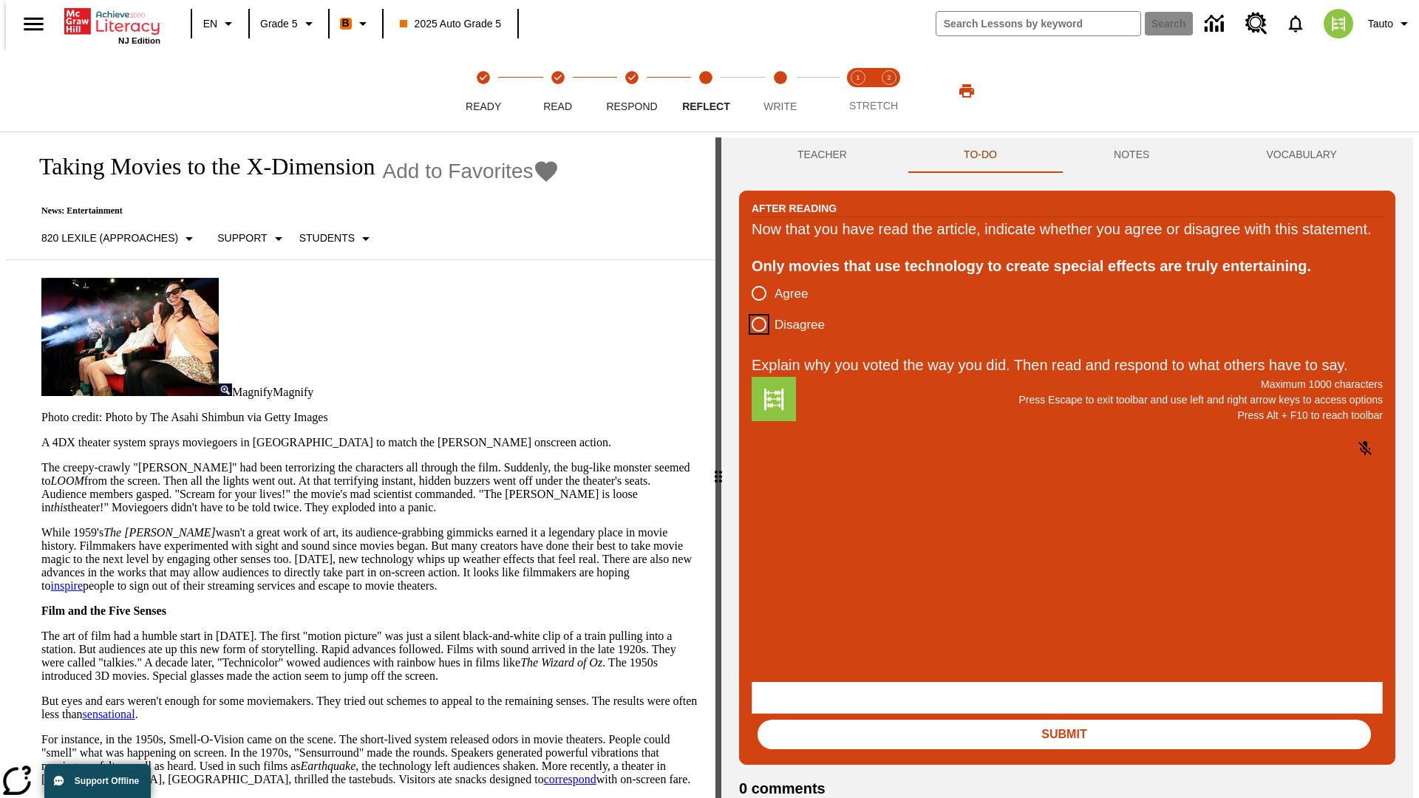
click at [753, 340] on input "Disagree" at bounding box center [759, 324] width 31 height 31
radio input "true"
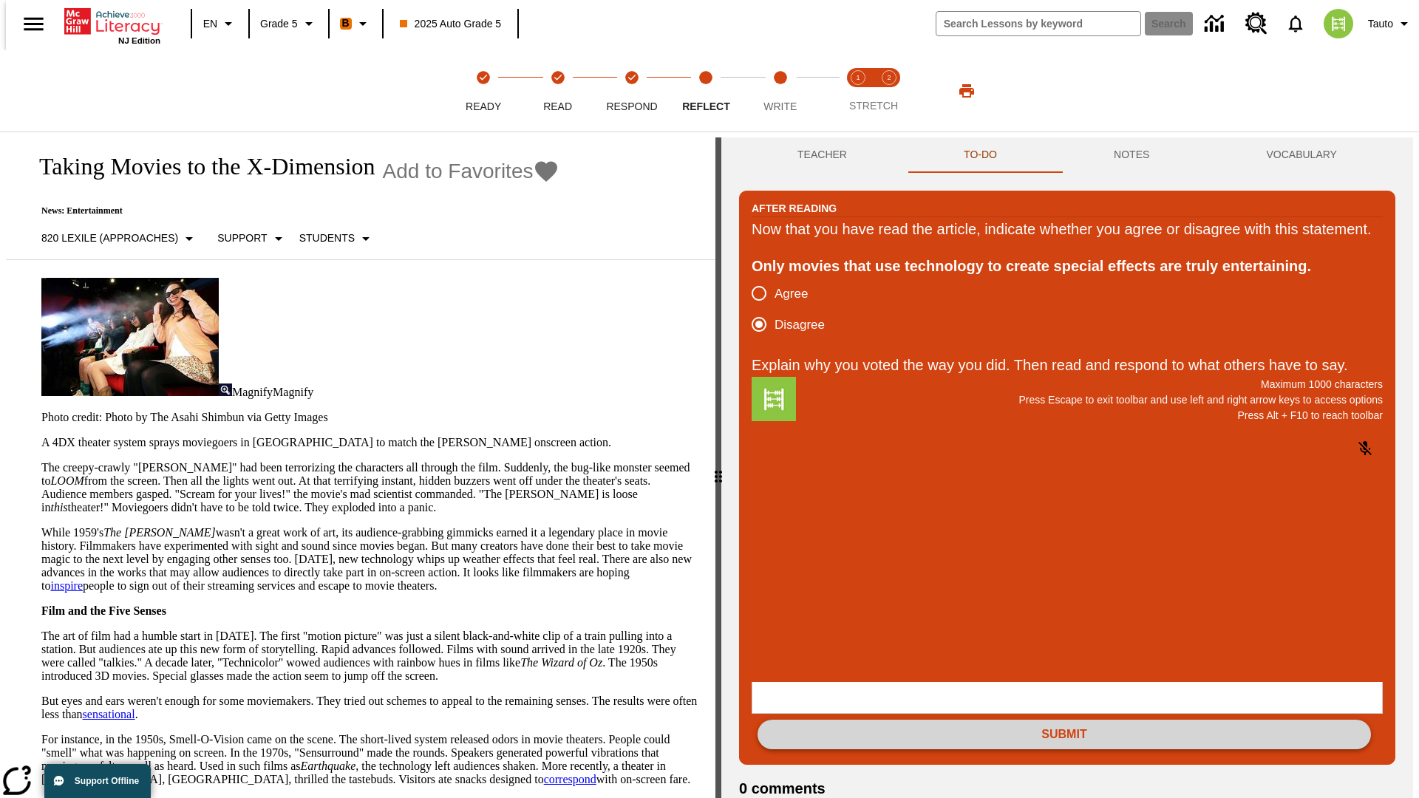
click at [1064, 720] on button "Submit" at bounding box center [1065, 735] width 614 height 30
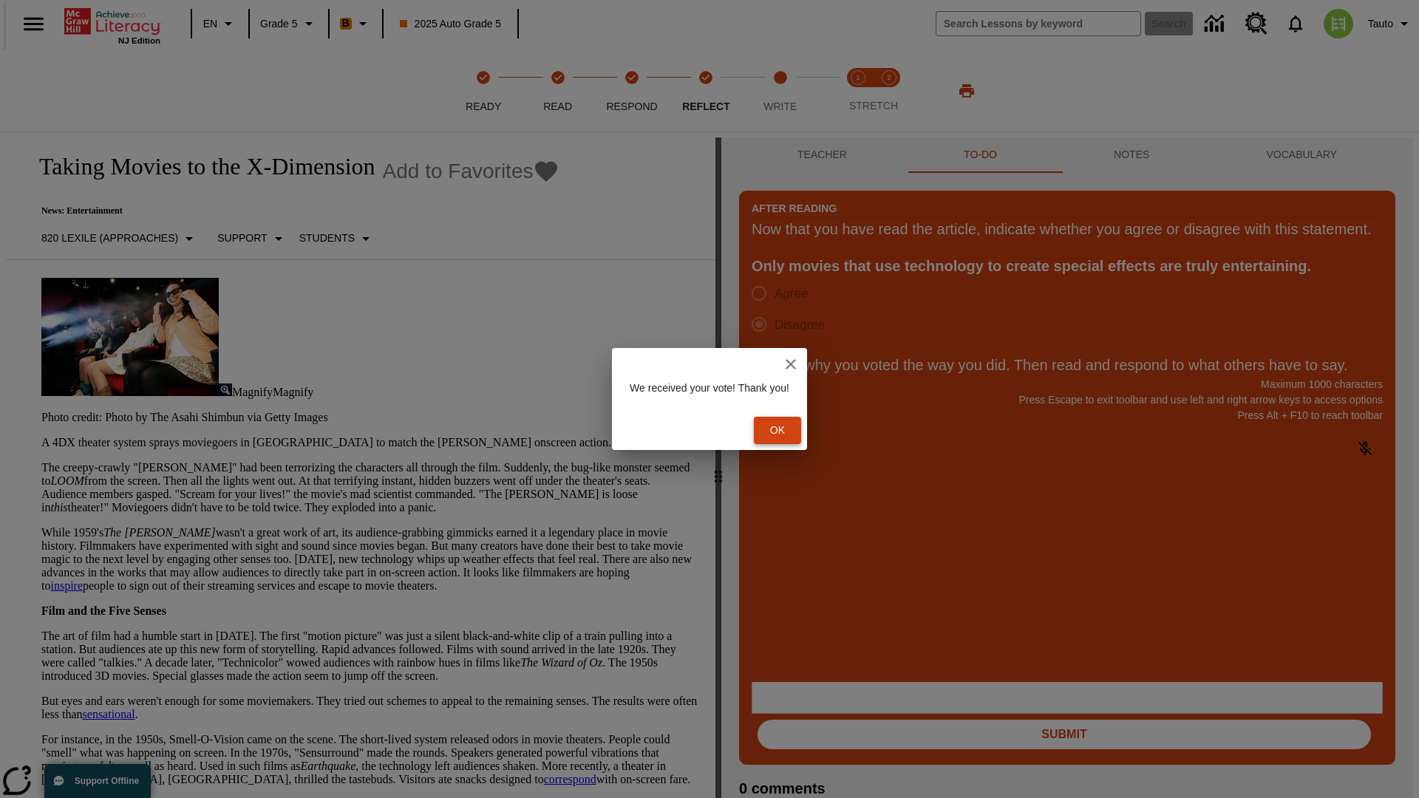
click at [785, 430] on button "Ok" at bounding box center [777, 430] width 47 height 27
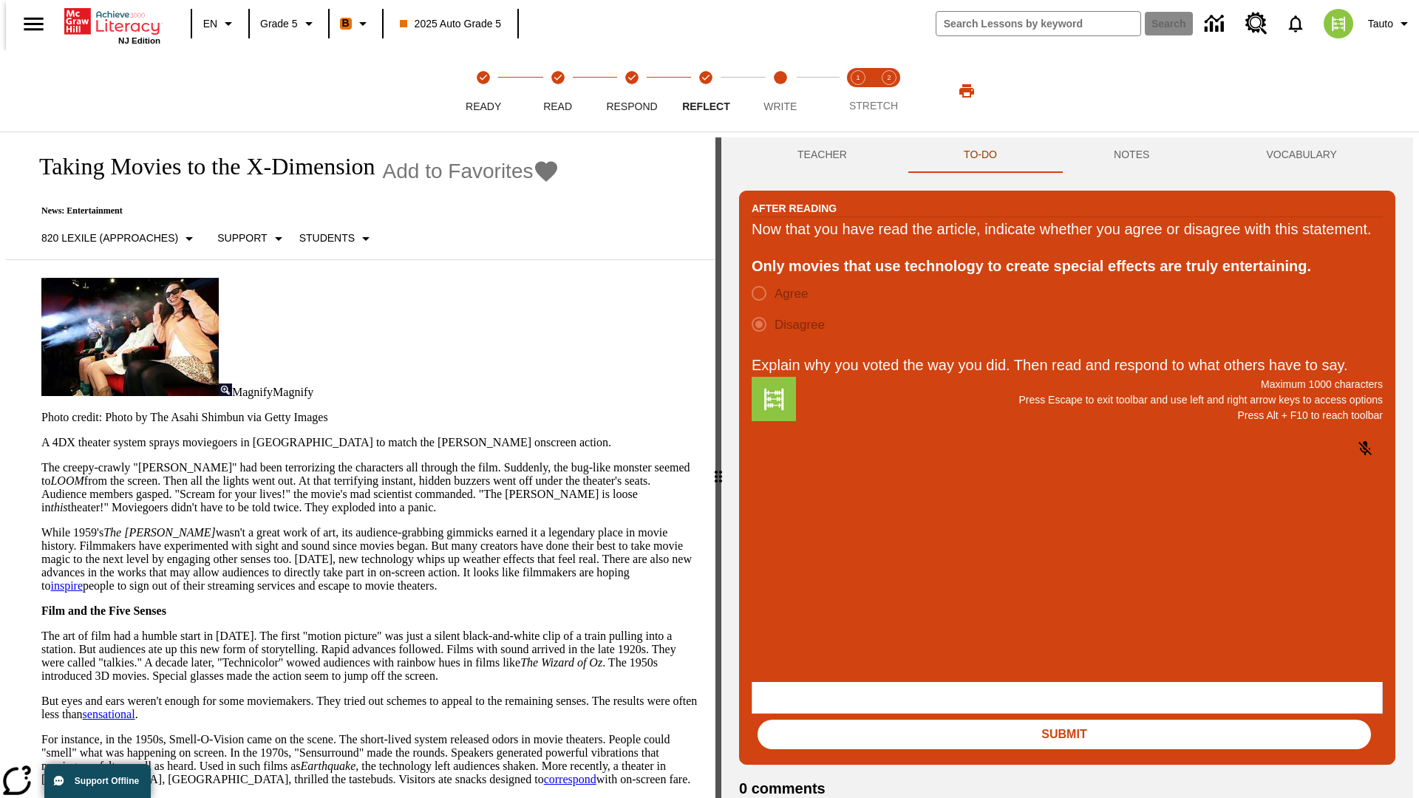
scroll to position [23, 0]
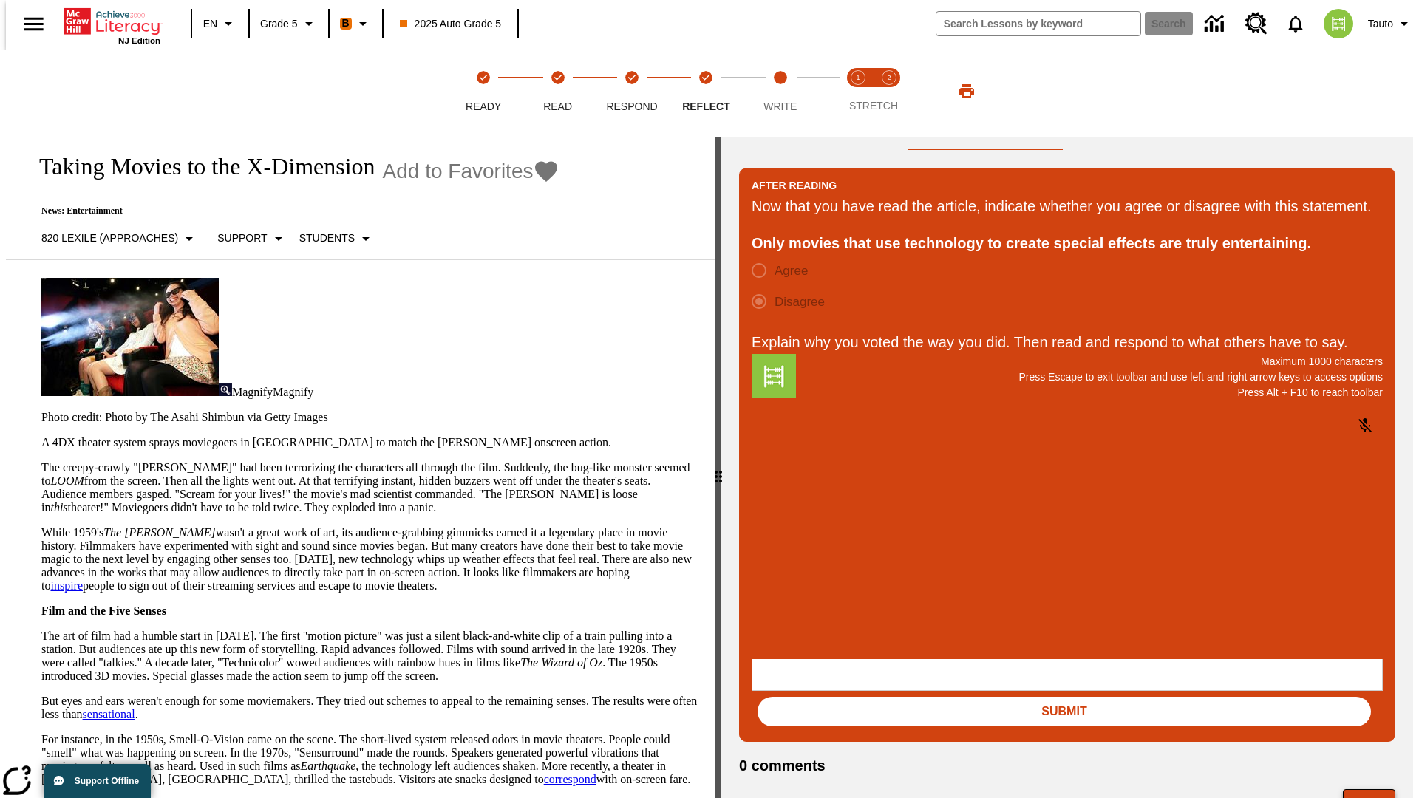
click at [1376, 789] on button "Next" at bounding box center [1369, 803] width 52 height 28
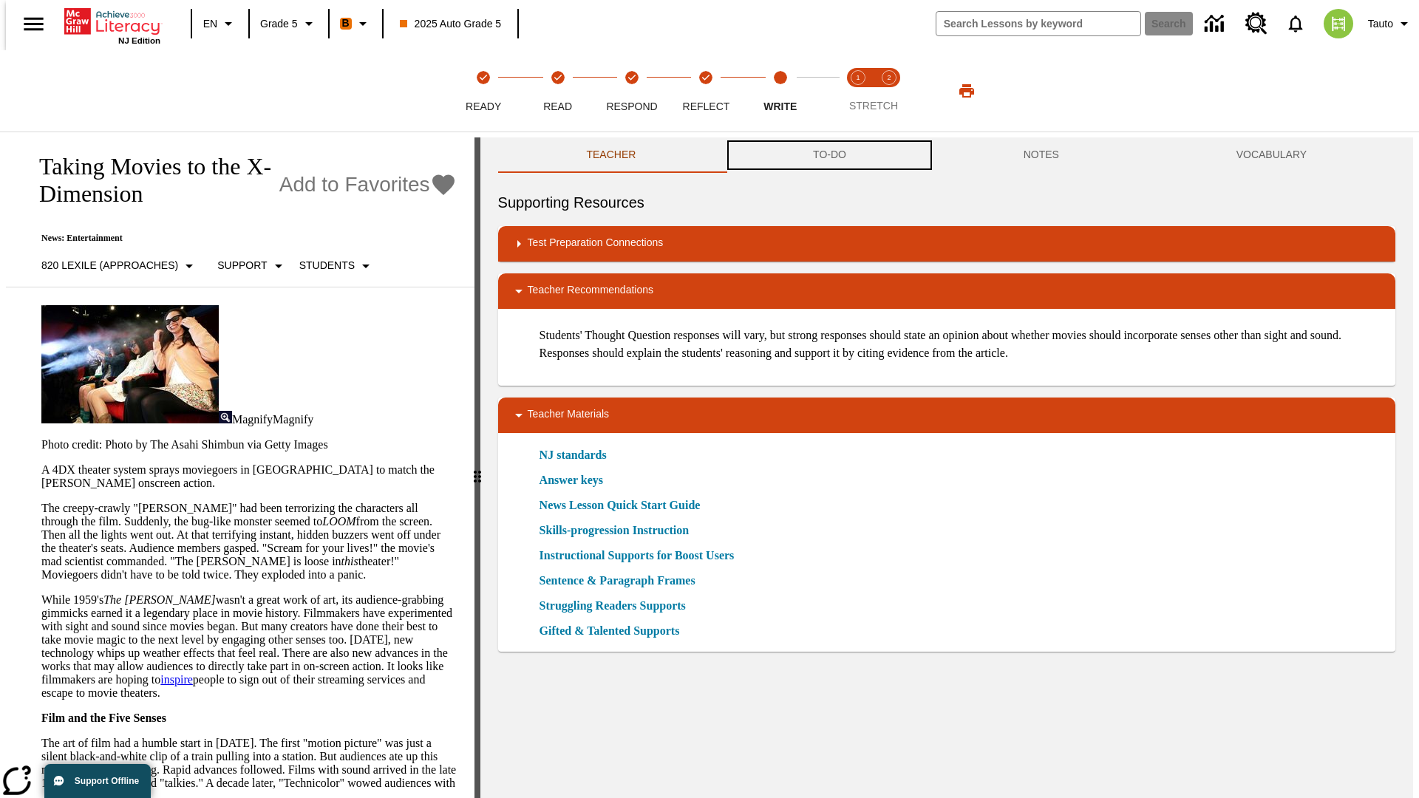
scroll to position [1, 0]
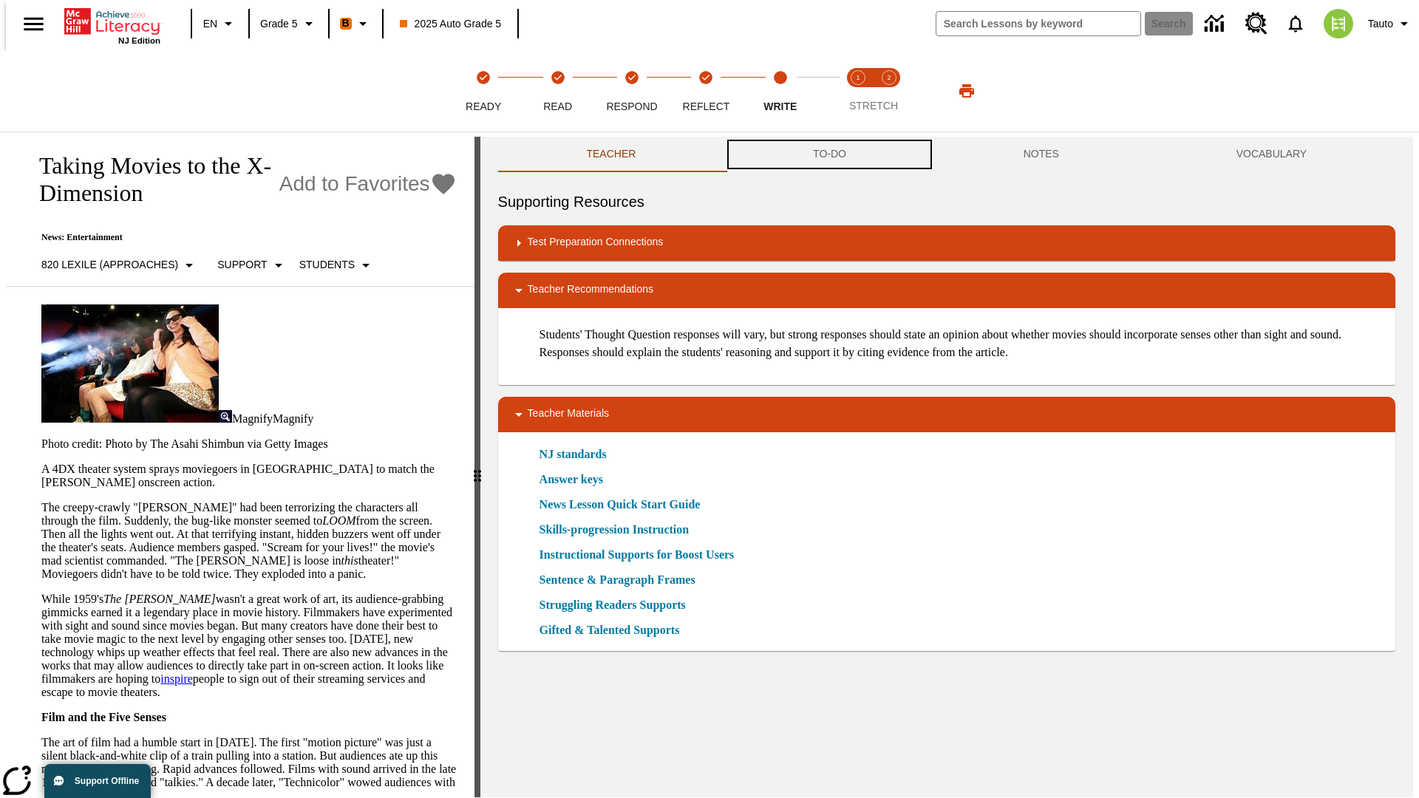
click at [829, 155] on button "TO-DO" at bounding box center [829, 154] width 211 height 35
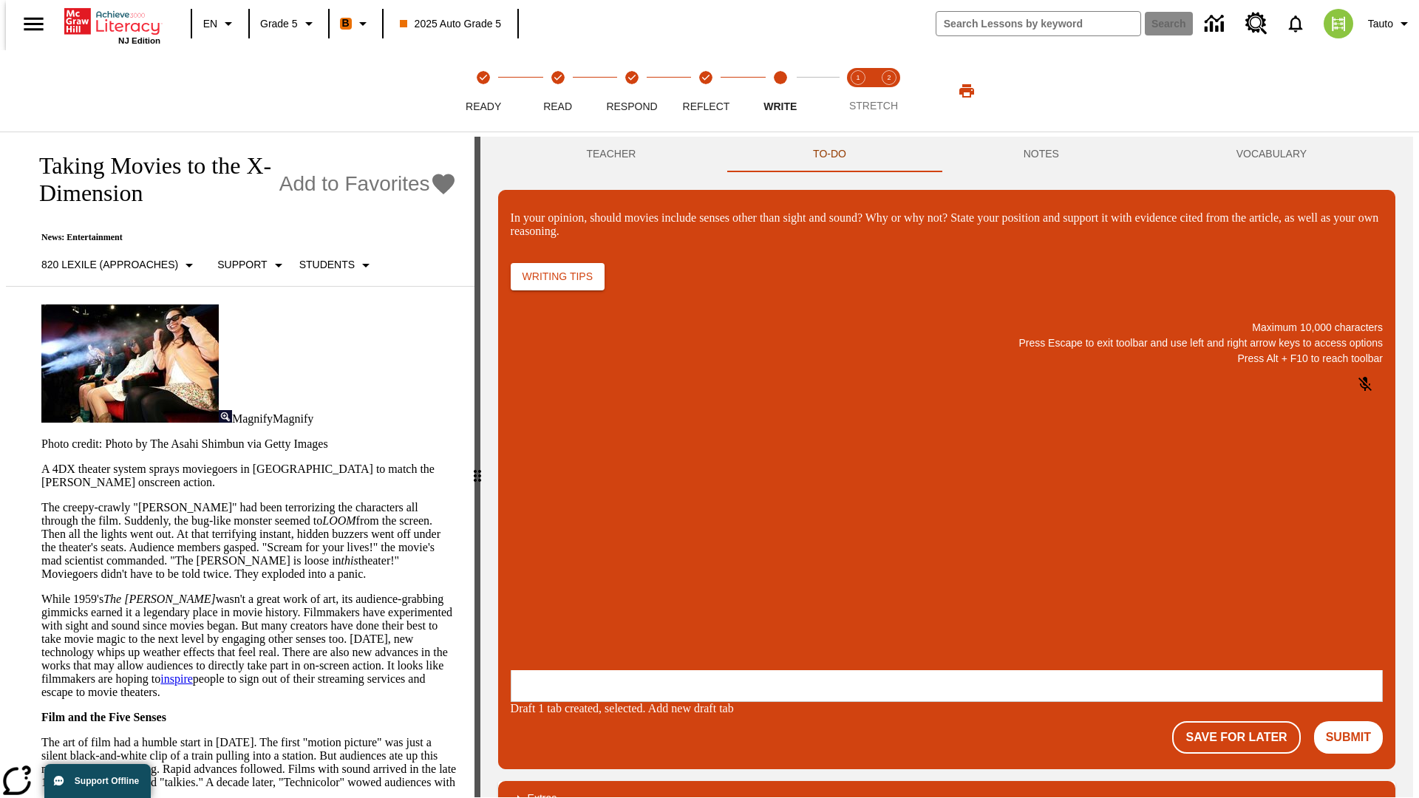
scroll to position [0, 0]
click at [726, 576] on p "\a\9In your opinion, should movies include senses other than sight and sound? W…" at bounding box center [621, 574] width 210 height 13
click at [1355, 721] on button "Submit" at bounding box center [1348, 737] width 69 height 33
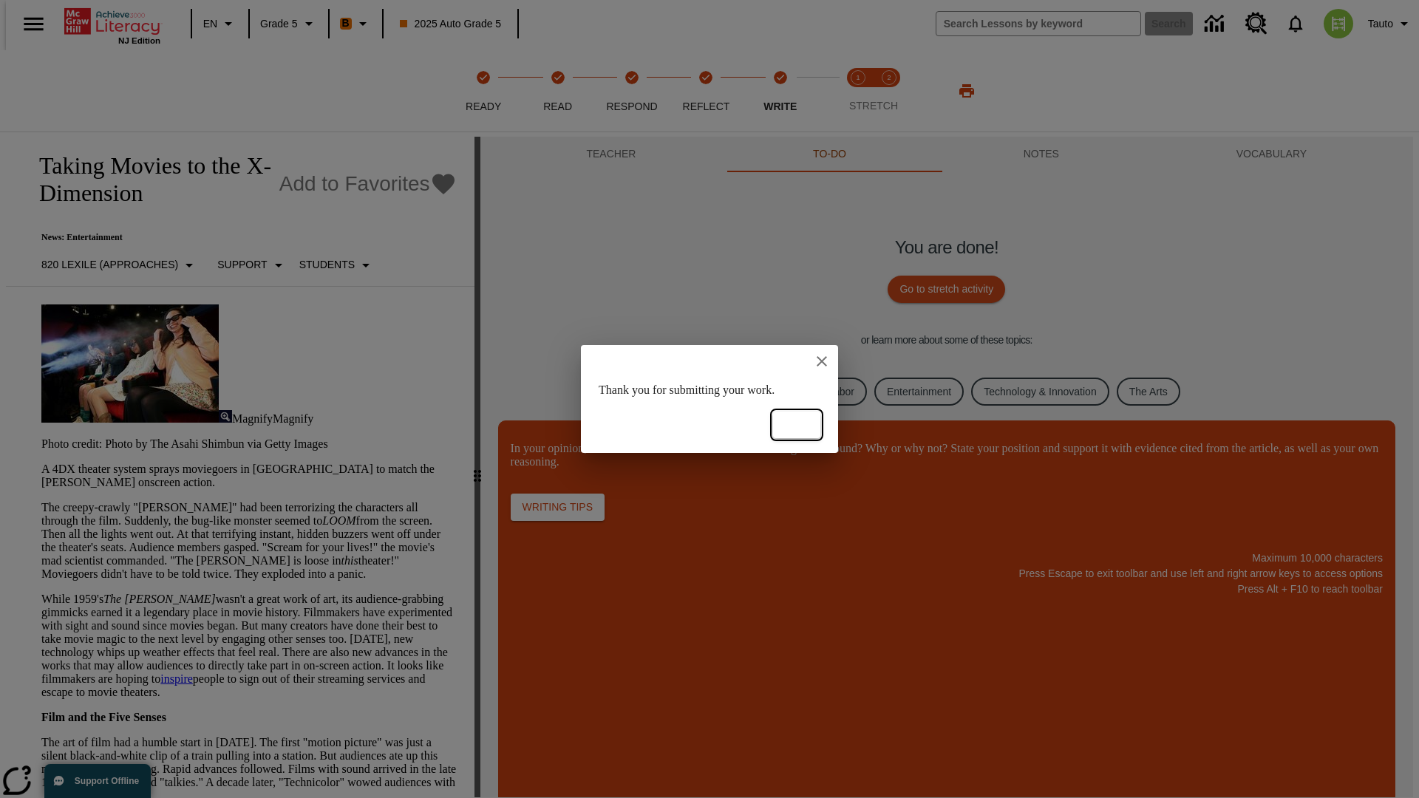
click at [797, 425] on button "Ok" at bounding box center [796, 425] width 47 height 27
click at [775, 391] on link "Business, Industry, and Labor" at bounding box center [786, 392] width 161 height 29
